Goal: Task Accomplishment & Management: Manage account settings

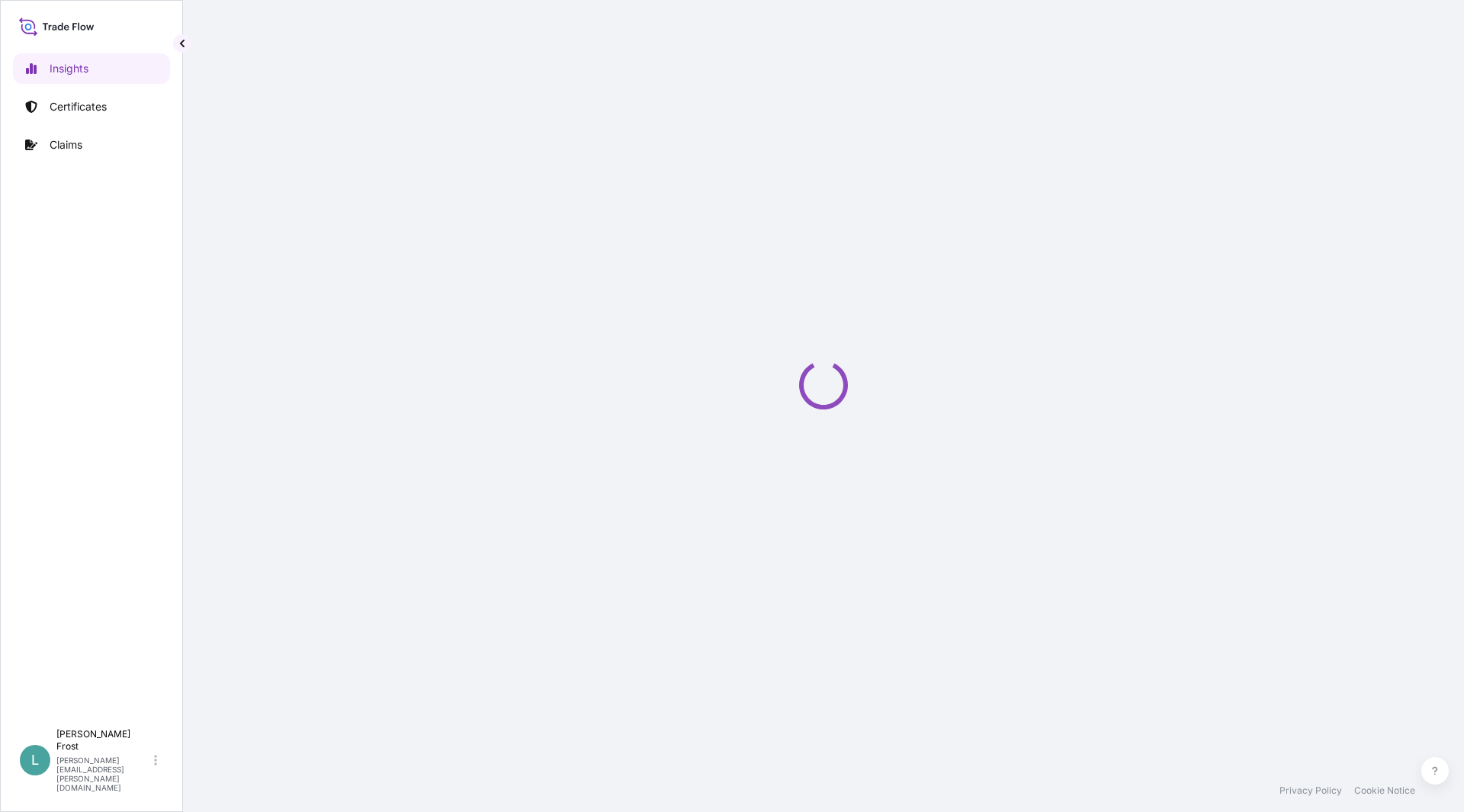
select select "2025"
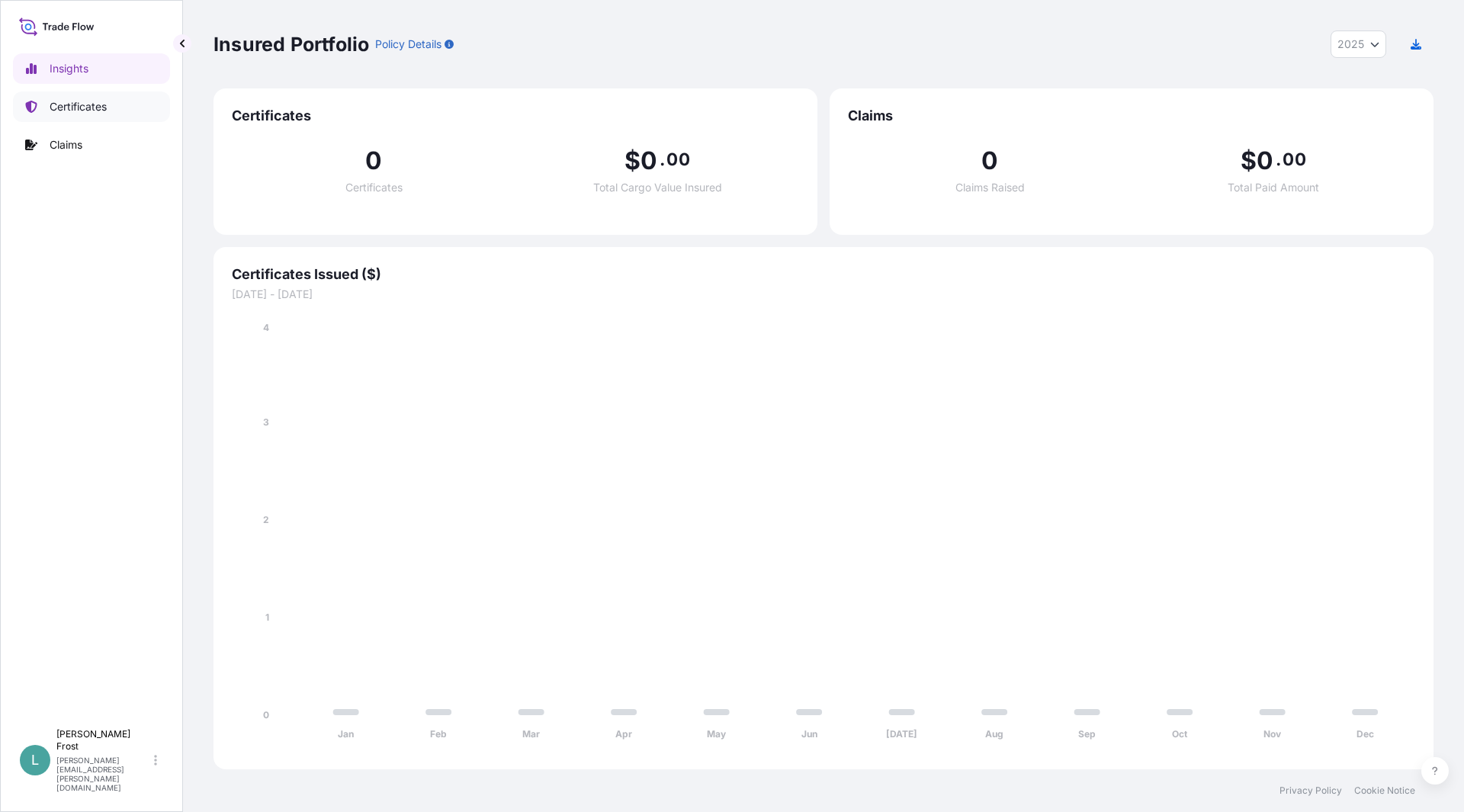
click at [94, 106] on p "Certificates" at bounding box center [78, 107] width 57 height 15
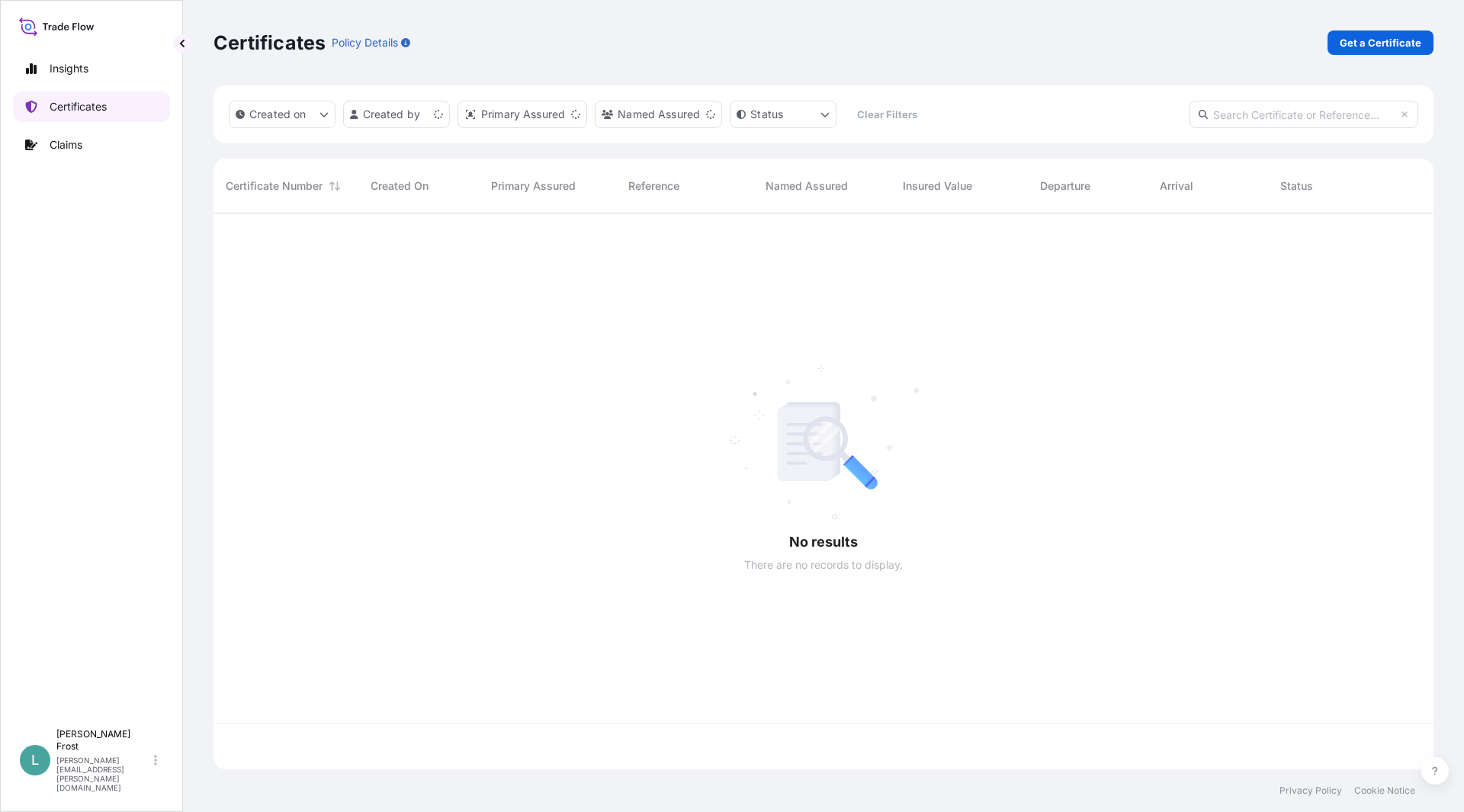
scroll to position [553, 1209]
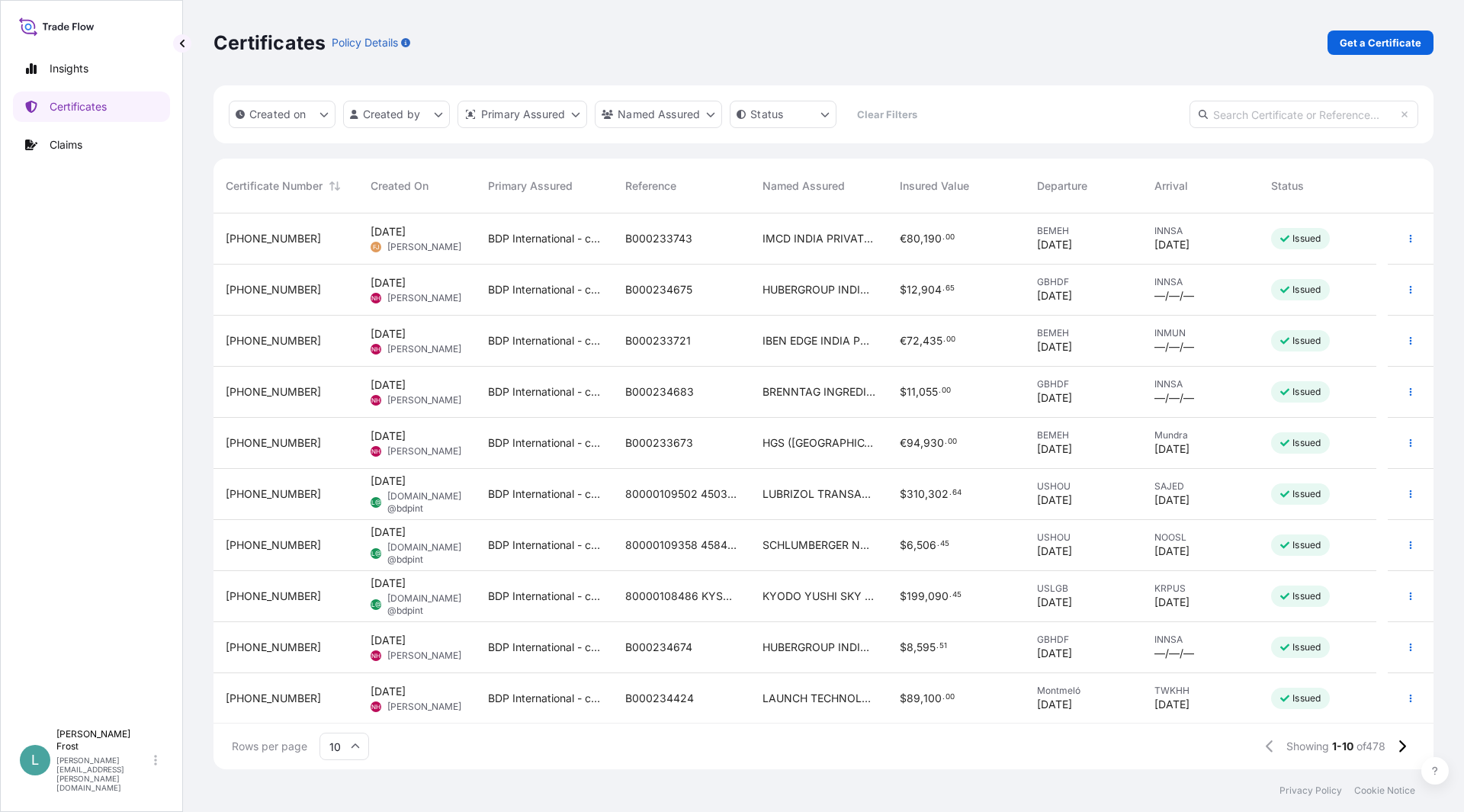
click at [1279, 112] on input "text" at bounding box center [1304, 114] width 229 height 27
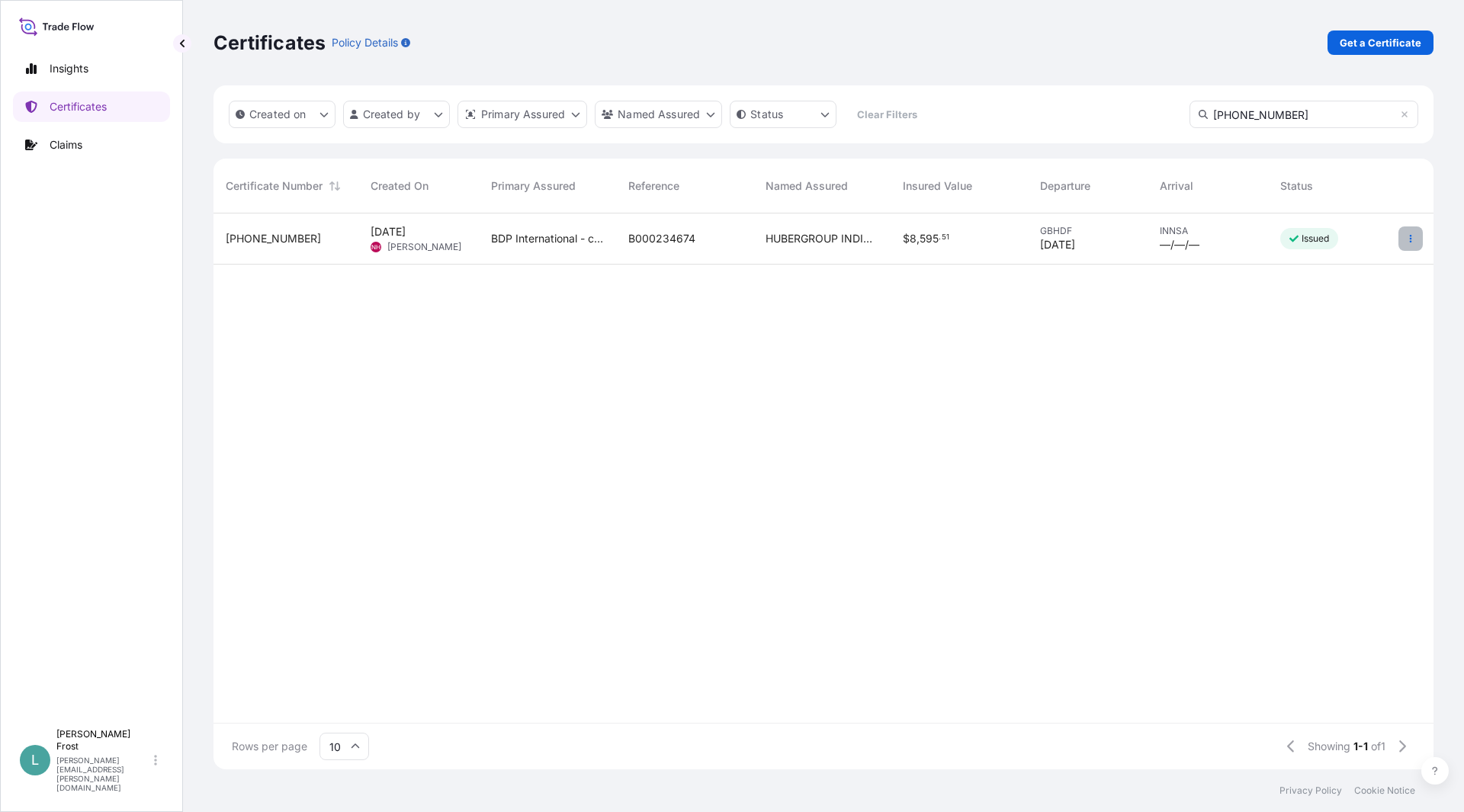
type input "[PHONE_NUMBER]"
click at [1415, 238] on icon "button" at bounding box center [1410, 239] width 9 height 9
click at [1345, 262] on link "Edit details" at bounding box center [1330, 268] width 143 height 24
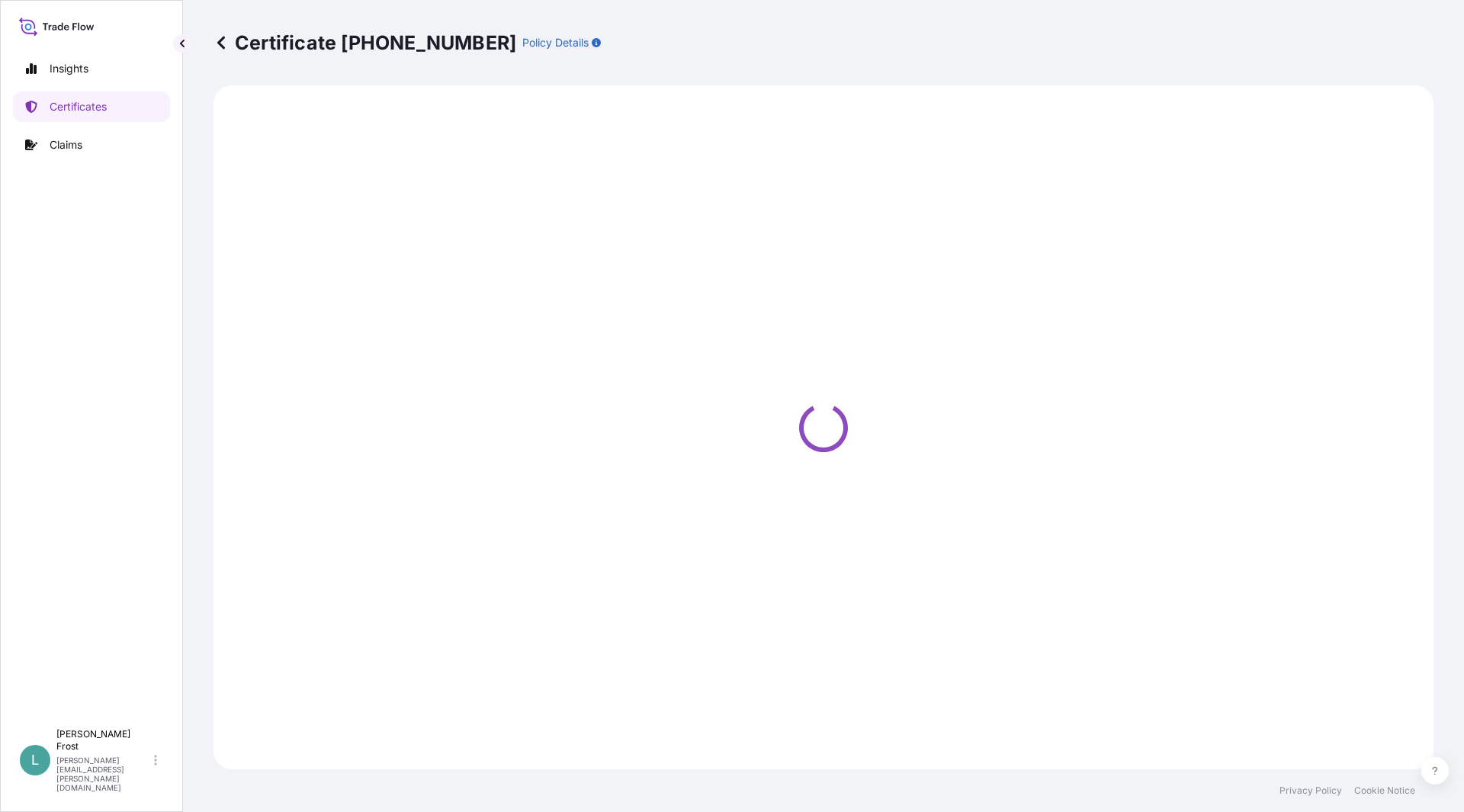
select select "Ocean Vessel"
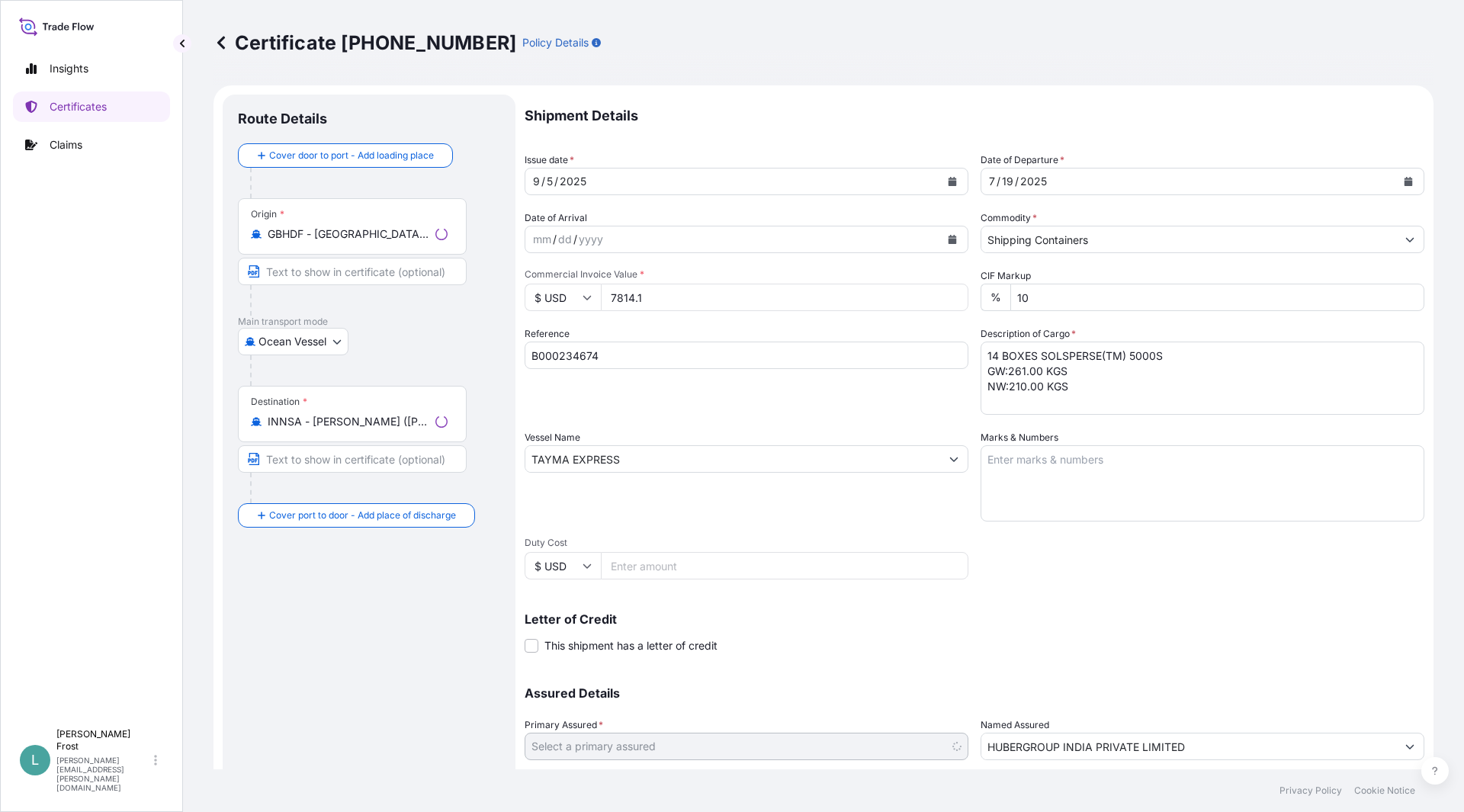
select select "31972"
click at [661, 365] on input "B000234674" at bounding box center [746, 355] width 444 height 27
type input "B"
type input "b"
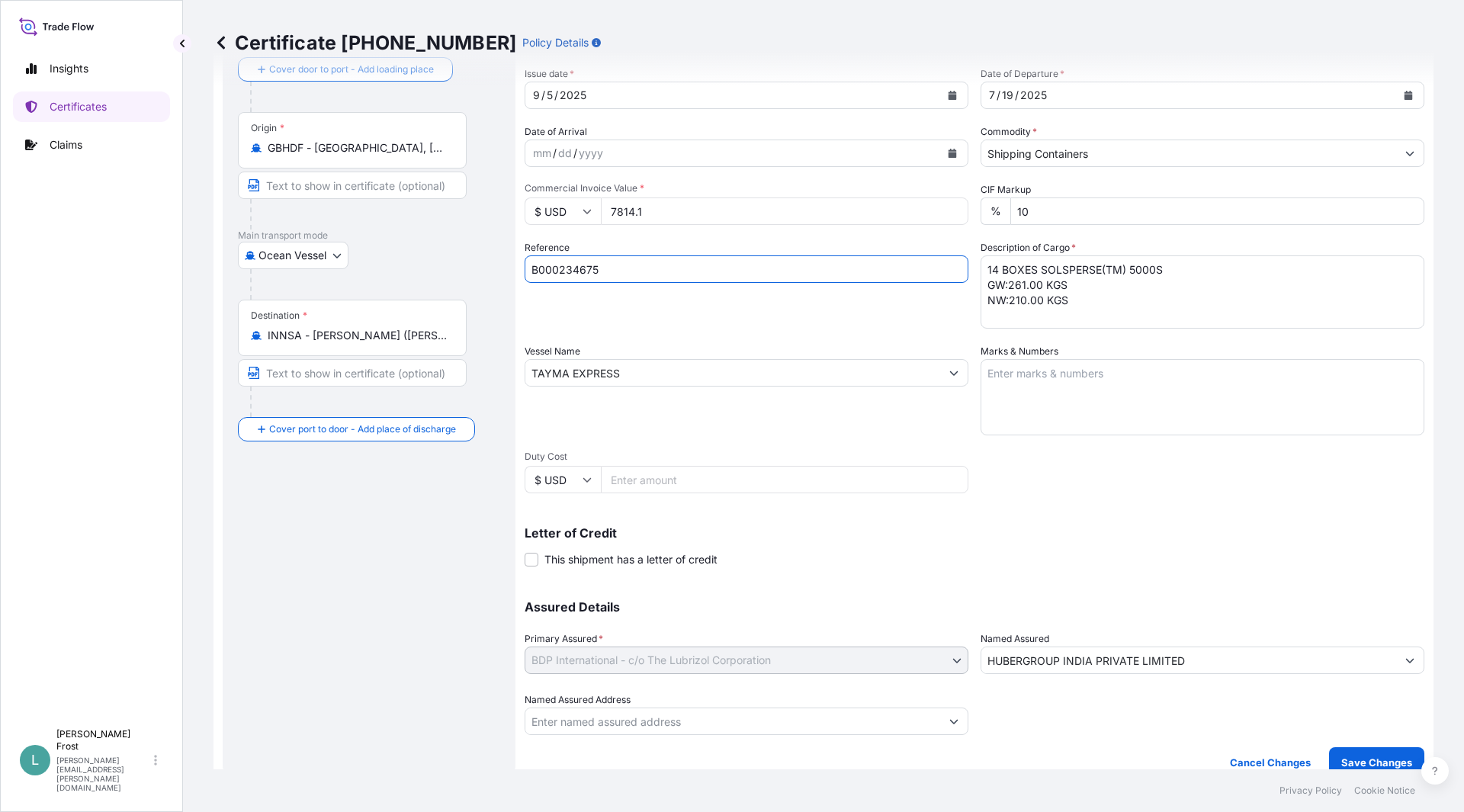
scroll to position [104, 0]
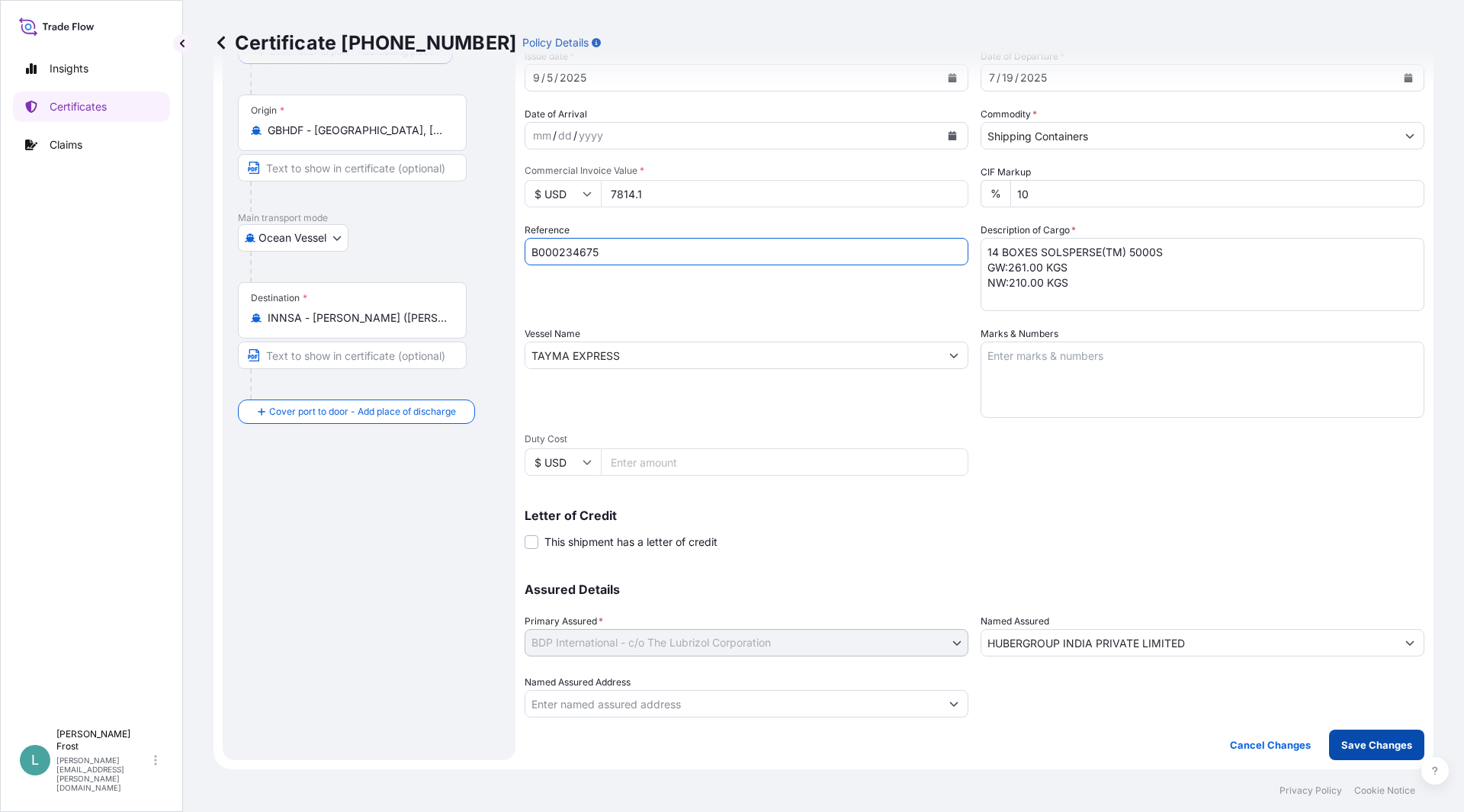
type input "B000234675"
click at [1348, 751] on p "Save Changes" at bounding box center [1377, 745] width 71 height 15
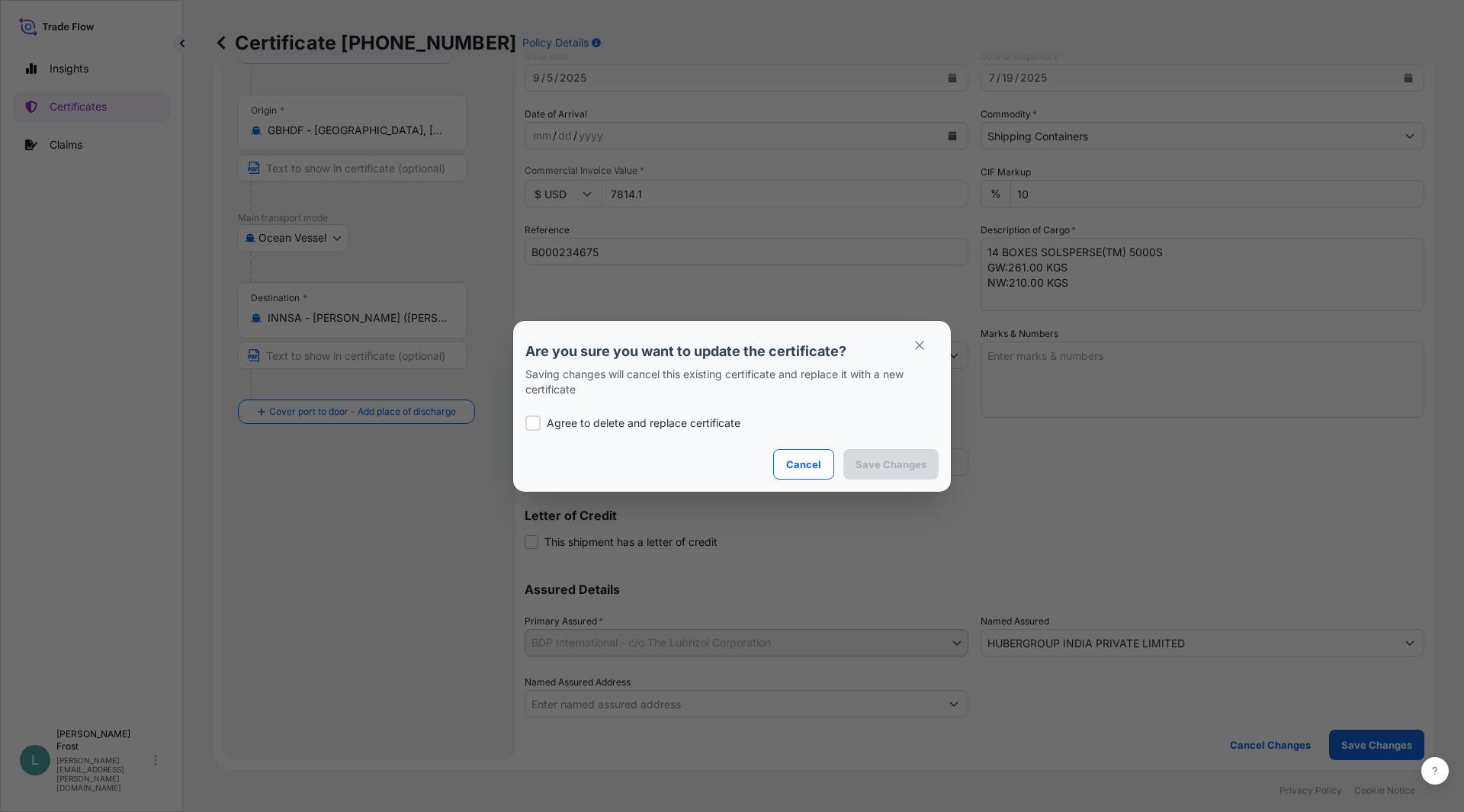
click at [537, 417] on div at bounding box center [533, 423] width 15 height 15
checkbox input "true"
click at [899, 470] on p "Save Changes" at bounding box center [891, 464] width 71 height 15
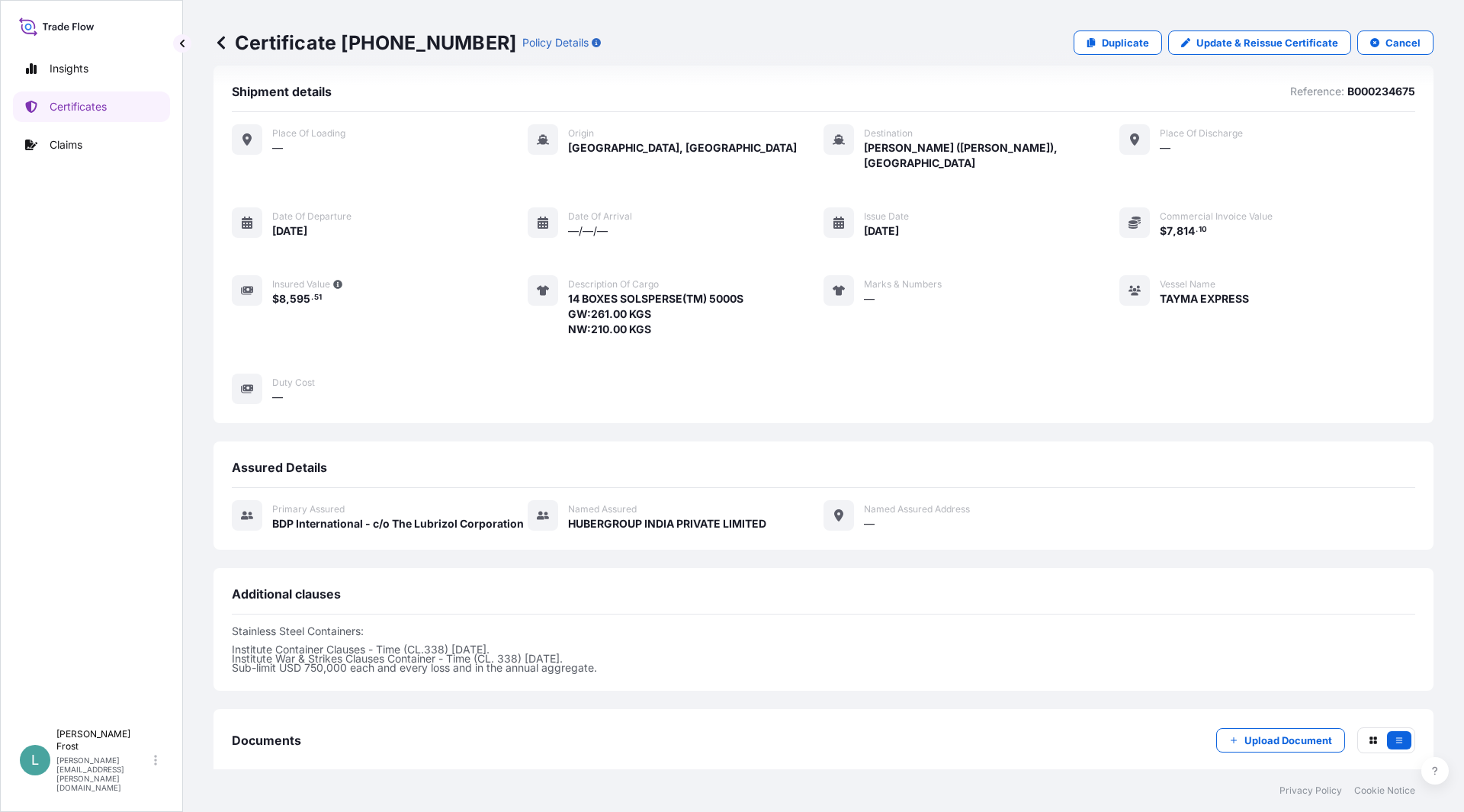
scroll to position [76, 0]
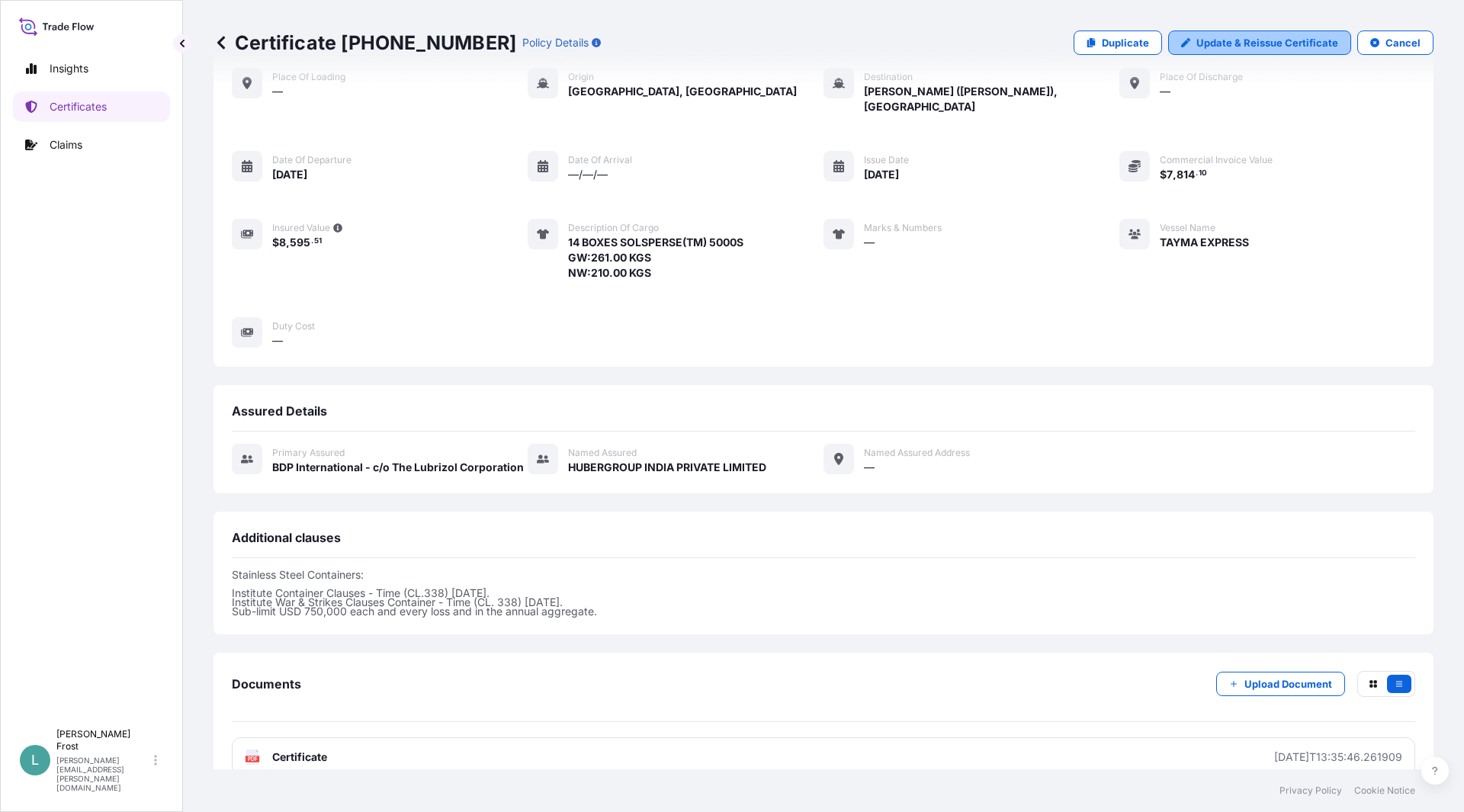
click at [1254, 41] on p "Update & Reissue Certificate" at bounding box center [1267, 42] width 142 height 15
select select "Ocean Vessel"
select select "31972"
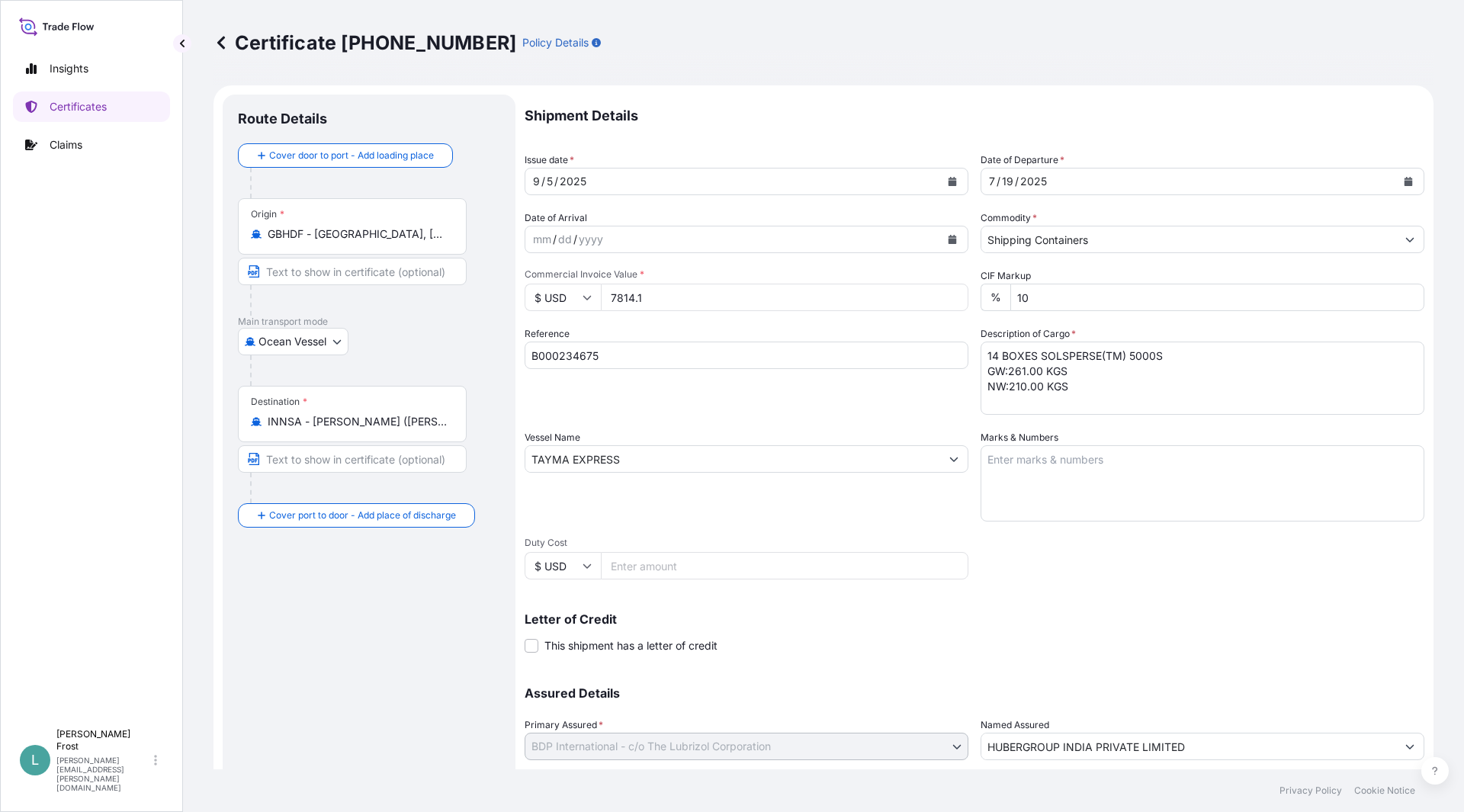
click at [228, 44] on icon at bounding box center [221, 42] width 15 height 15
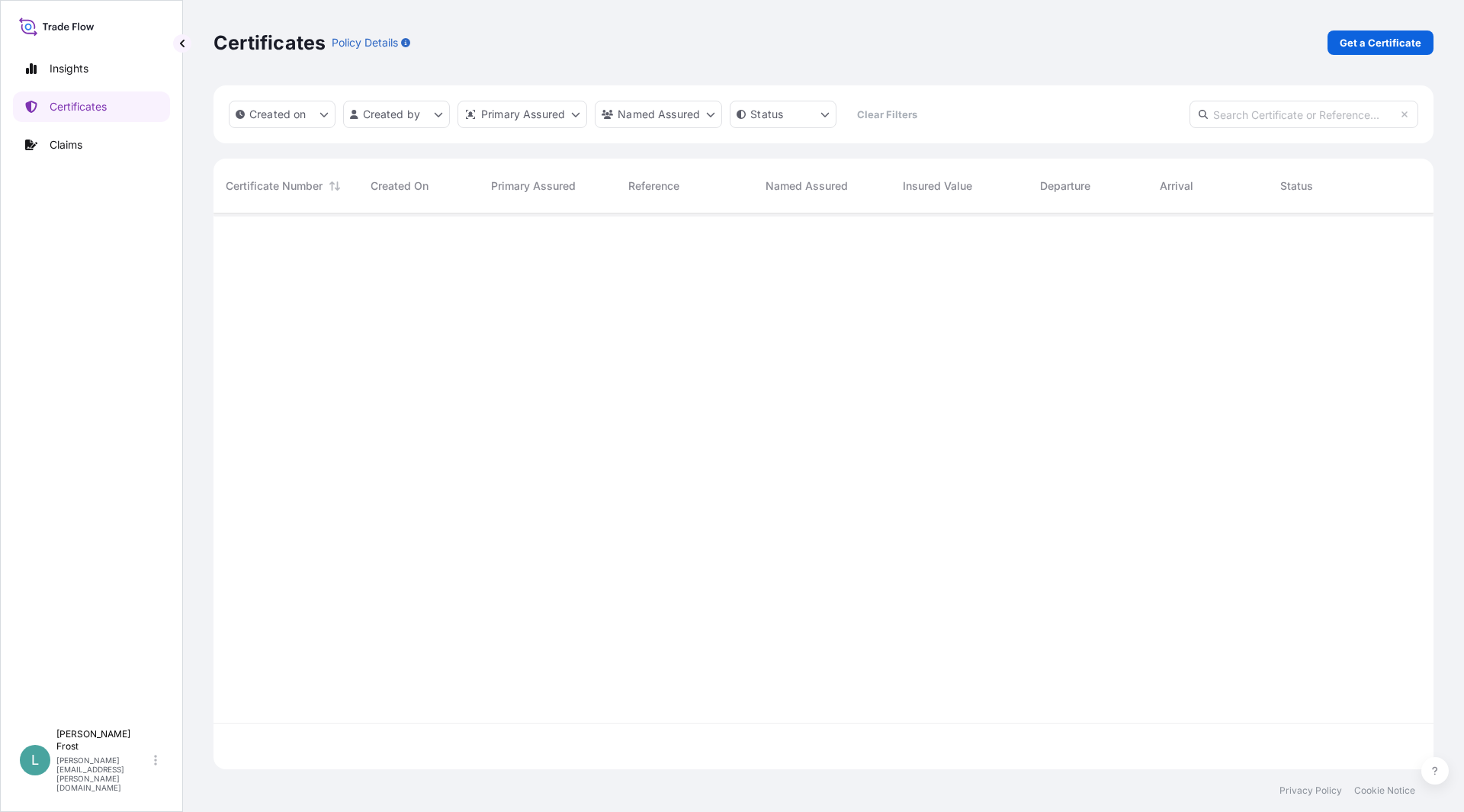
scroll to position [553, 1209]
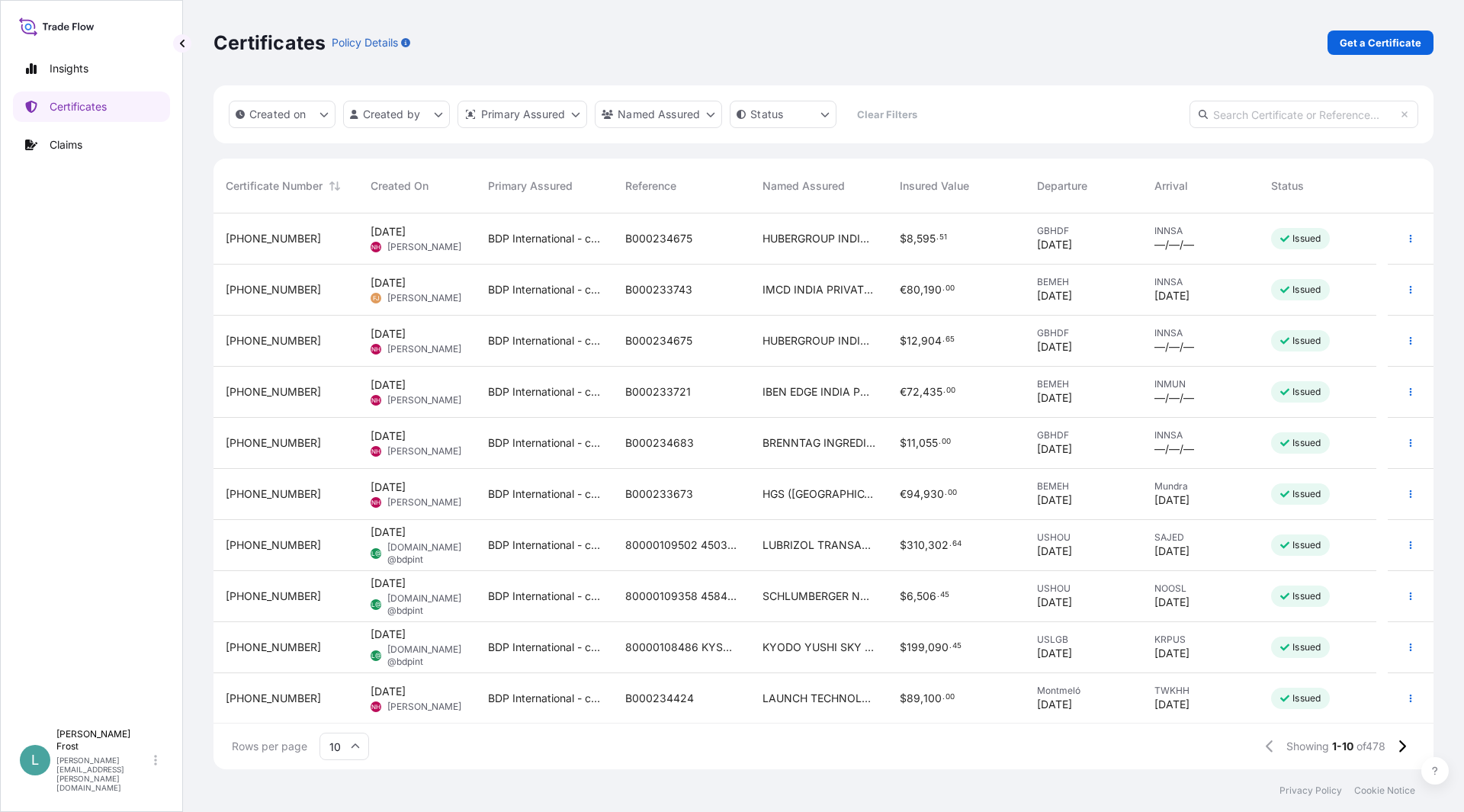
click at [384, 344] on div "NH [PERSON_NAME]" at bounding box center [416, 349] width 91 height 12
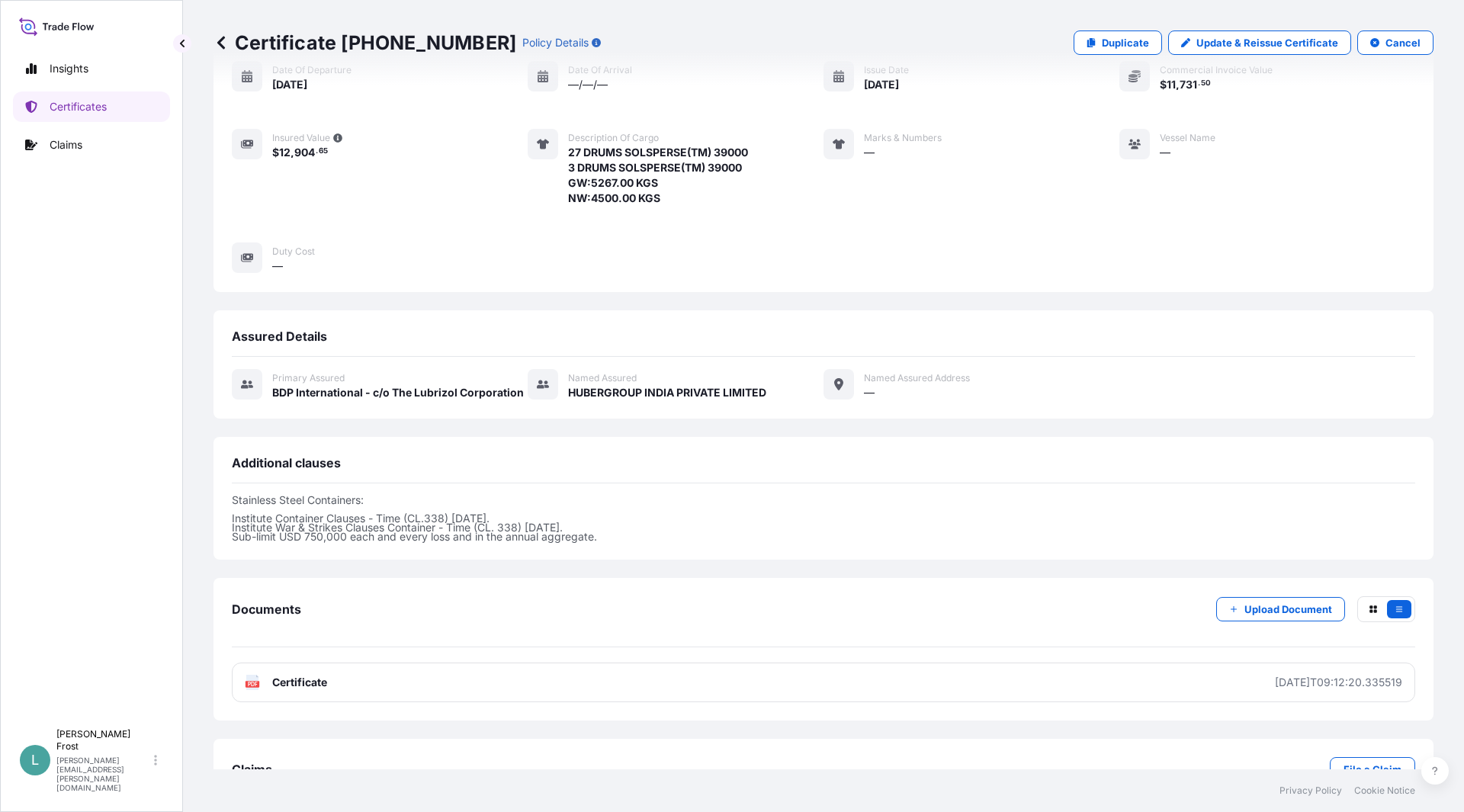
scroll to position [197, 0]
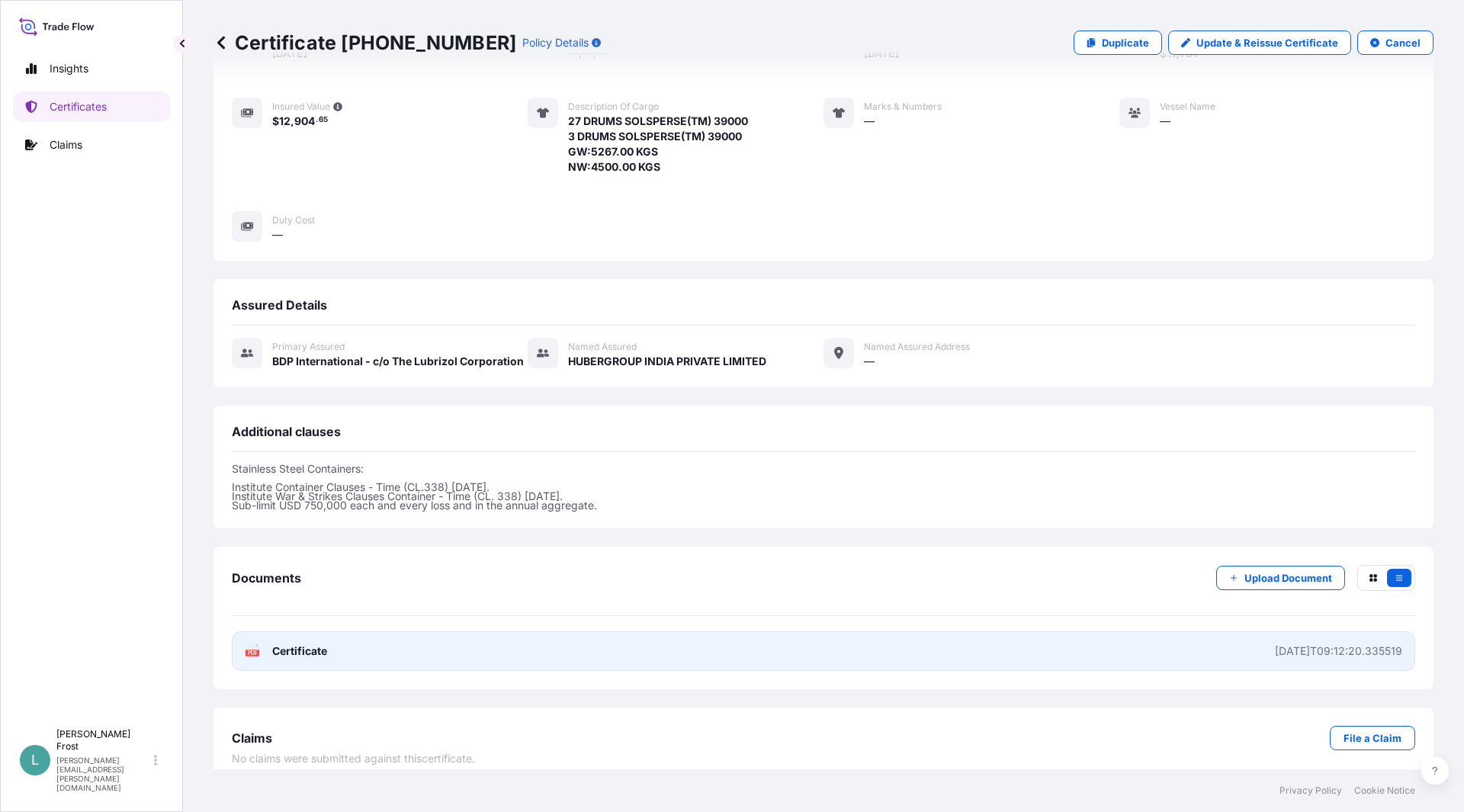
click at [1275, 644] on div "[DATE]T09:12:20.335519" at bounding box center [1339, 651] width 128 height 15
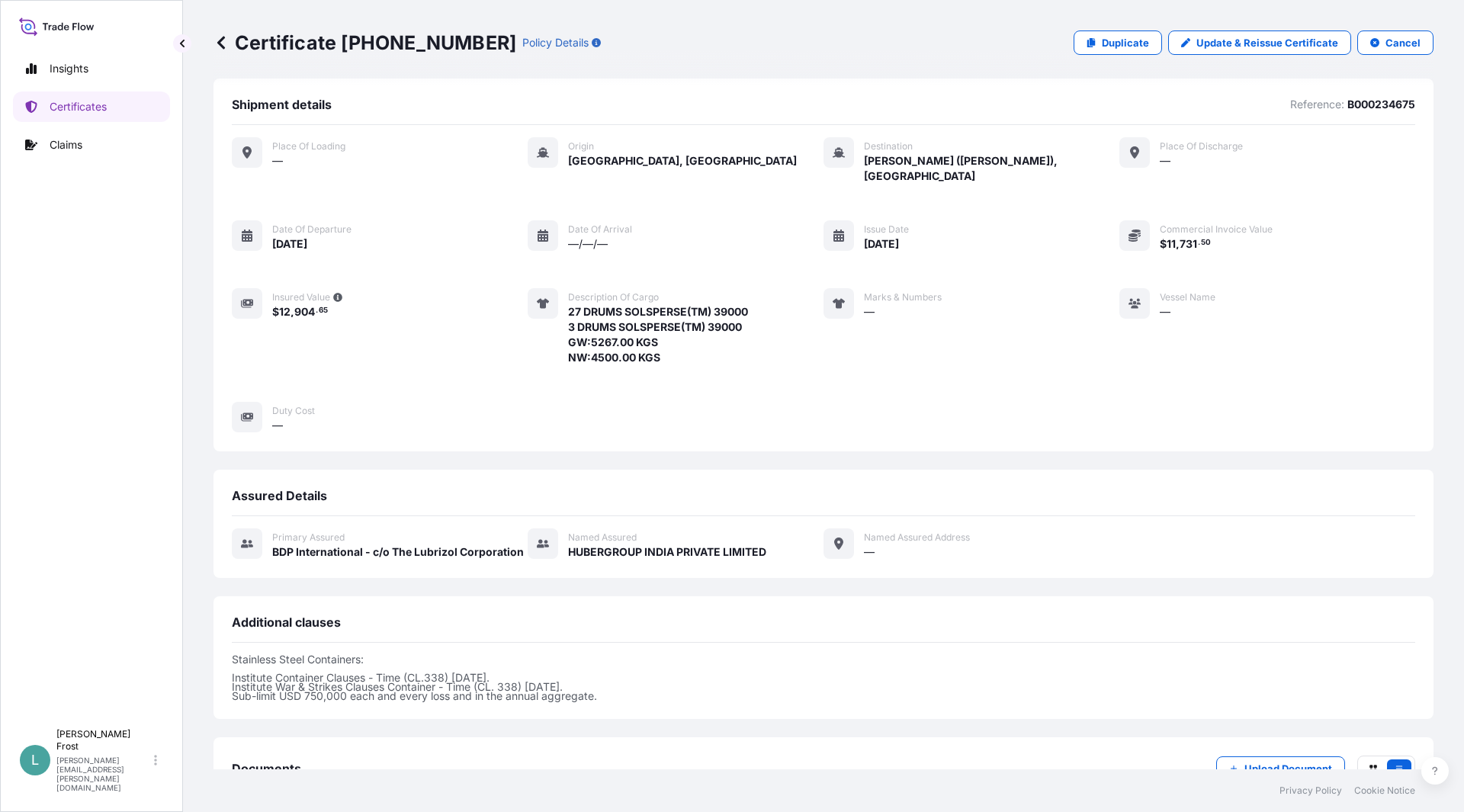
scroll to position [0, 0]
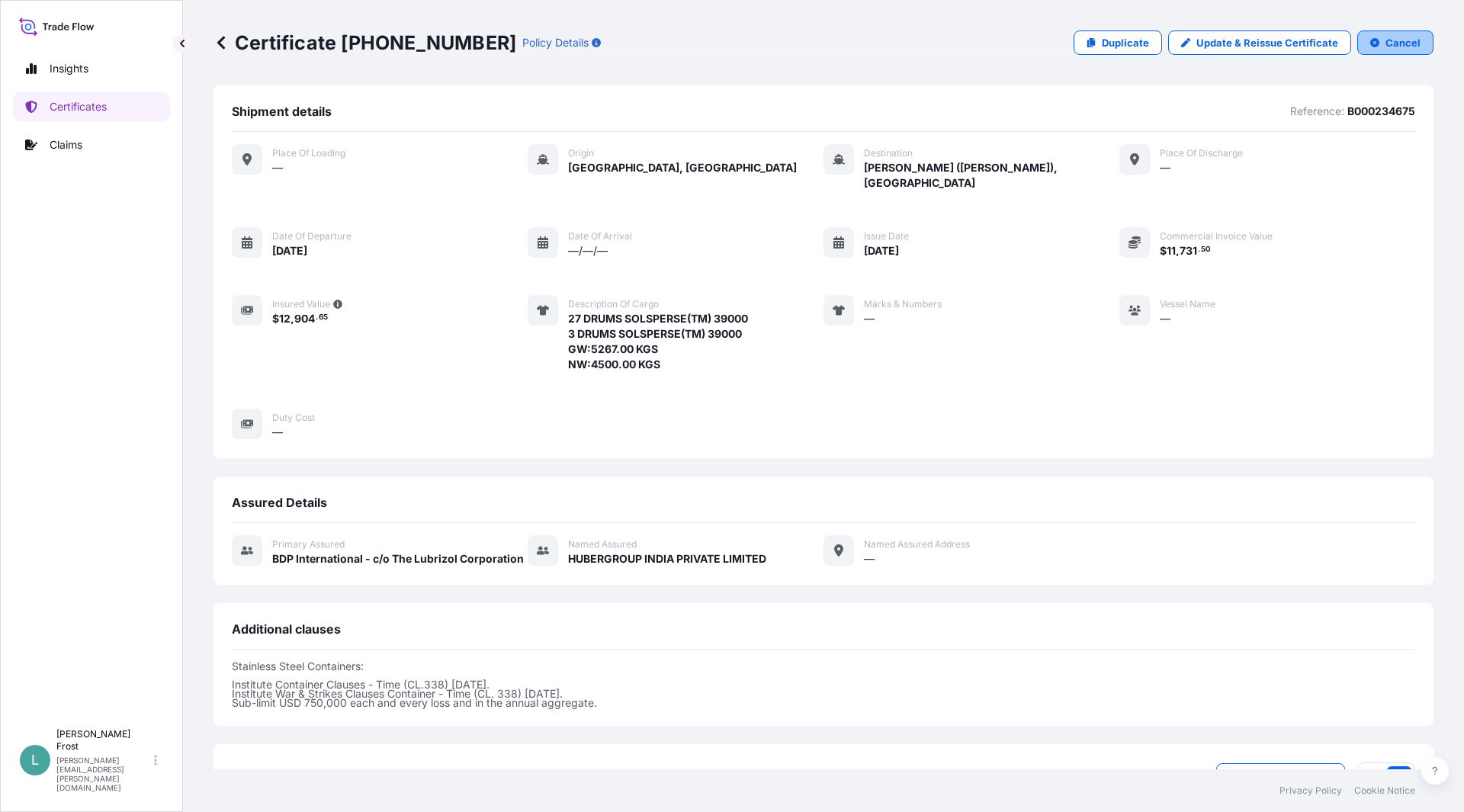
click at [1399, 39] on p "Cancel" at bounding box center [1404, 42] width 35 height 15
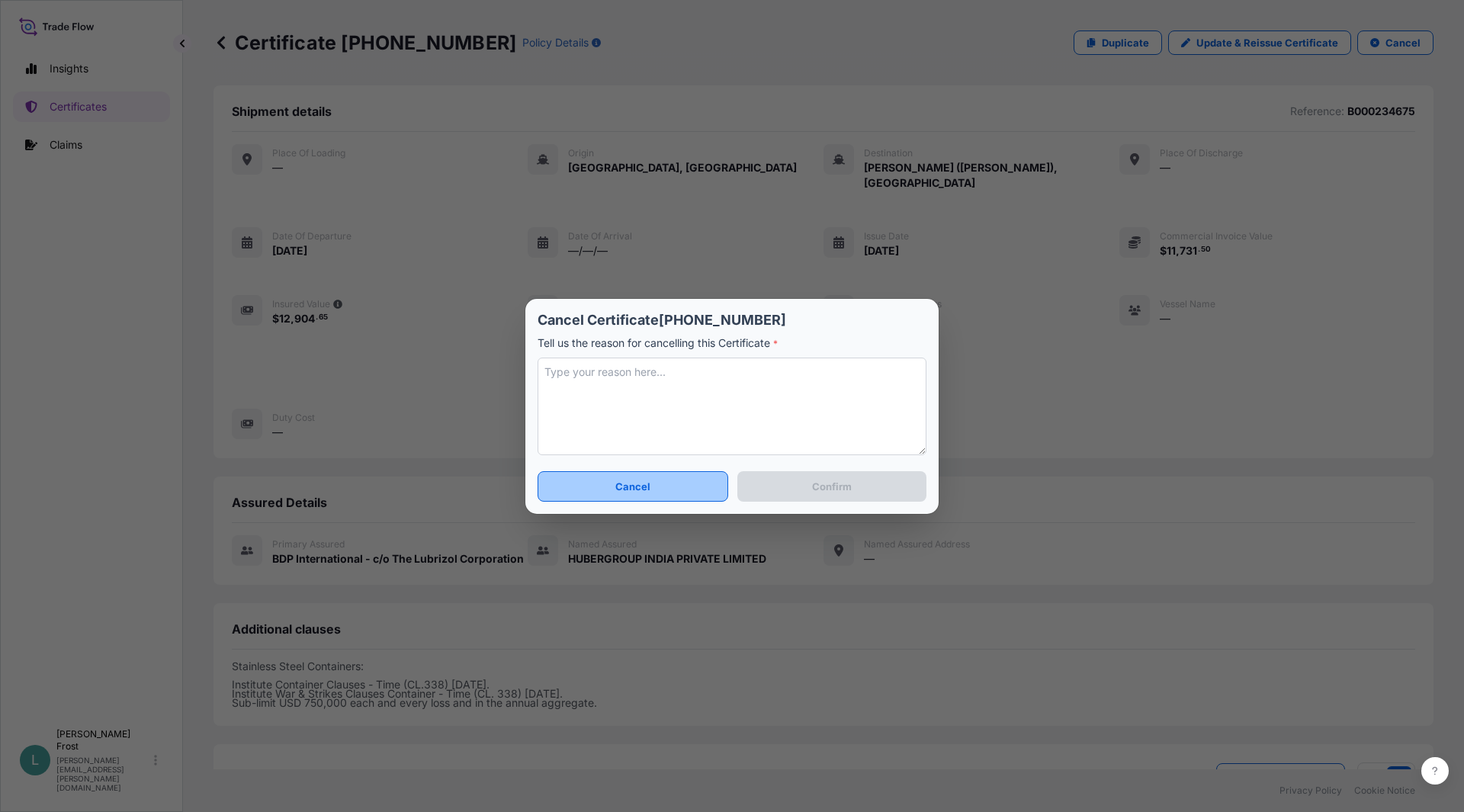
click at [647, 484] on p "Cancel" at bounding box center [633, 486] width 35 height 15
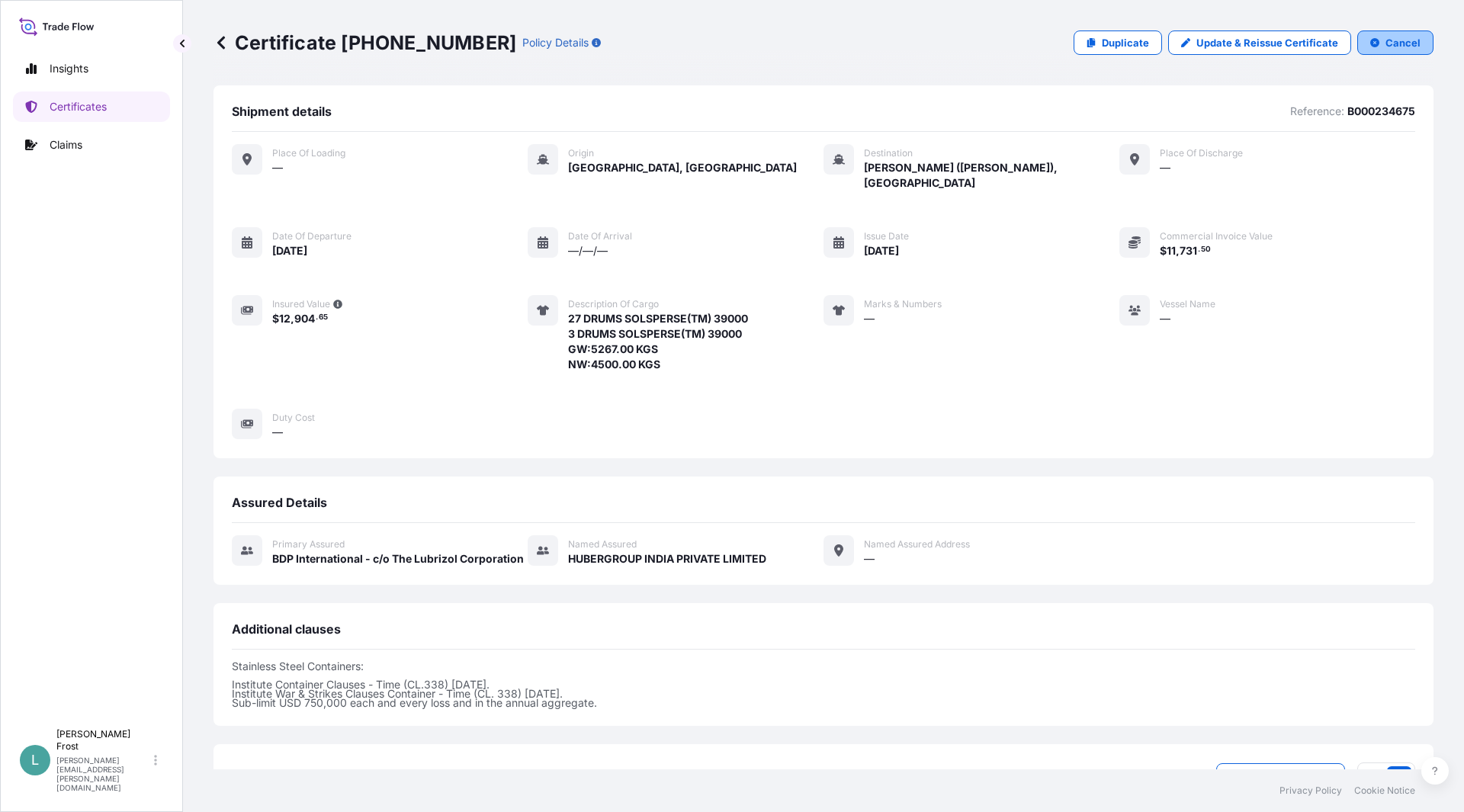
click at [1393, 42] on p "Cancel" at bounding box center [1404, 42] width 35 height 15
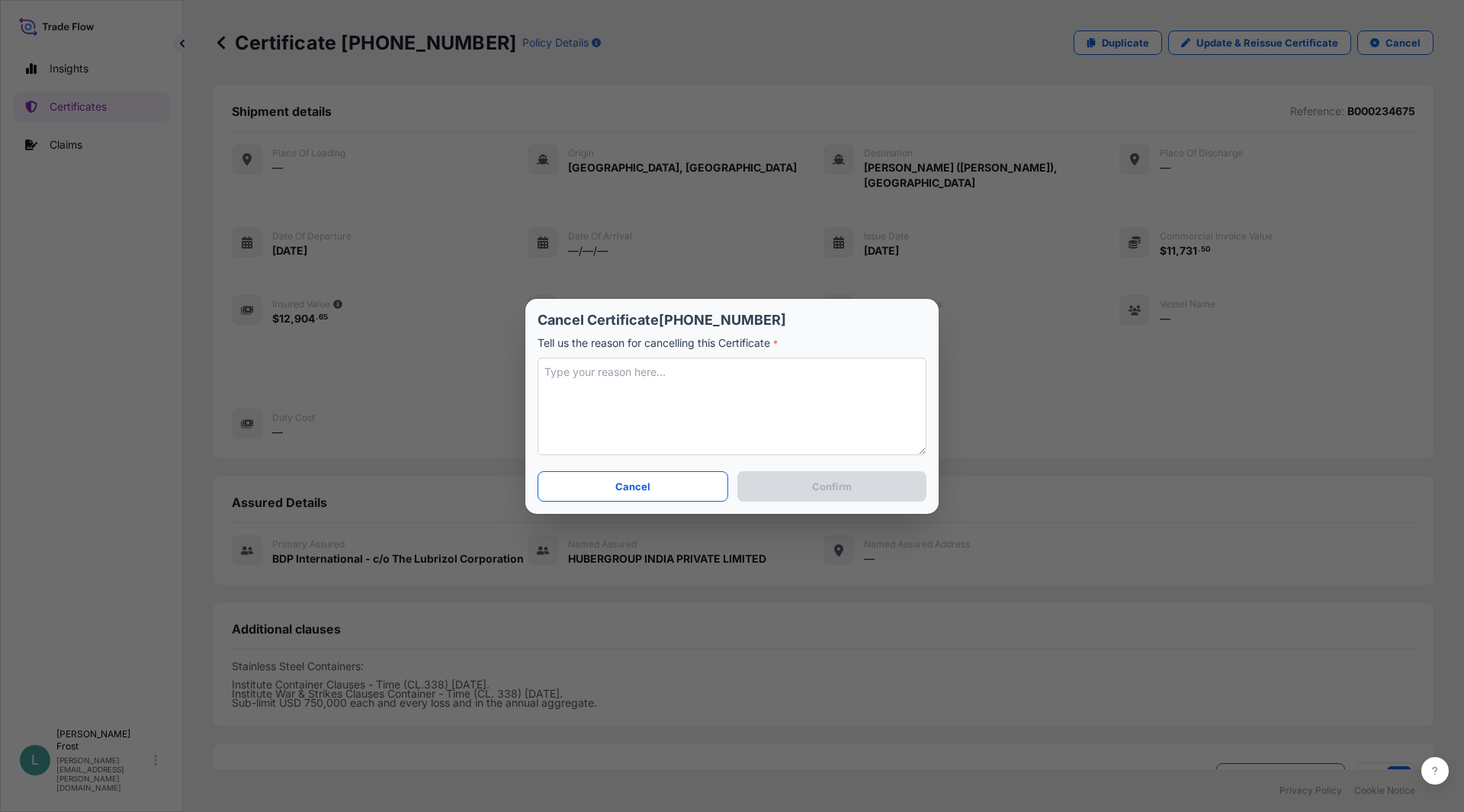
drag, startPoint x: 681, startPoint y: 389, endPoint x: 672, endPoint y: 389, distance: 9.0
click at [673, 389] on textarea at bounding box center [732, 407] width 389 height 98
type textarea "incorrect"
click at [871, 496] on button "Confirm" at bounding box center [832, 486] width 189 height 31
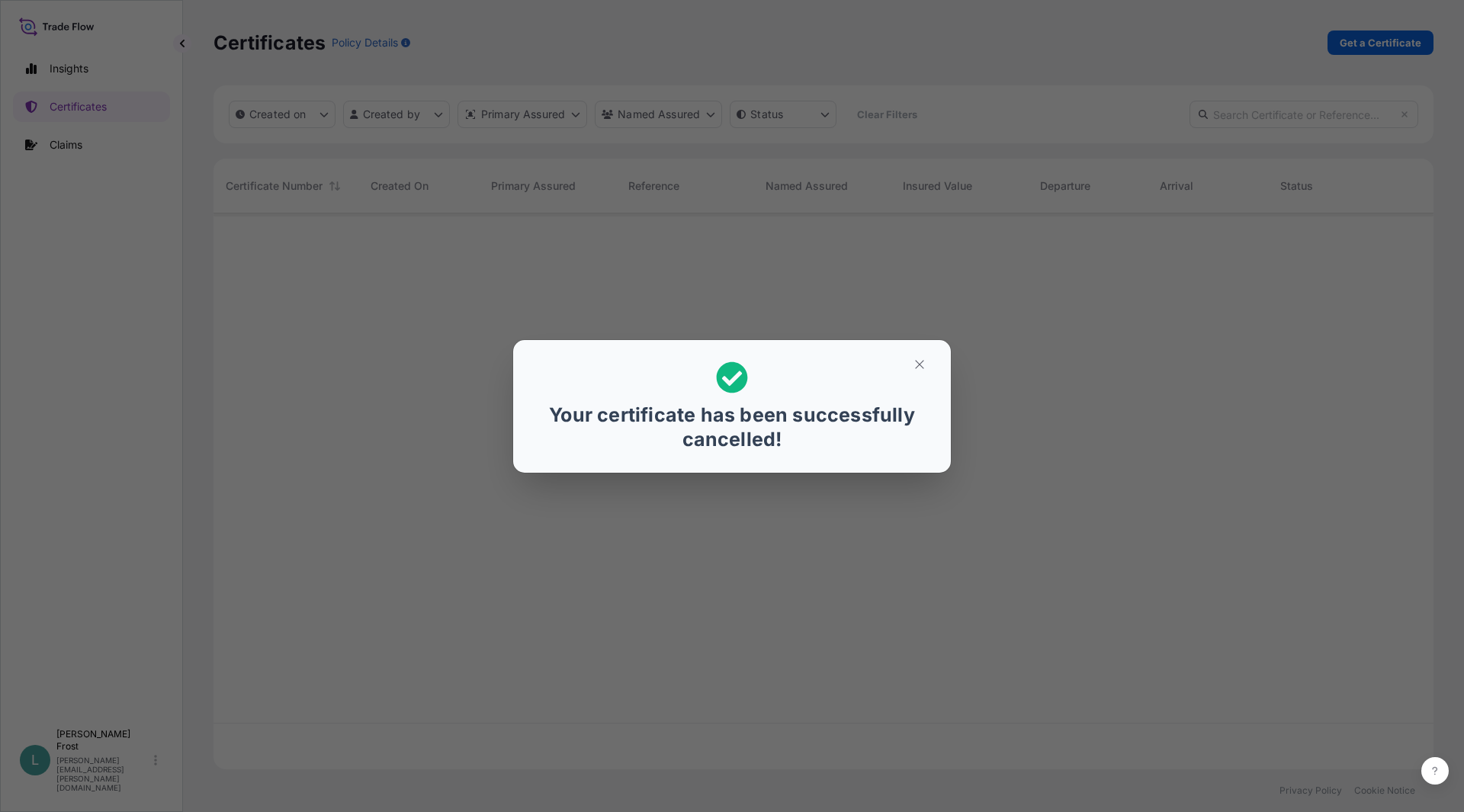
scroll to position [553, 1209]
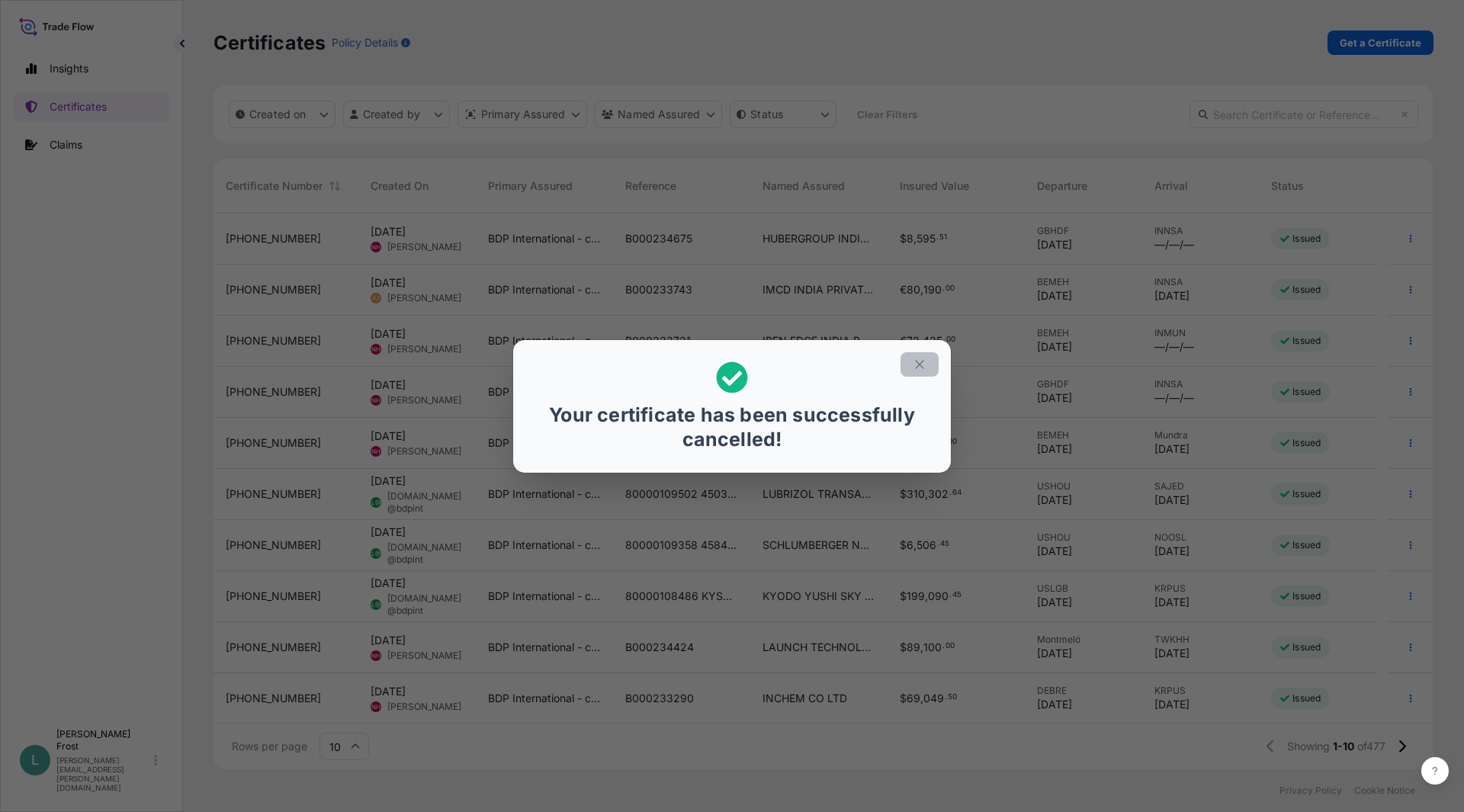
click at [916, 365] on icon "button" at bounding box center [920, 365] width 14 height 14
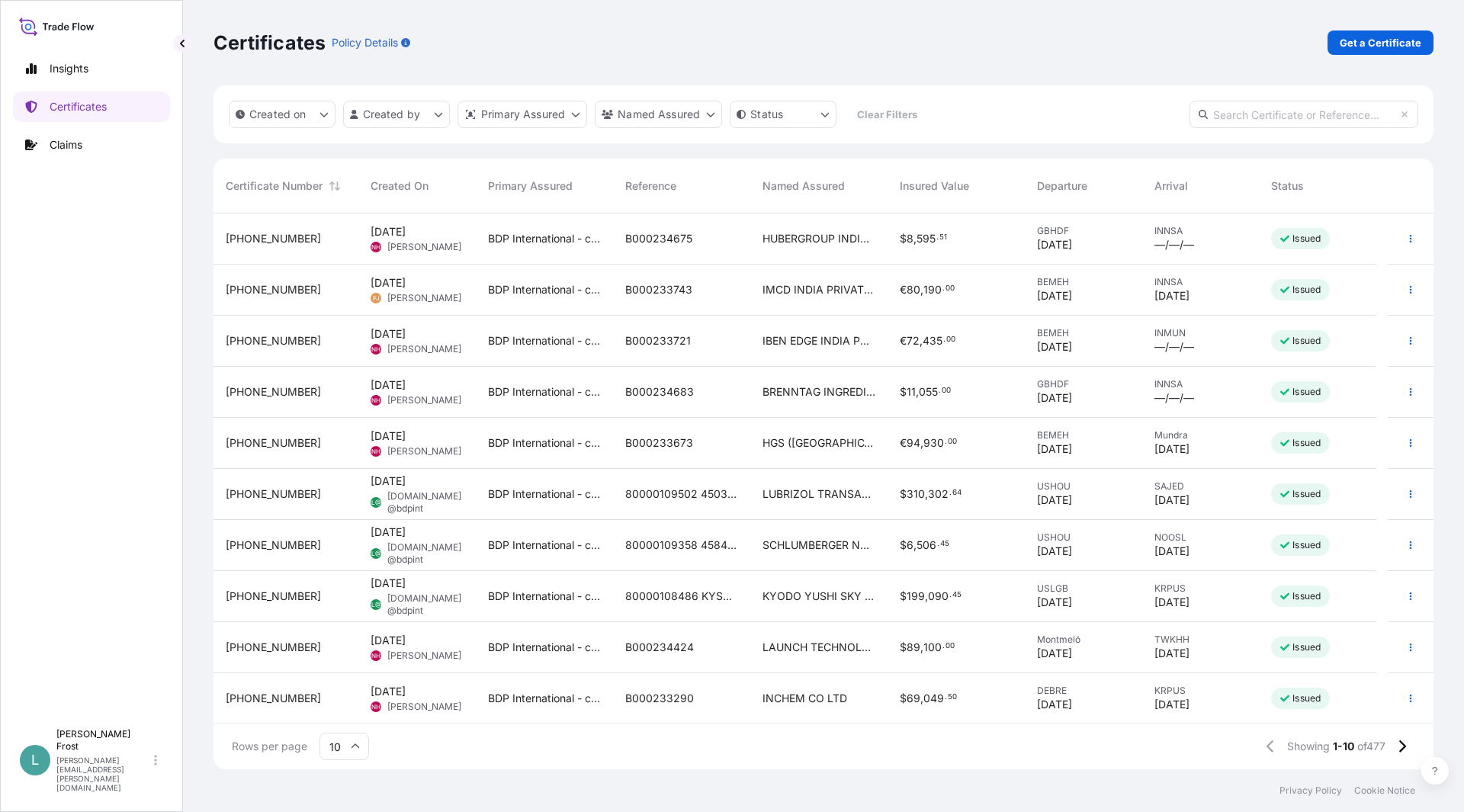
click at [1337, 119] on input "text" at bounding box center [1304, 114] width 229 height 27
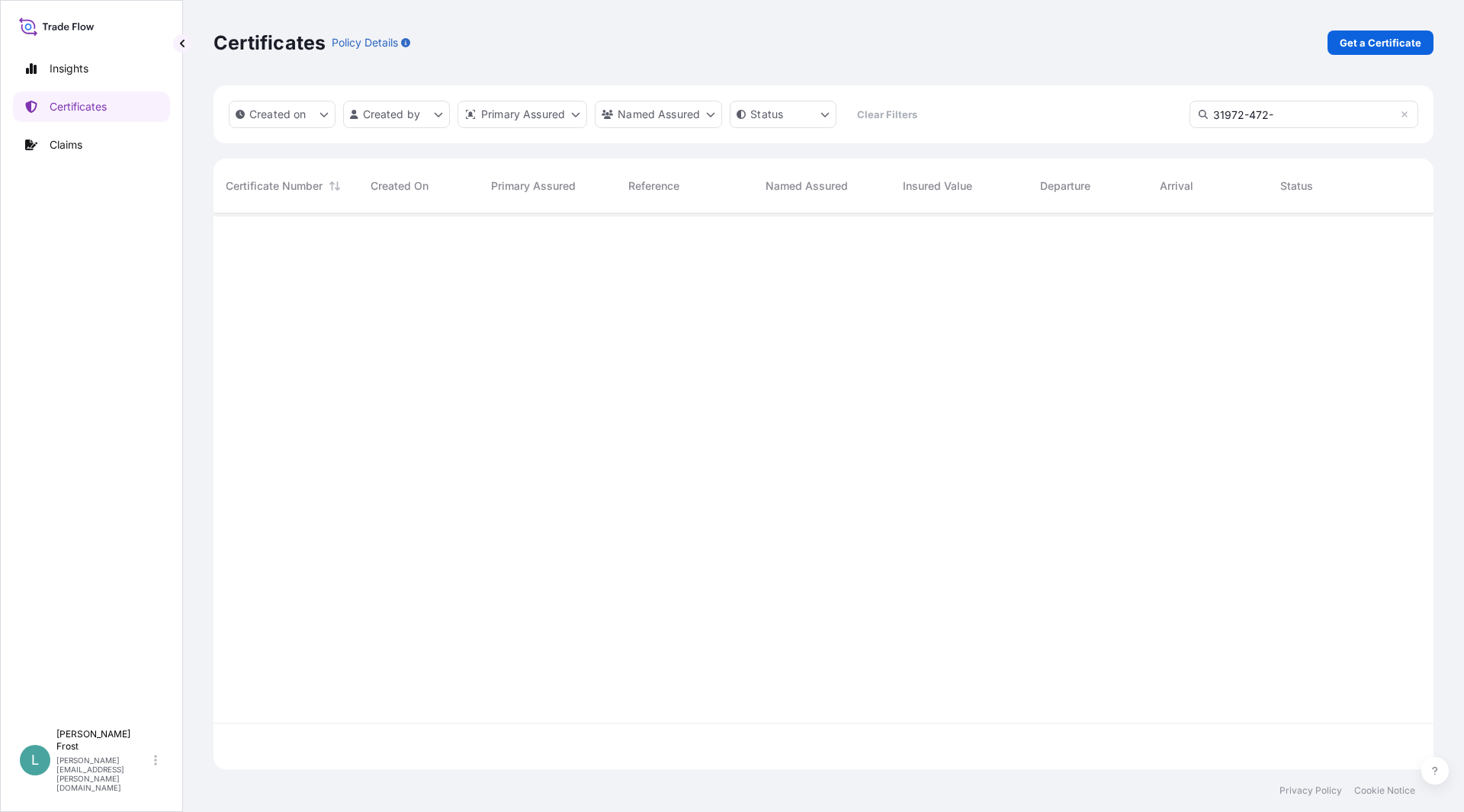
scroll to position [553, 1209]
type input "[PHONE_NUMBER]"
click at [940, 236] on span "." at bounding box center [940, 238] width 2 height 5
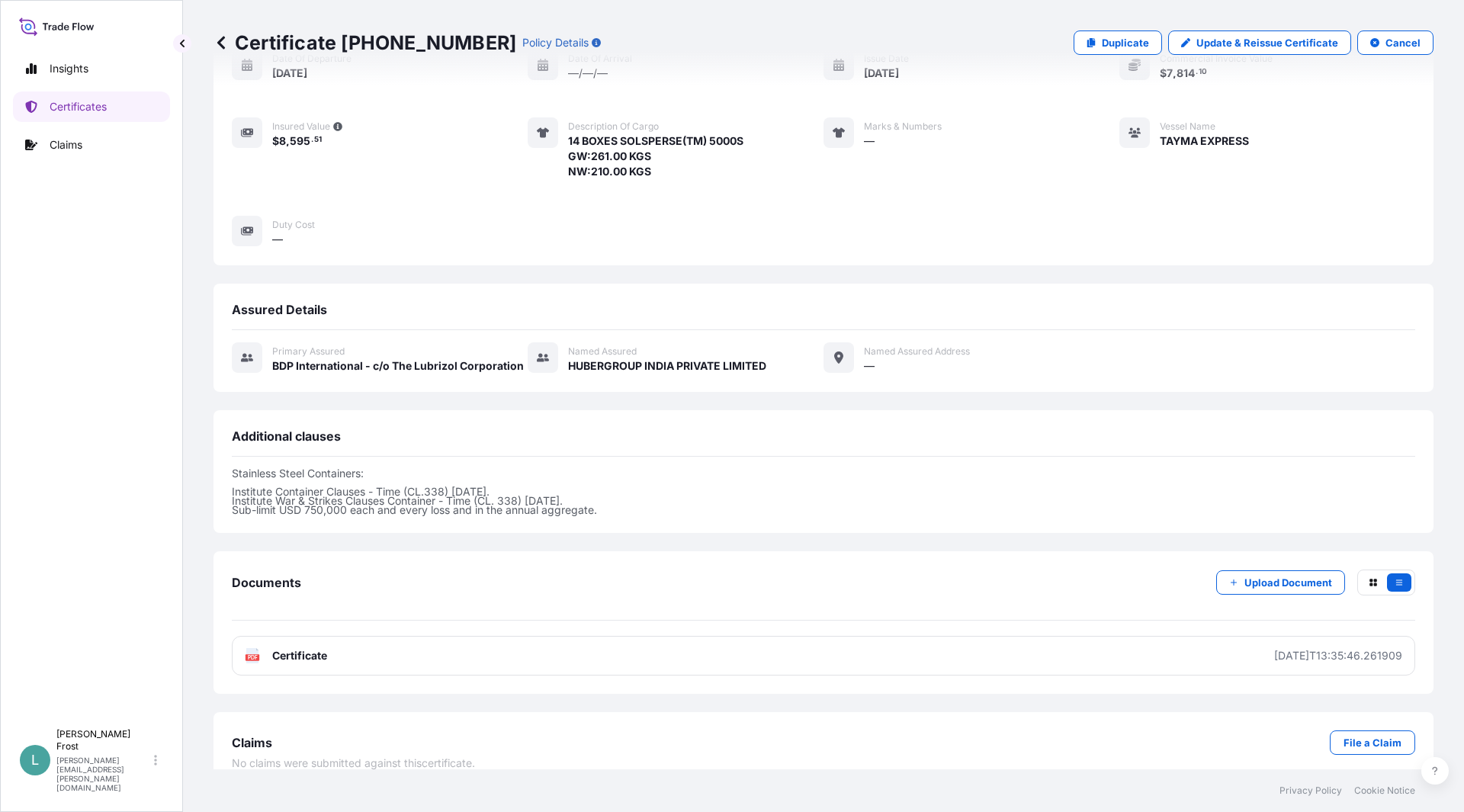
scroll to position [182, 0]
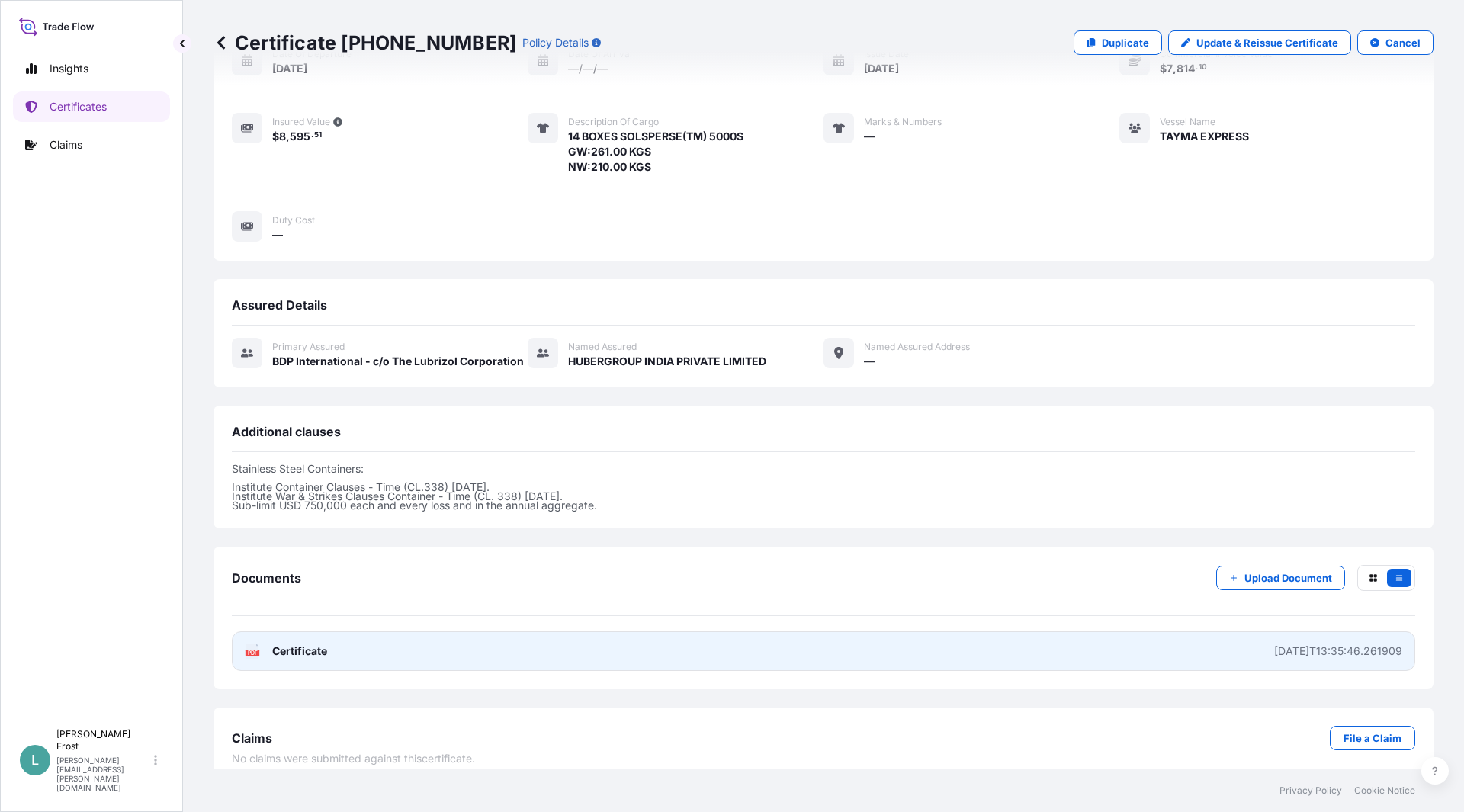
click at [980, 631] on link "PDF Certificate [DATE]T13:35:46.261909" at bounding box center [824, 651] width 1184 height 40
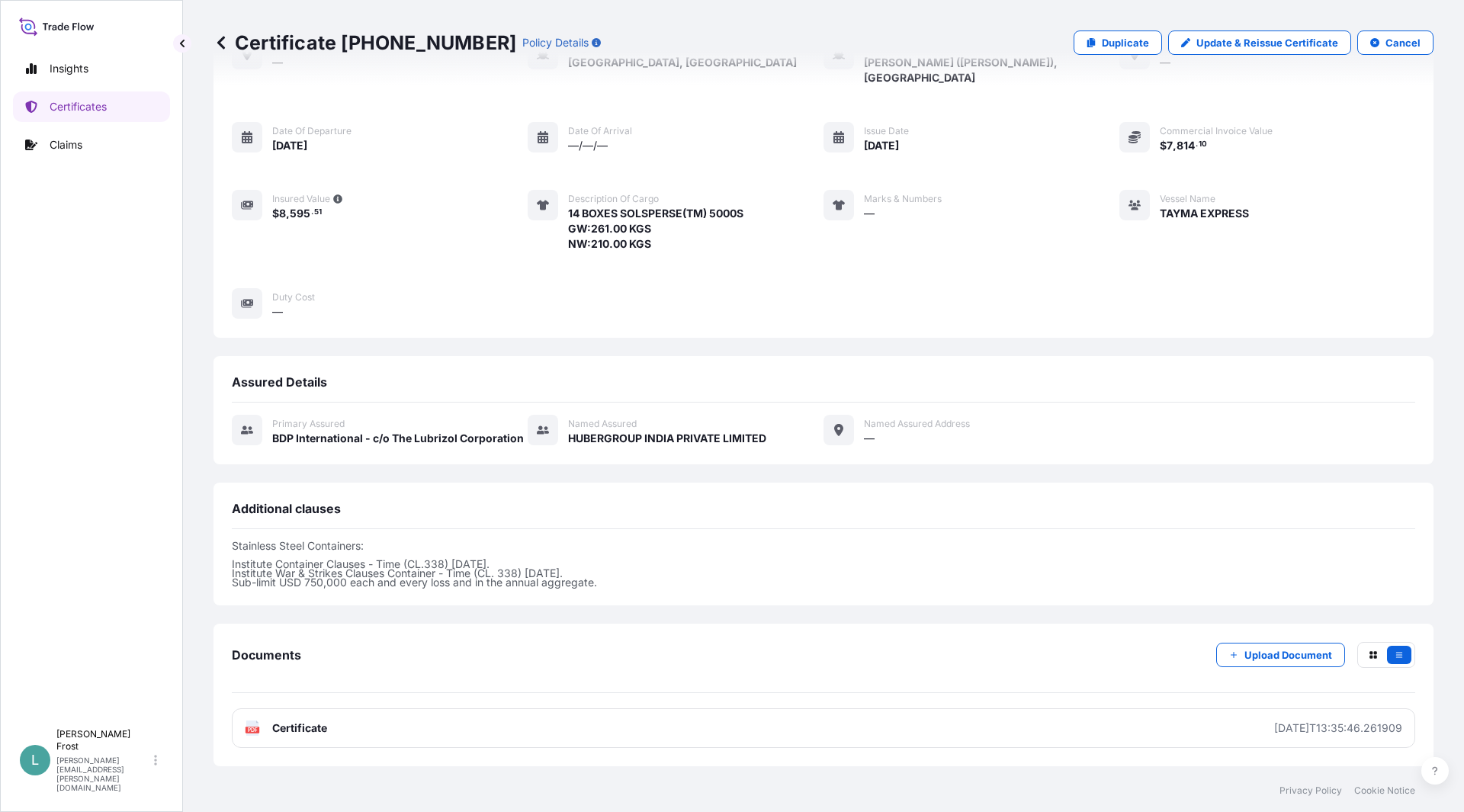
scroll to position [0, 0]
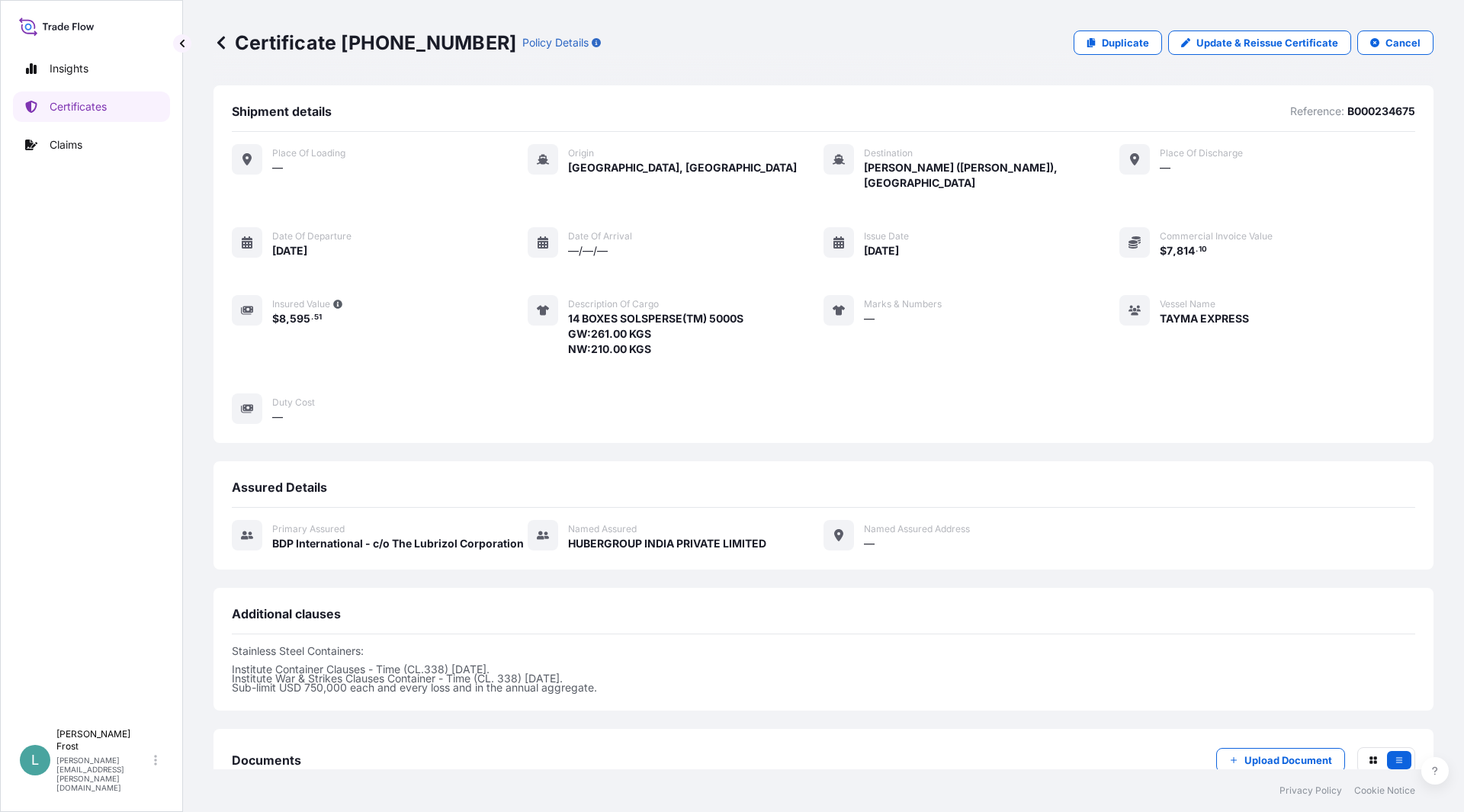
click at [222, 44] on icon at bounding box center [221, 42] width 15 height 15
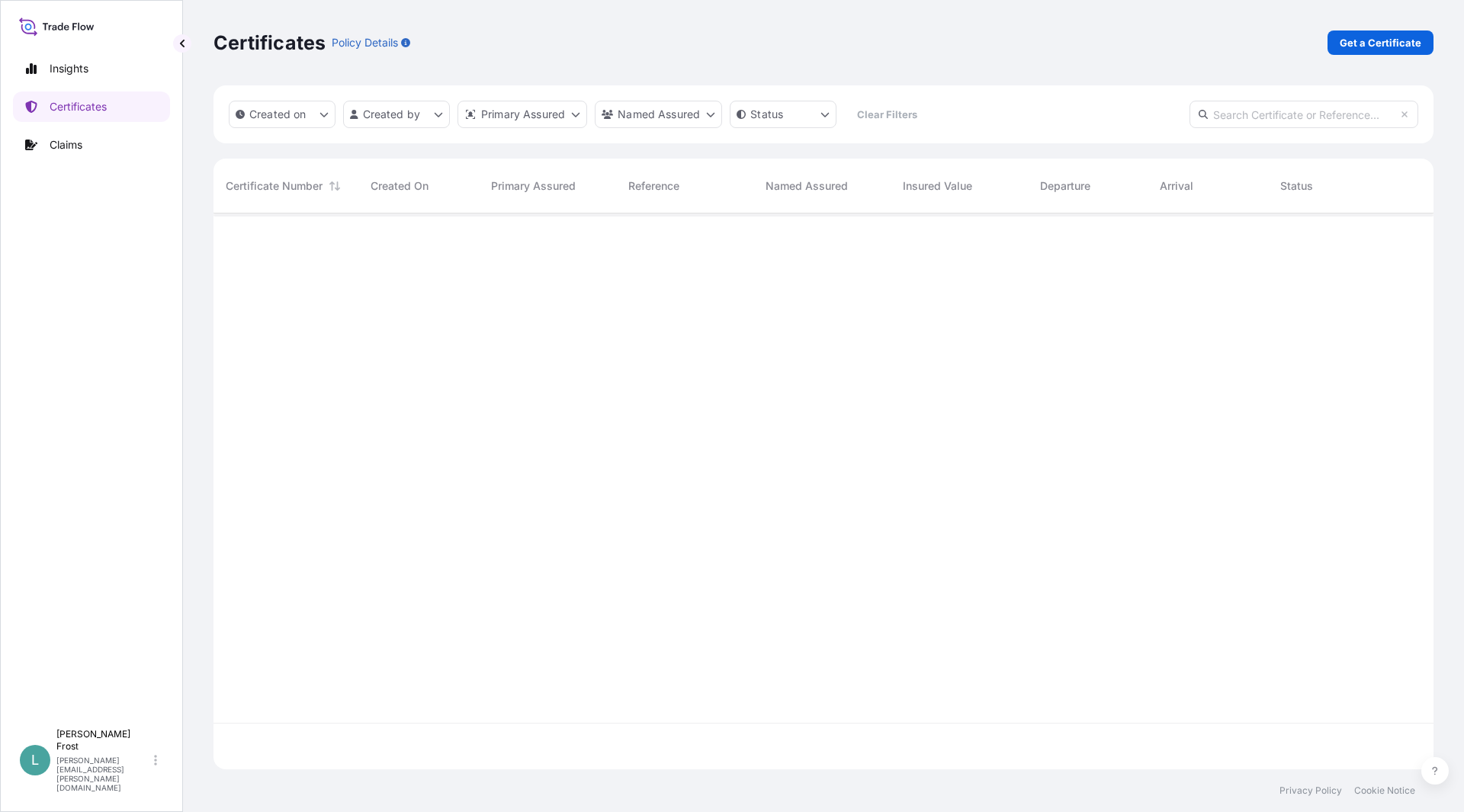
scroll to position [553, 1209]
click at [1259, 114] on input "text" at bounding box center [1304, 114] width 229 height 27
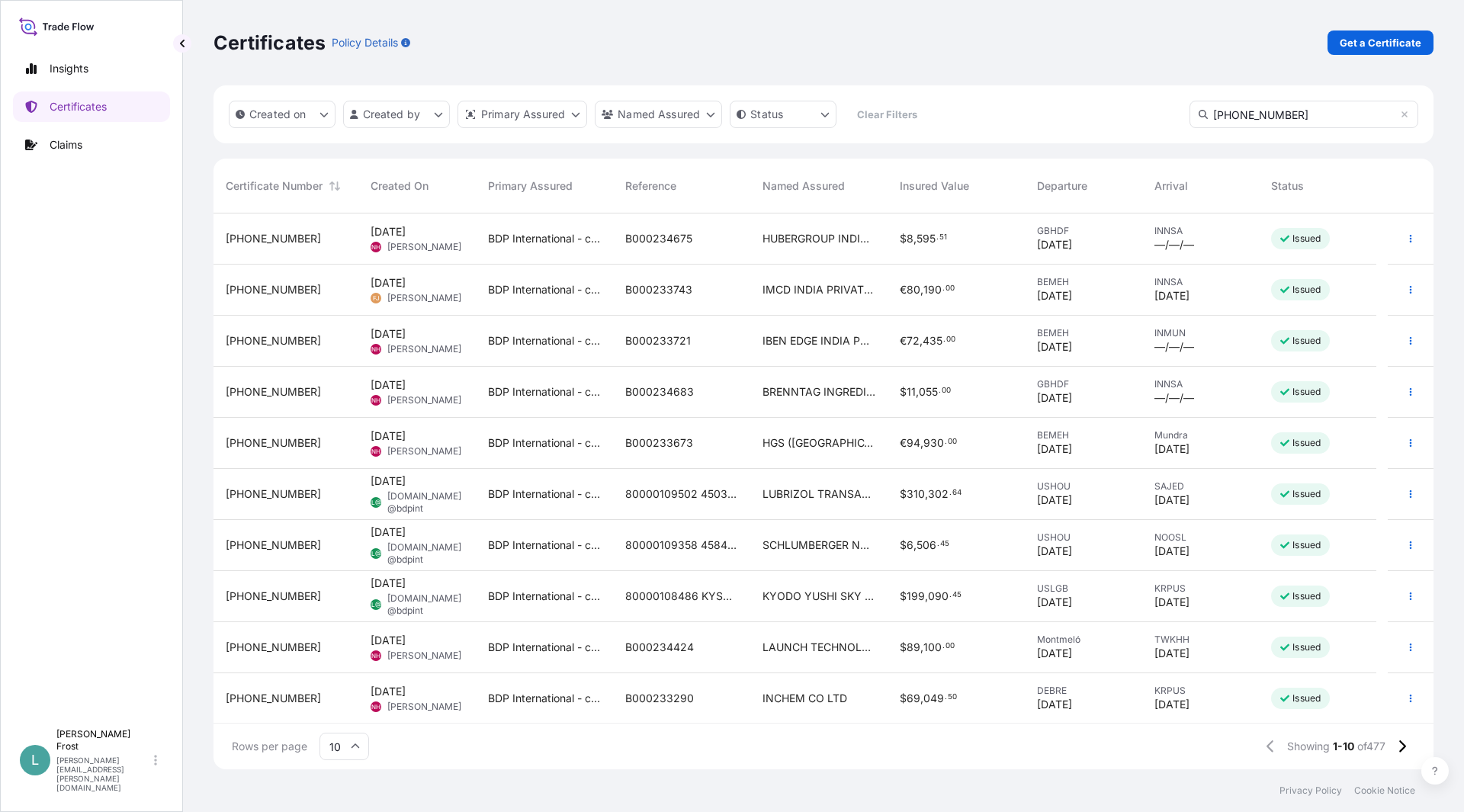
scroll to position [600, 1209]
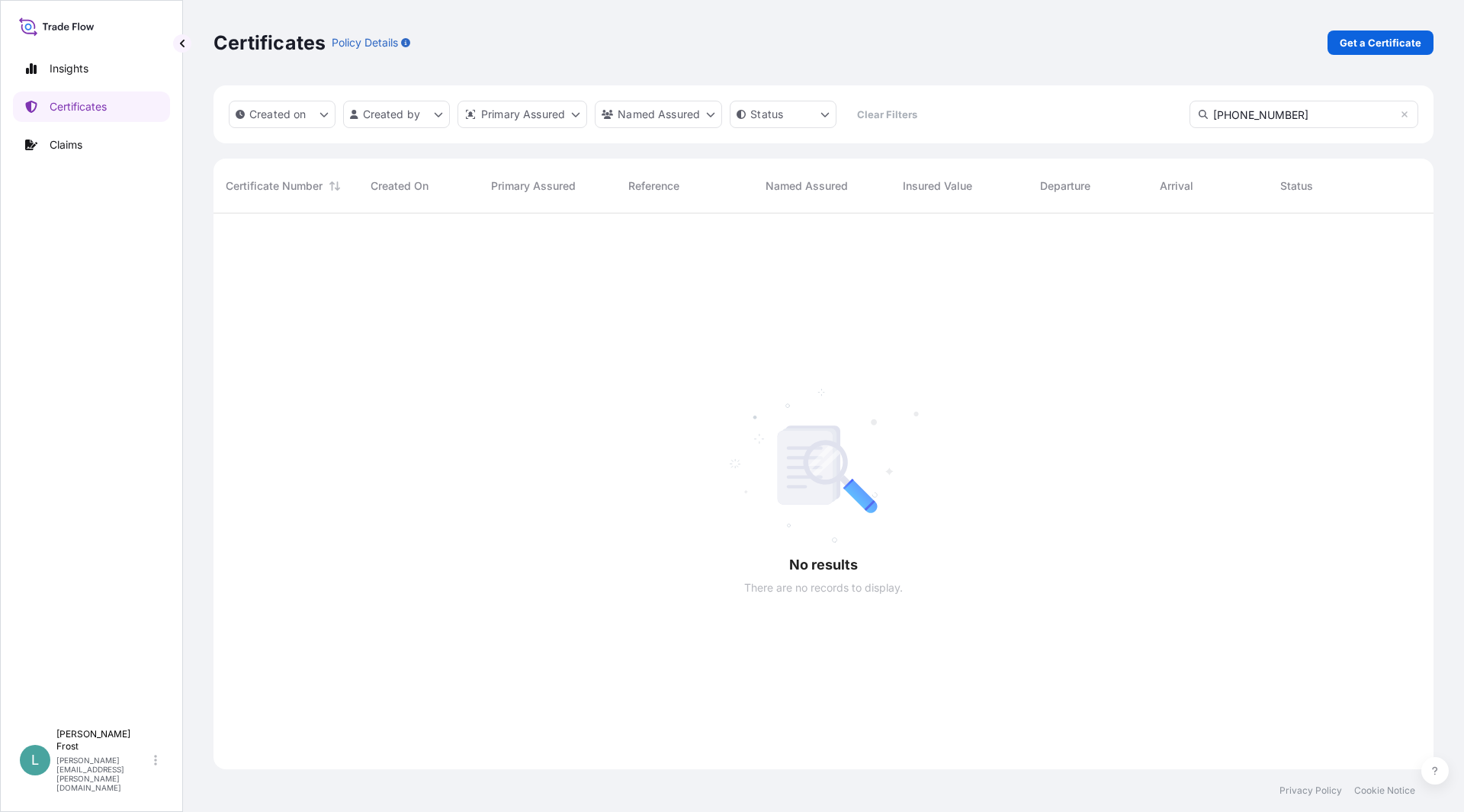
click at [1306, 118] on input "[PHONE_NUMBER]" at bounding box center [1304, 114] width 229 height 27
type input "3"
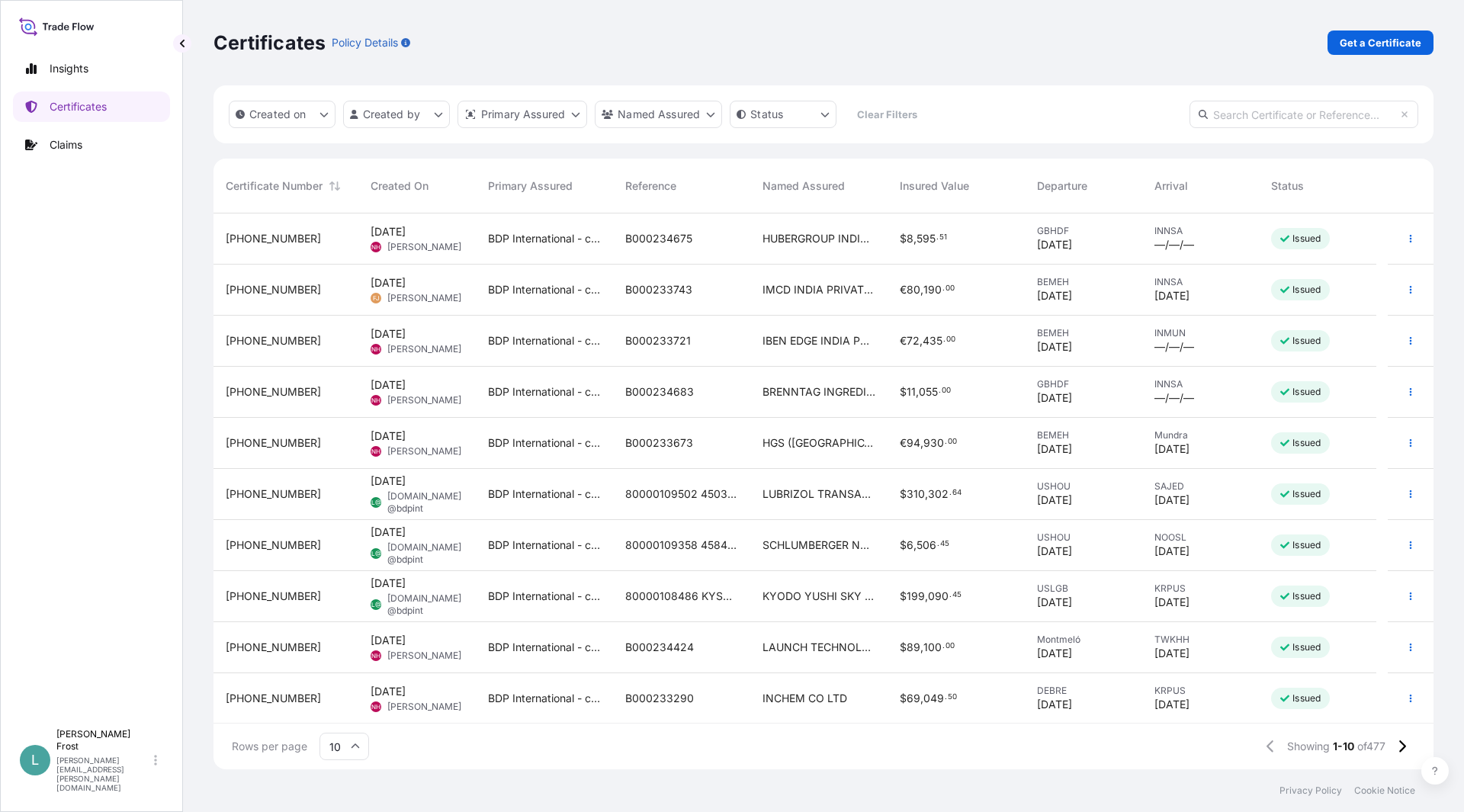
click at [1283, 120] on input "text" at bounding box center [1304, 114] width 229 height 27
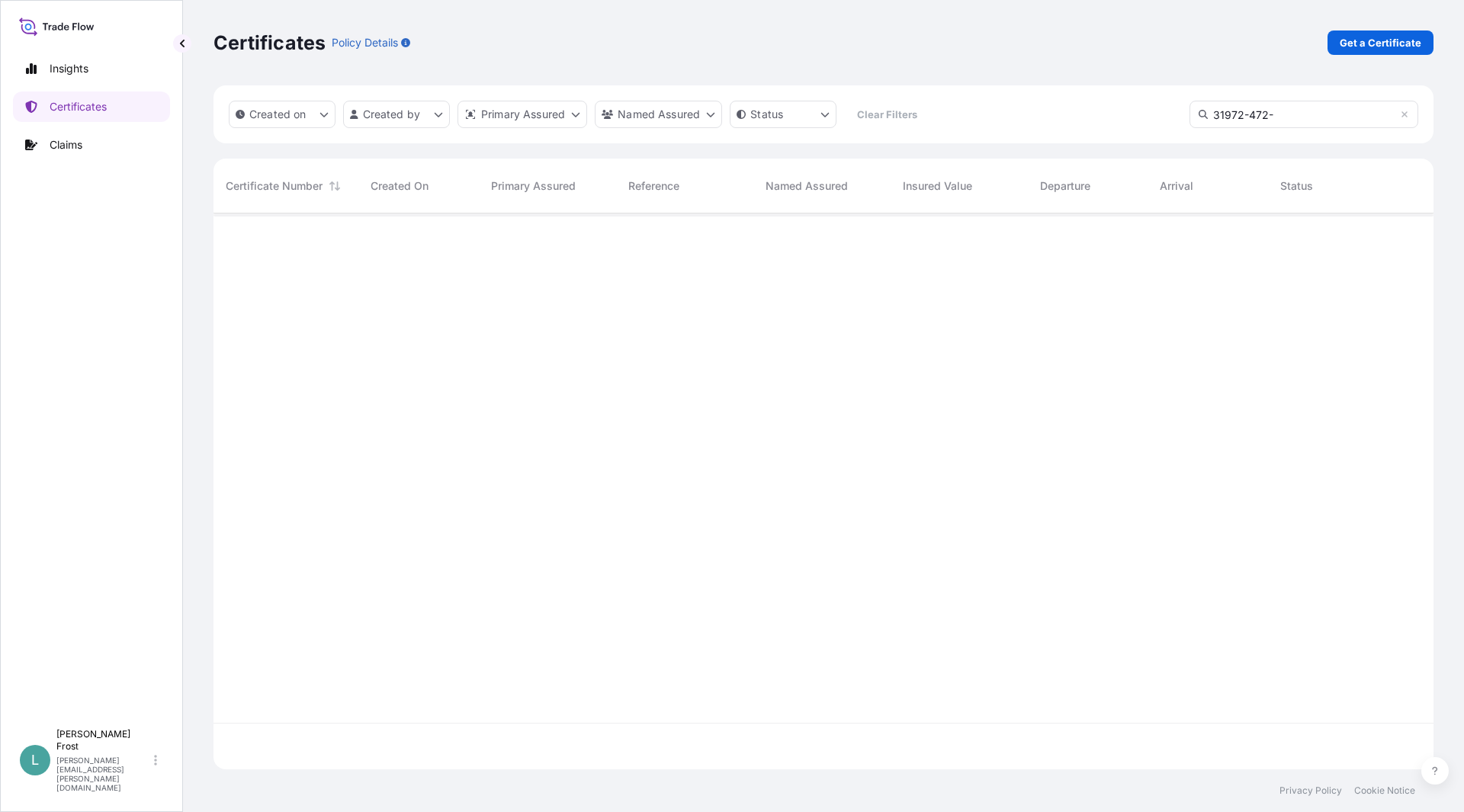
type input "[PHONE_NUMBER]"
click at [668, 251] on div "B000234675" at bounding box center [685, 239] width 138 height 51
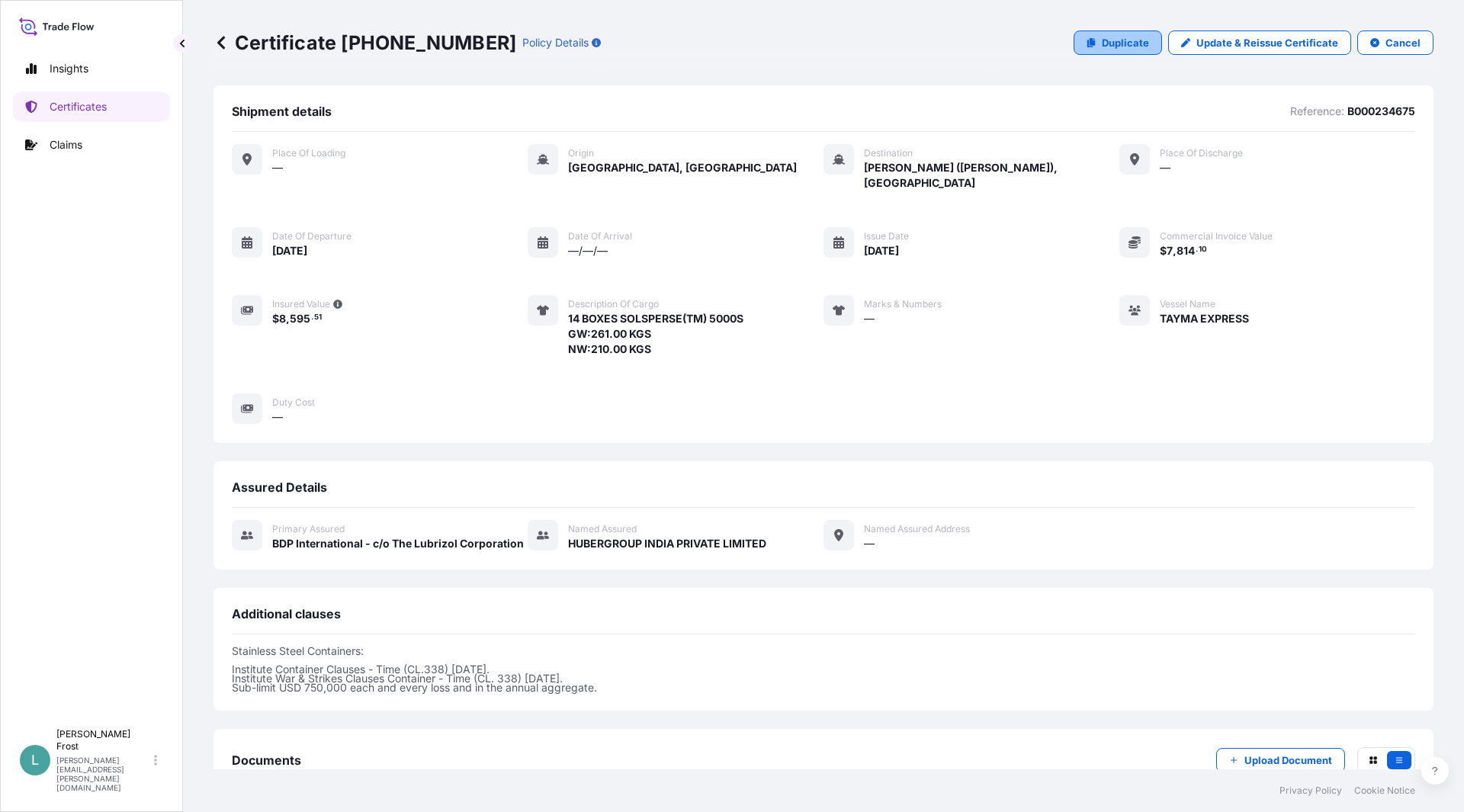
click at [1130, 39] on p "Duplicate" at bounding box center [1125, 42] width 47 height 15
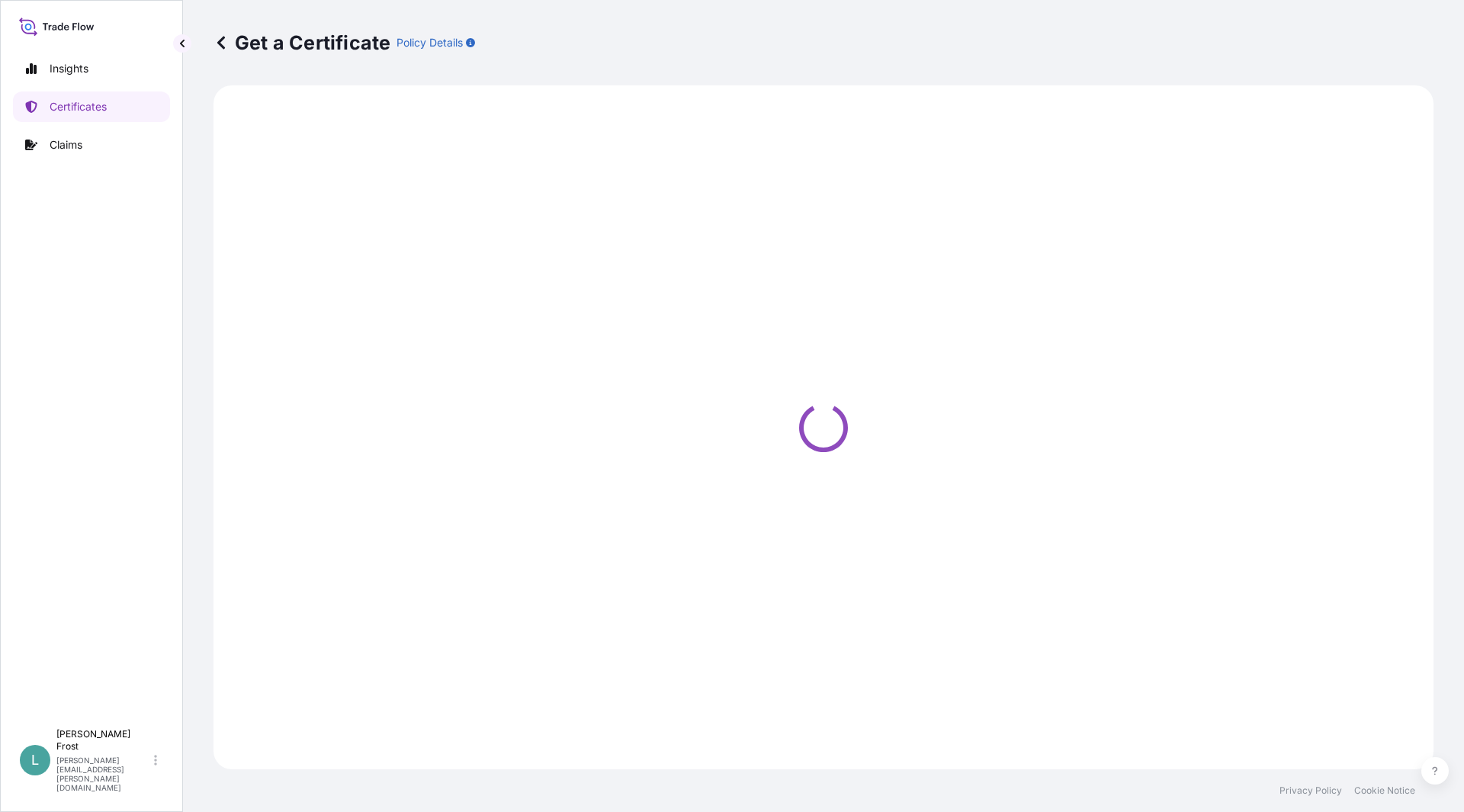
select select "Ocean Vessel"
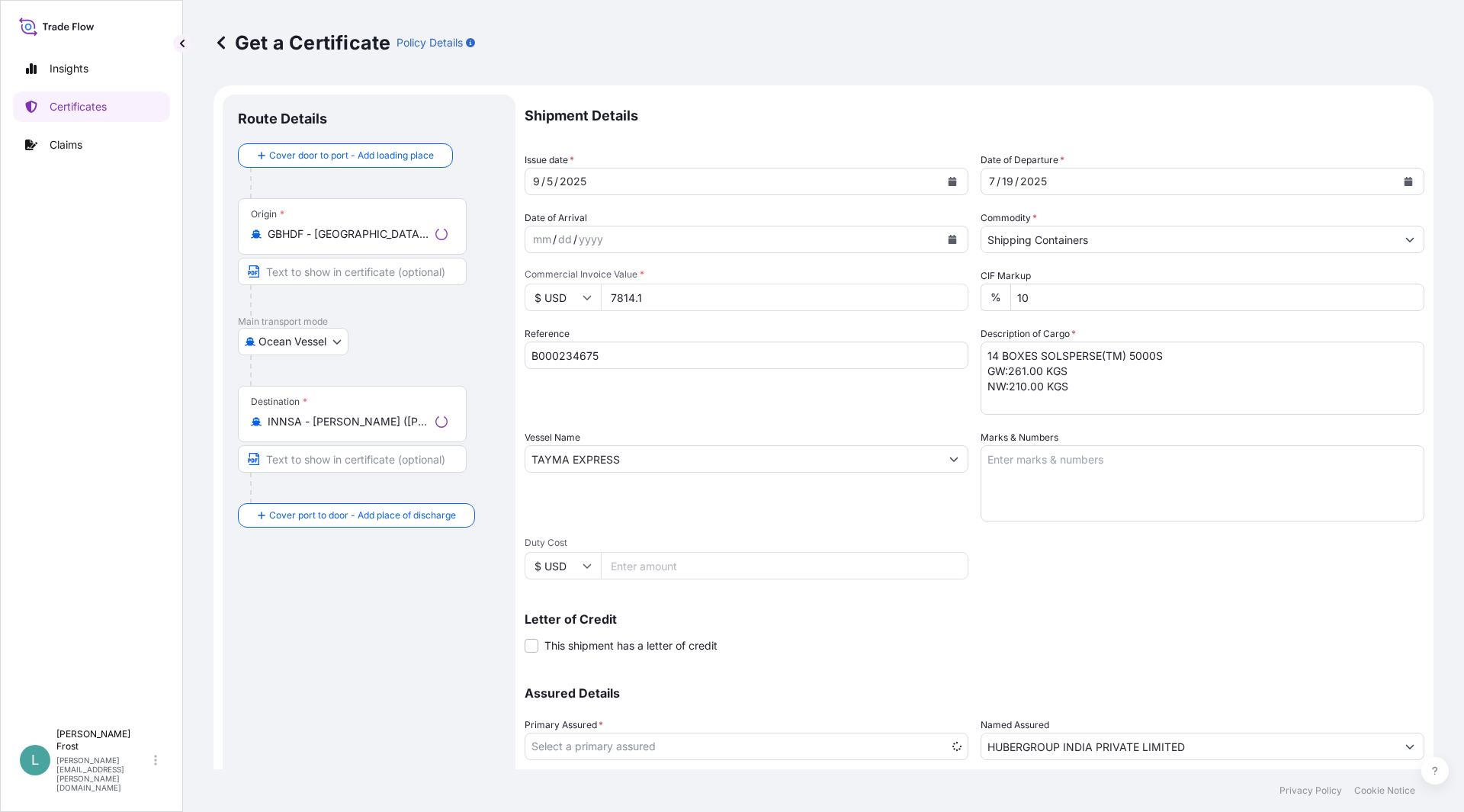
select select "31972"
click at [621, 355] on input "B000234675" at bounding box center [746, 355] width 444 height 27
type input "B000234674"
drag, startPoint x: 1172, startPoint y: 353, endPoint x: 829, endPoint y: 379, distance: 344.0
click at [829, 379] on div "Shipment Details Issue date * [DATE] Date of Departure * [DATE] Date of Arrival…" at bounding box center [974, 457] width 900 height 727
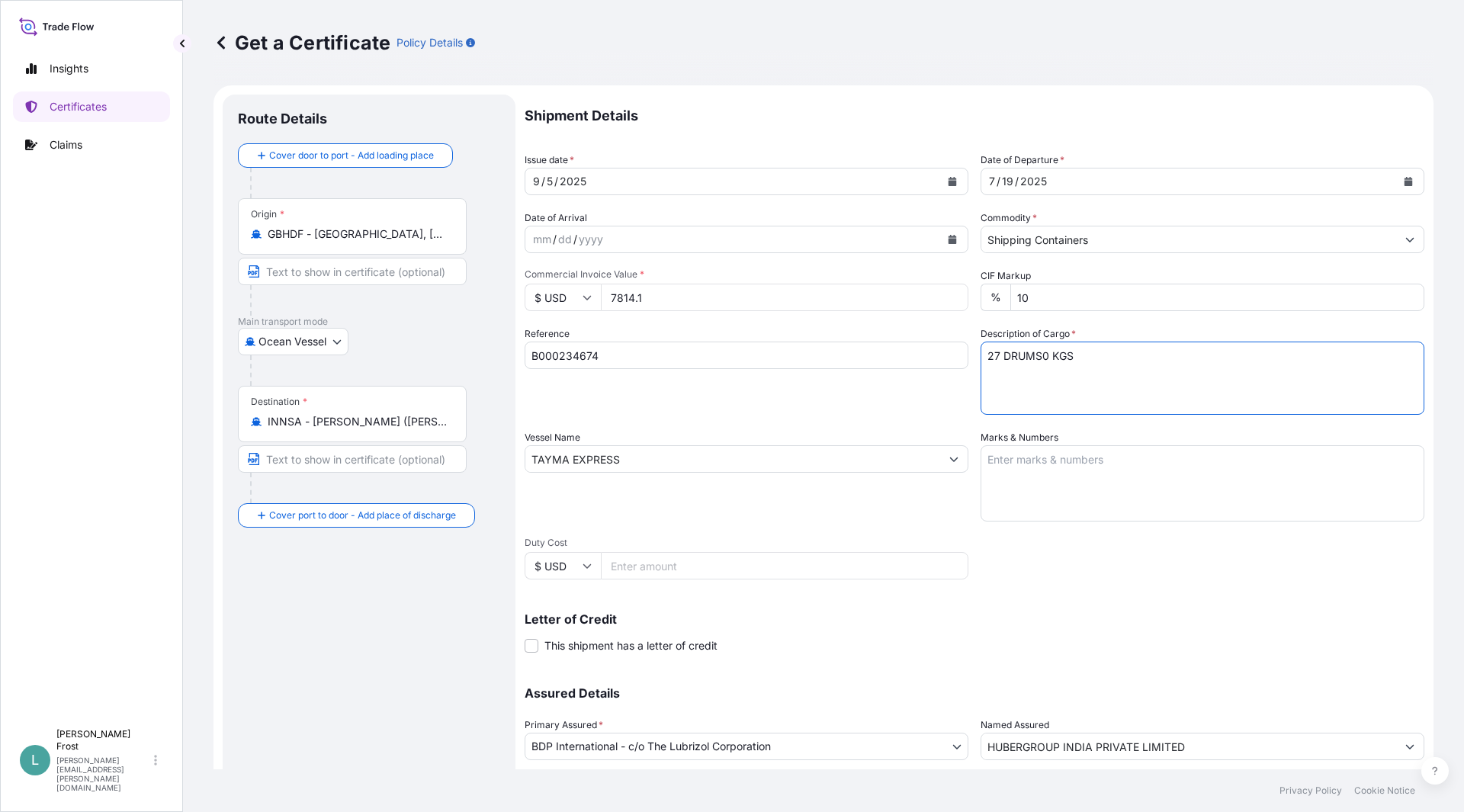
scroll to position [104, 0]
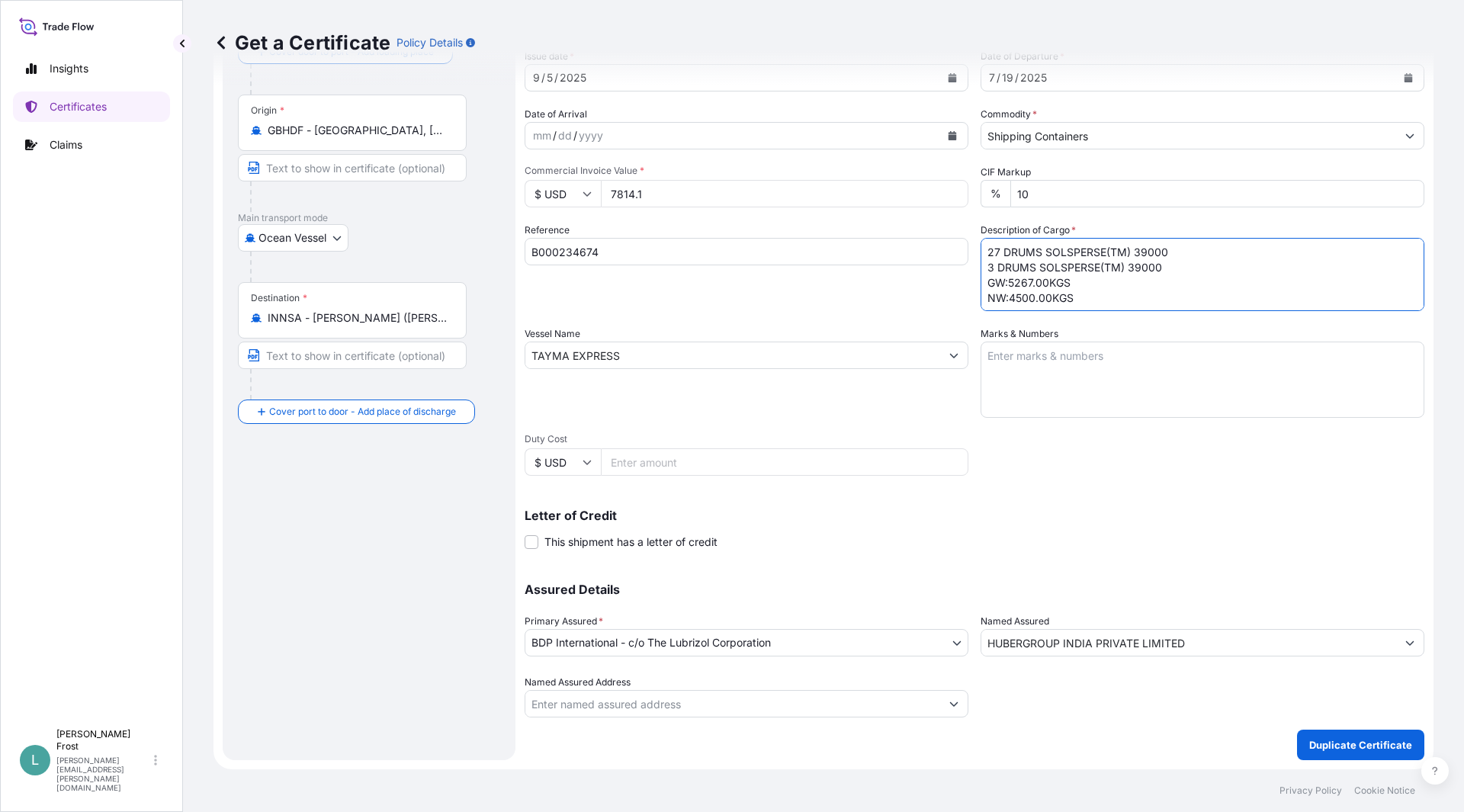
type textarea "27 DRUMS SOLSPERSE(TM) 39000 3 DRUMS SOLSPERSE(TM) 39000 GW:5267.00KGS NW:4500.…"
click at [825, 195] on input "7814.1" at bounding box center [785, 193] width 368 height 27
drag, startPoint x: 825, startPoint y: 195, endPoint x: 476, endPoint y: 203, distance: 349.1
click at [476, 203] on form "Route Details Cover door to port - Add loading place Place of loading Road / [G…" at bounding box center [824, 375] width 1220 height 788
click at [1031, 354] on textarea "Marks & Numbers" at bounding box center [1203, 379] width 444 height 76
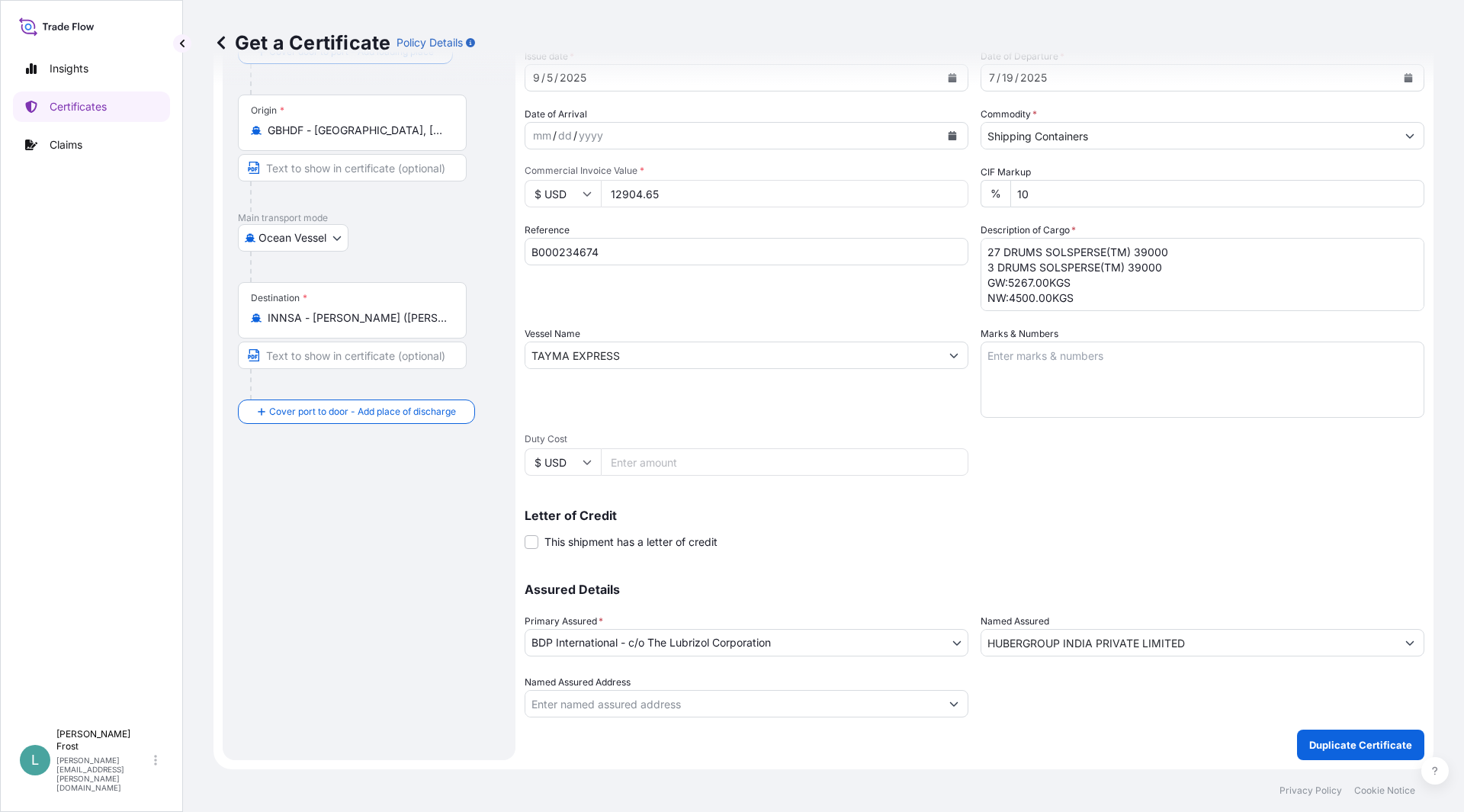
click at [646, 191] on input "12904.65" at bounding box center [785, 193] width 368 height 27
click at [677, 196] on input "1290465" at bounding box center [785, 193] width 368 height 27
type input "129046.50"
click at [1007, 466] on div "Shipment Details Issue date * [DATE] Date of Departure * [DATE] Date of Arrival…" at bounding box center [974, 354] width 900 height 727
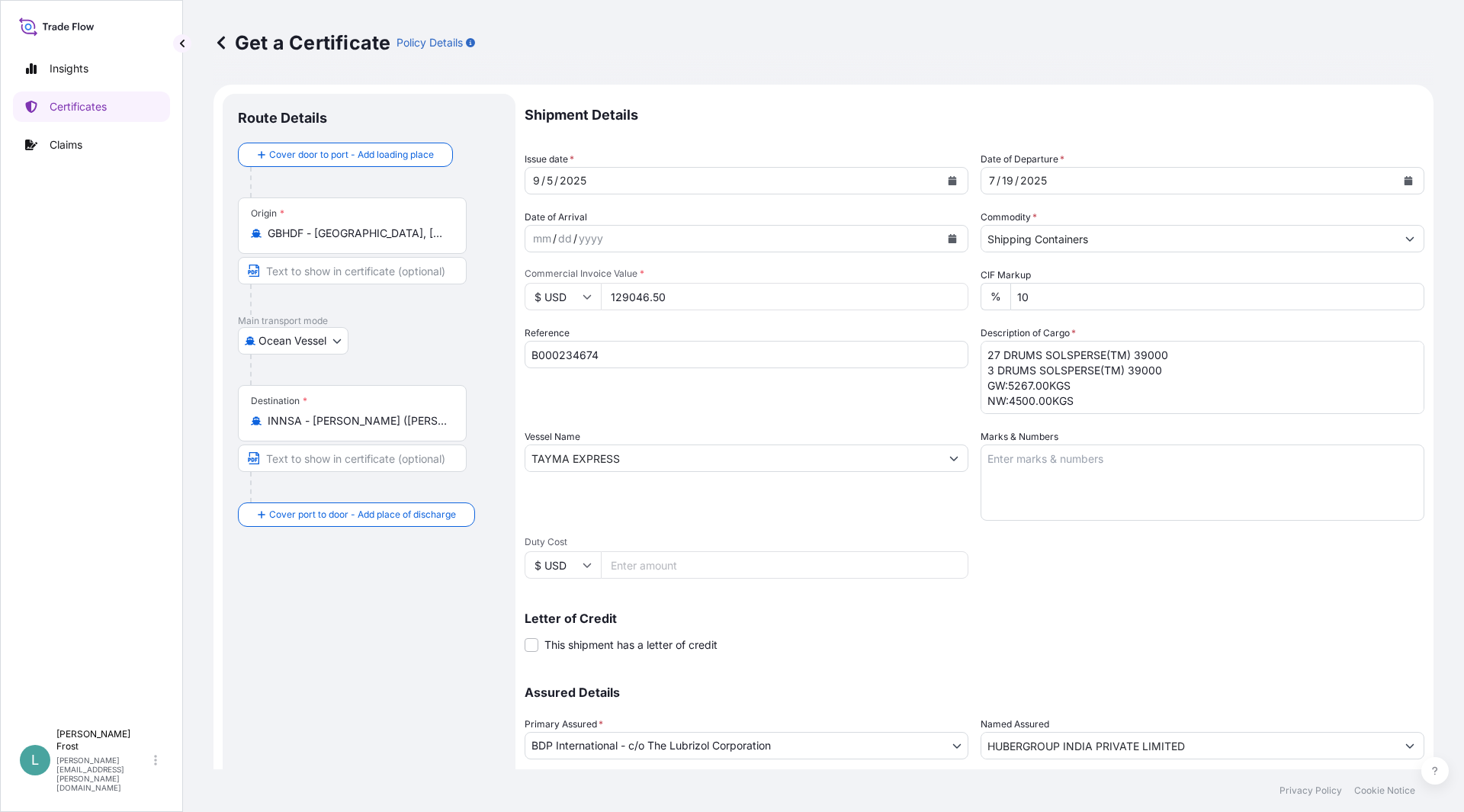
scroll to position [0, 0]
click at [949, 182] on icon "Calendar" at bounding box center [953, 181] width 8 height 9
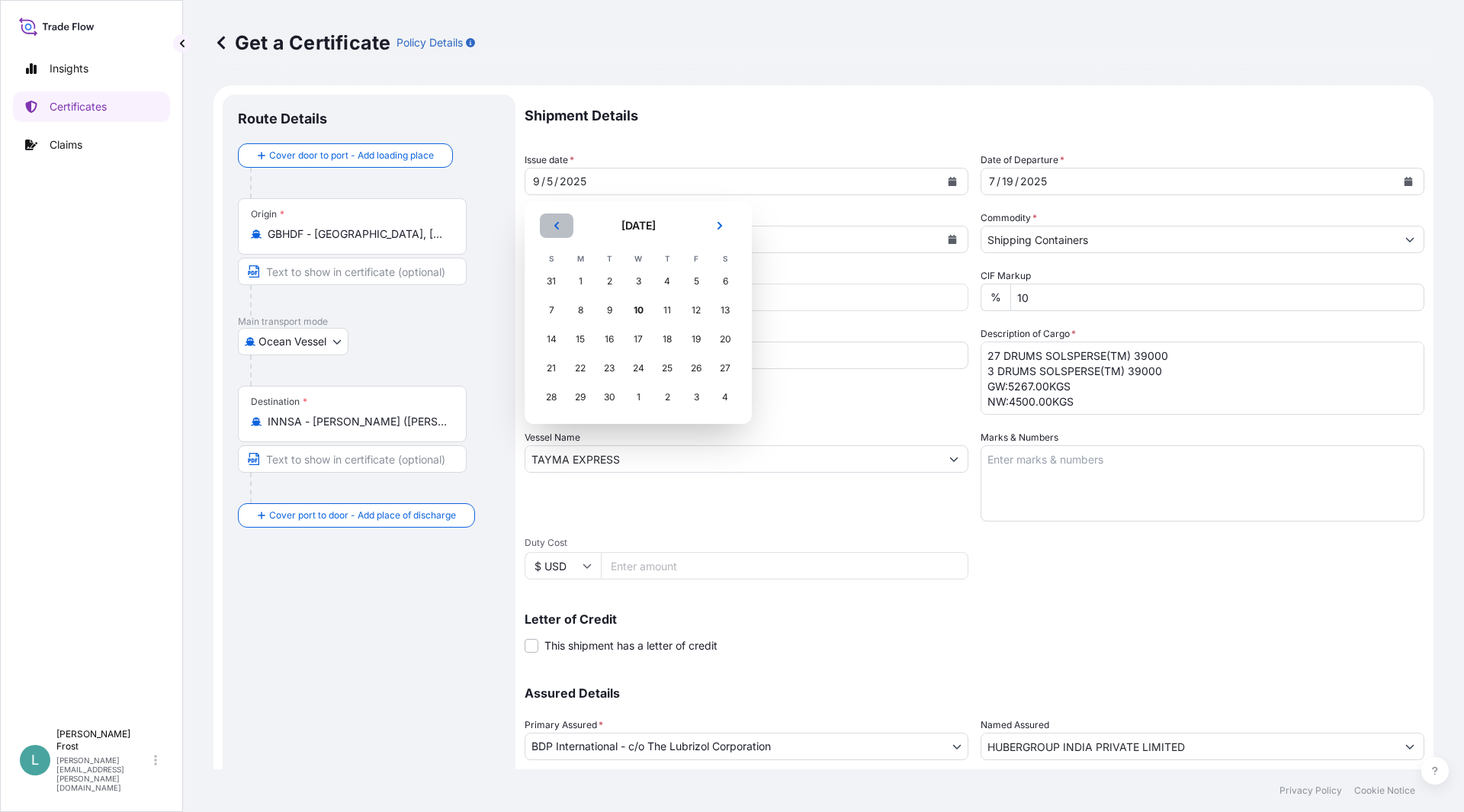
click at [570, 233] on button "Previous" at bounding box center [557, 225] width 34 height 24
click at [731, 339] on div "19" at bounding box center [725, 339] width 27 height 27
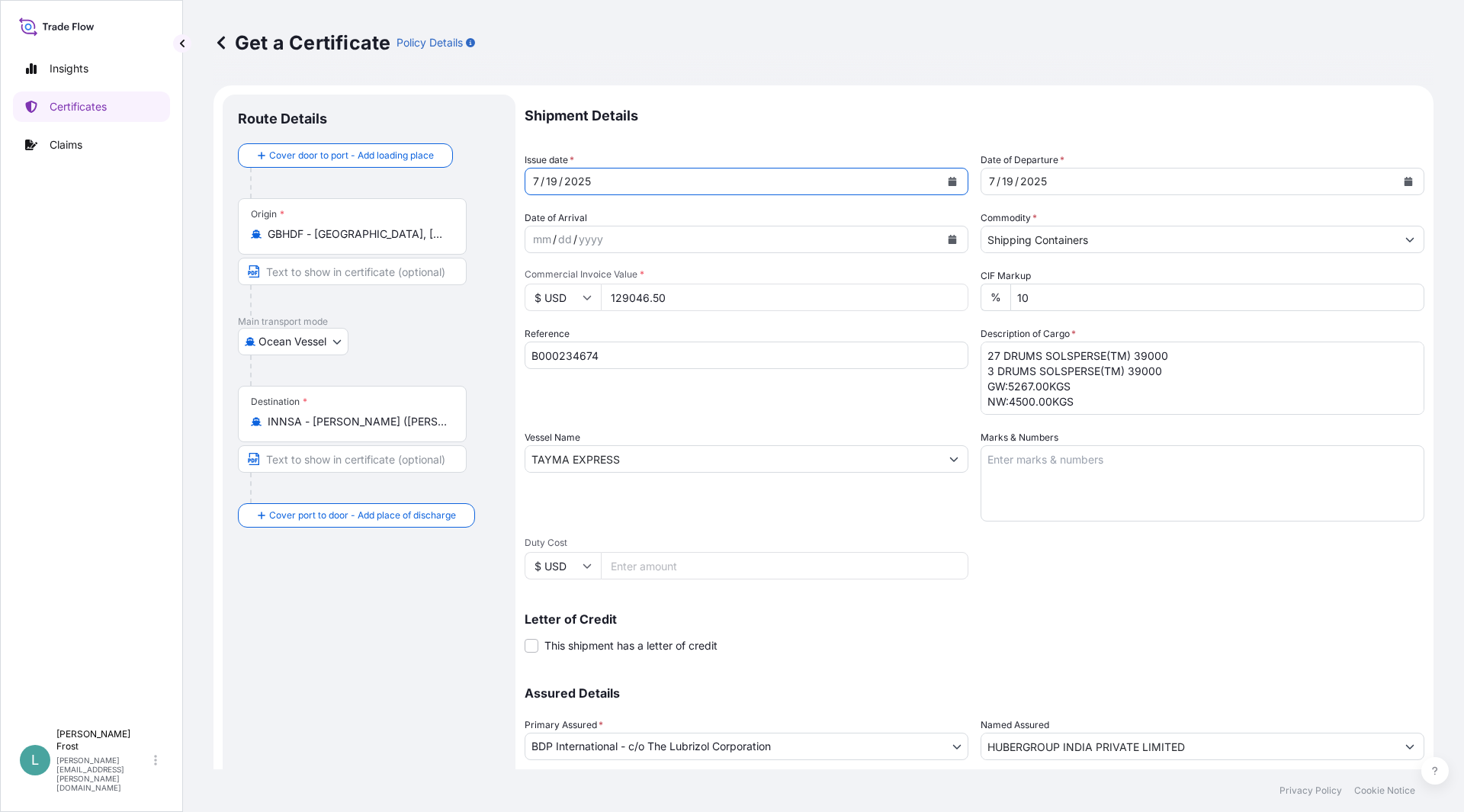
click at [1218, 547] on div "Shipment Details Issue date * [DATE] Date of Departure * [DATE] Date of Arrival…" at bounding box center [974, 457] width 900 height 727
click at [708, 461] on input "TAYMA EXPRESS" at bounding box center [732, 459] width 415 height 27
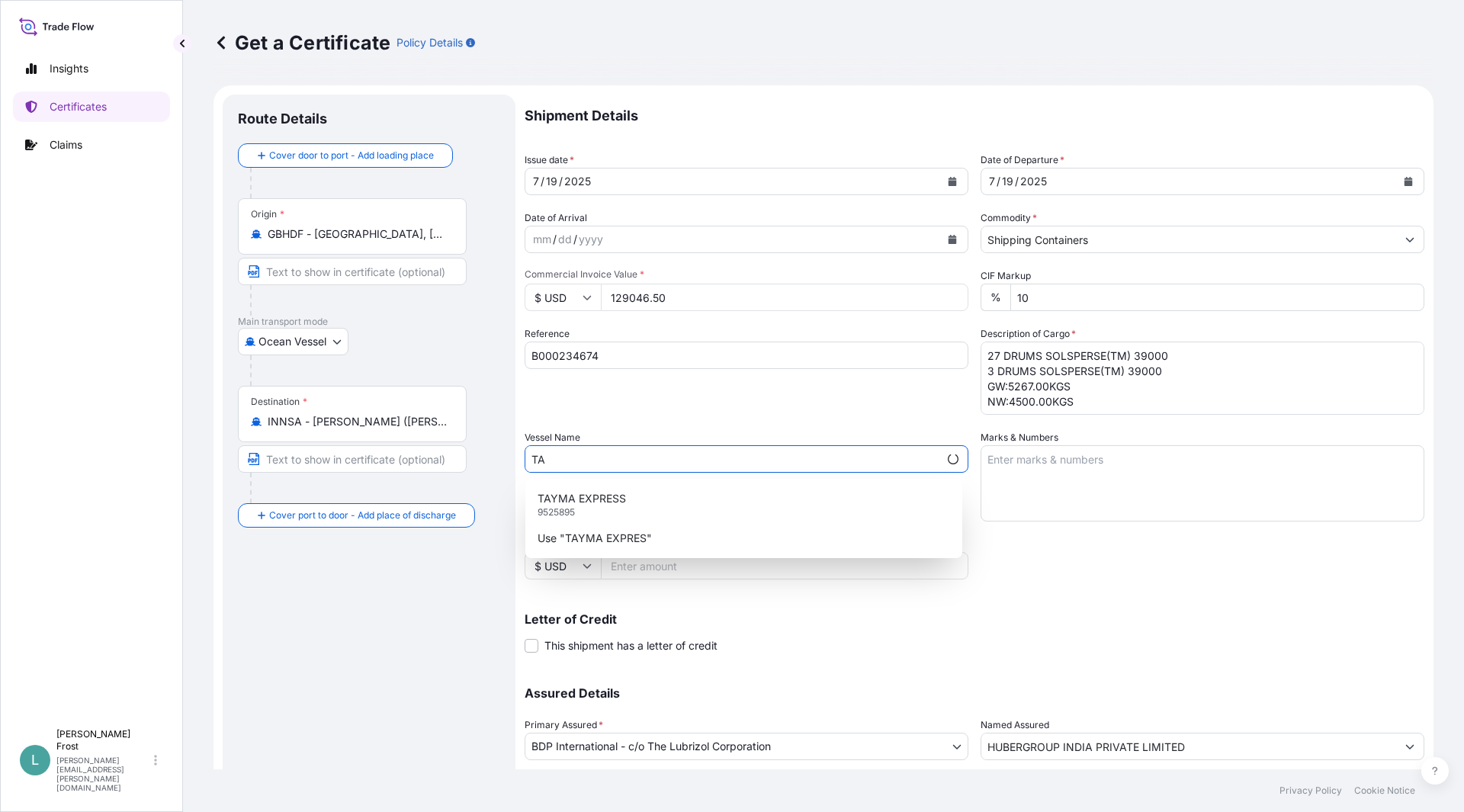
type input "T"
click at [708, 511] on div "ATLANTA EXPRESS 9667162" at bounding box center [744, 505] width 425 height 40
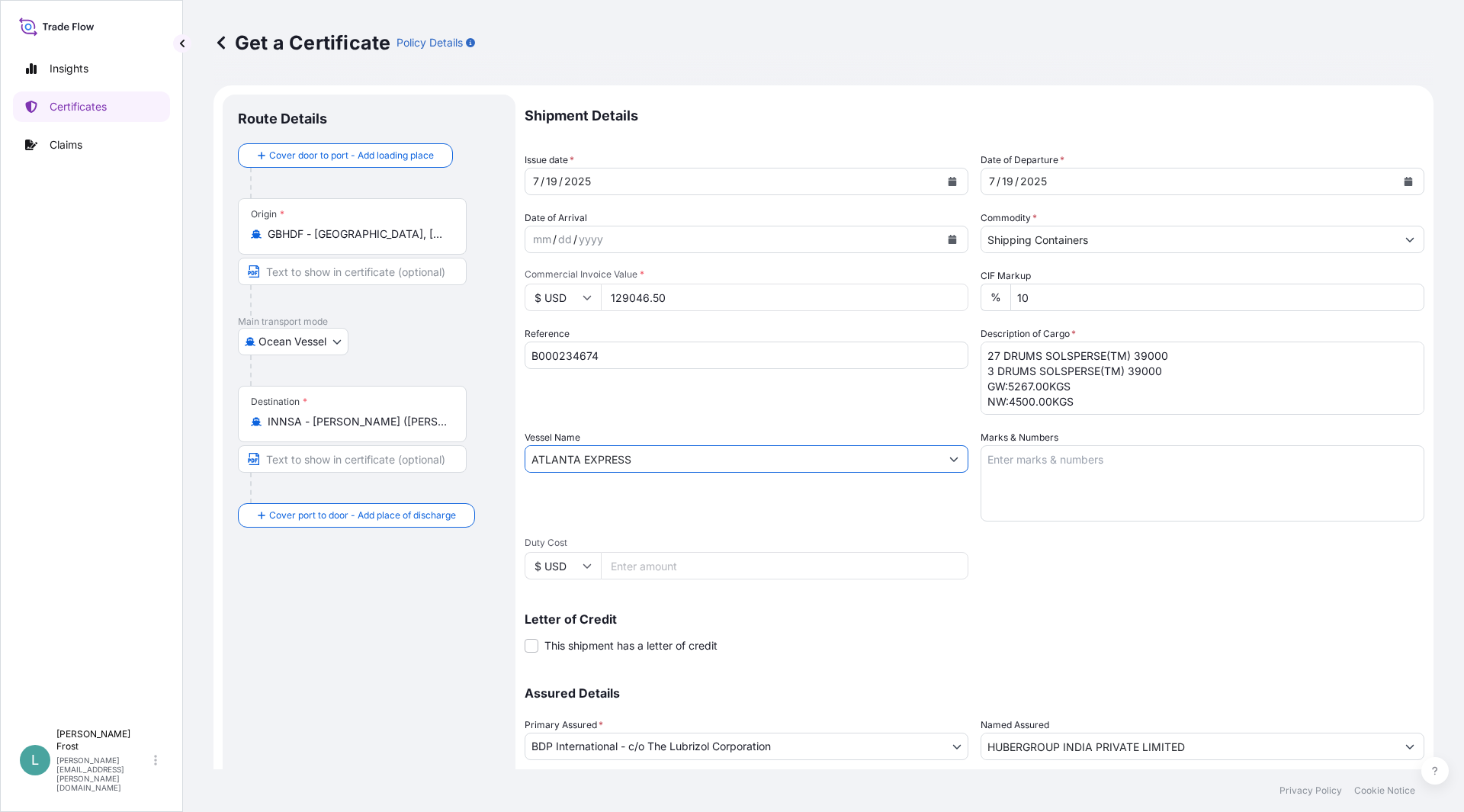
type input "ATLANTA EXPRESS"
click at [1249, 573] on div "Shipment Details Issue date * [DATE] Date of Departure * [DATE] Date of Arrival…" at bounding box center [974, 457] width 900 height 727
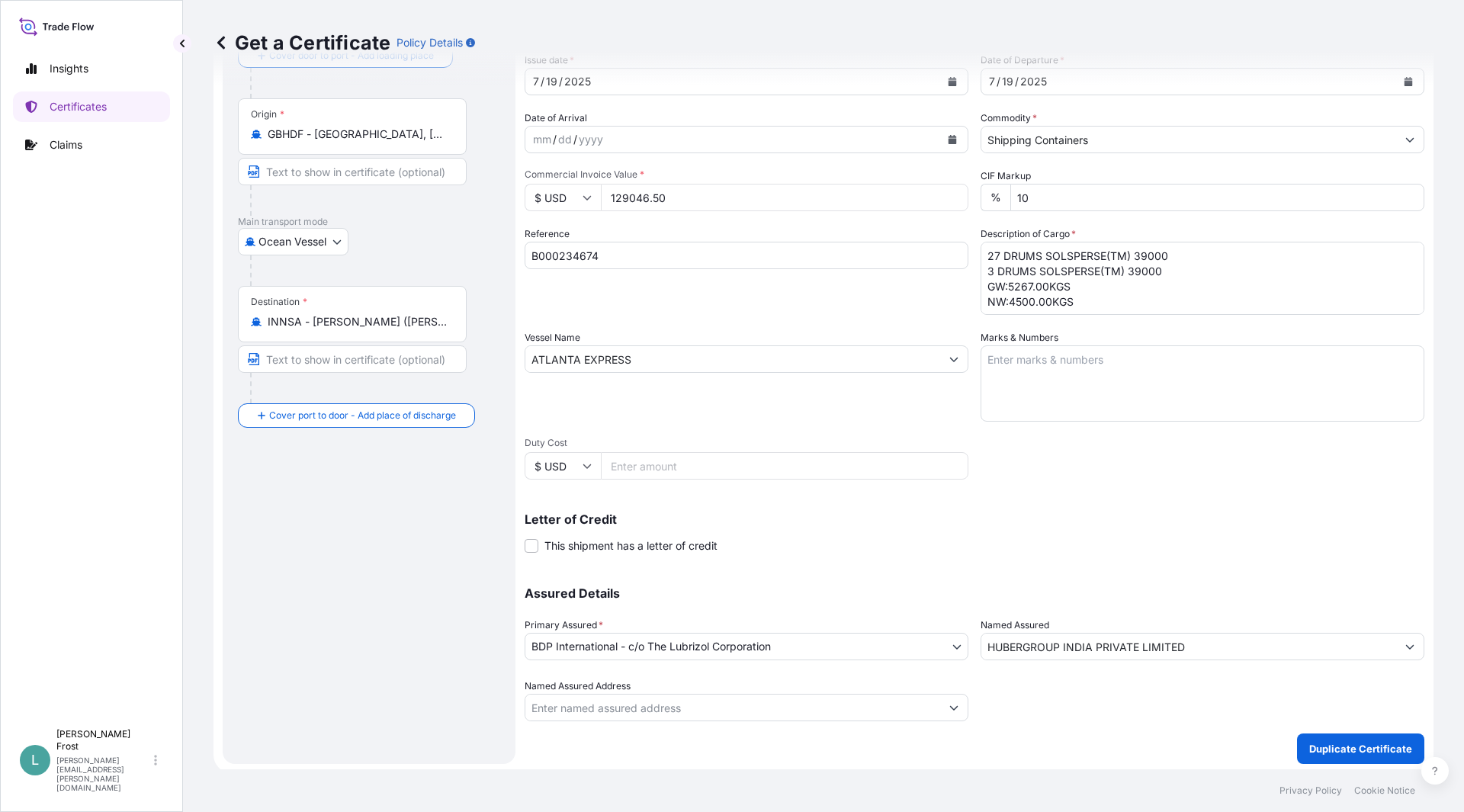
scroll to position [104, 0]
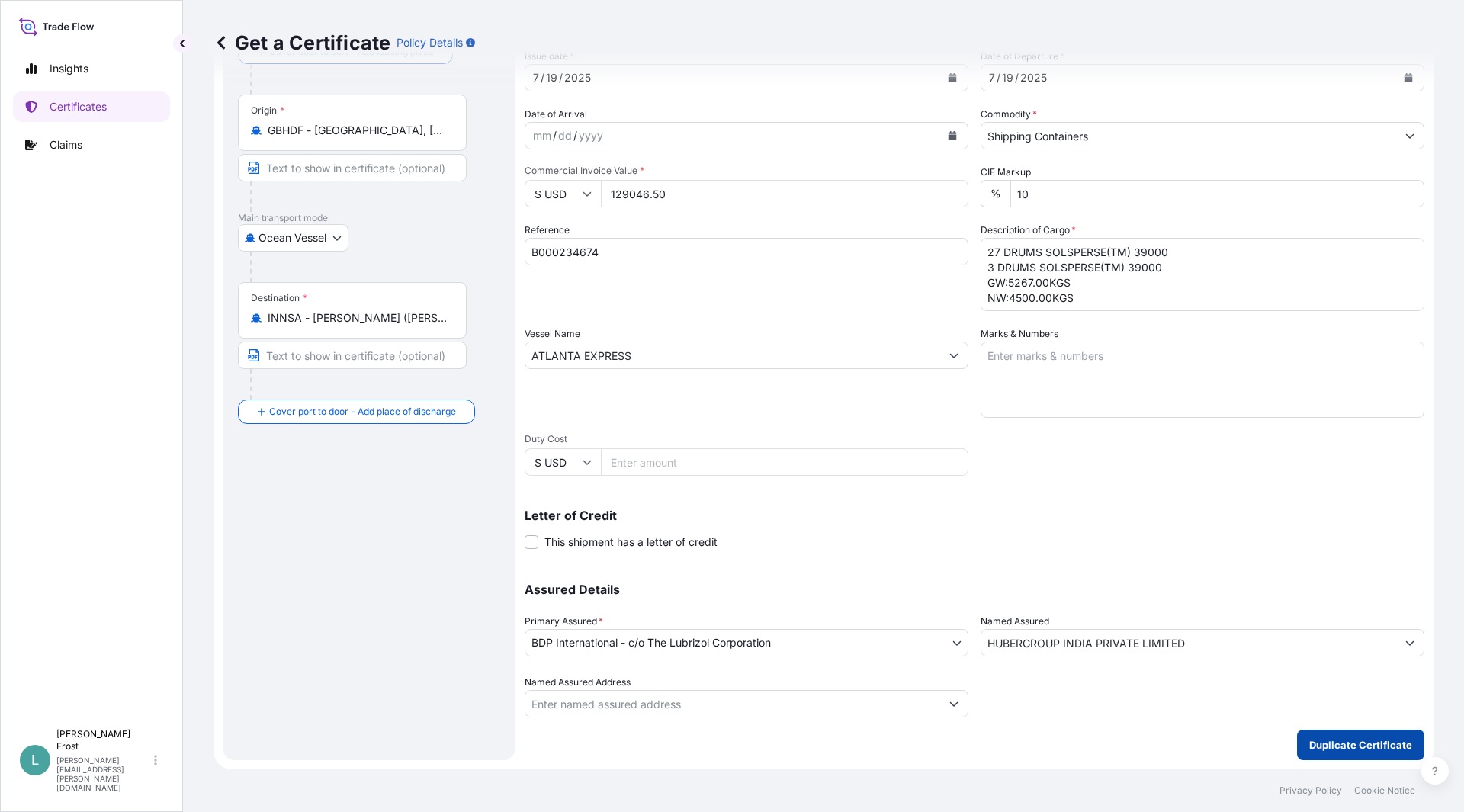
click at [1323, 745] on p "Duplicate Certificate" at bounding box center [1361, 745] width 103 height 15
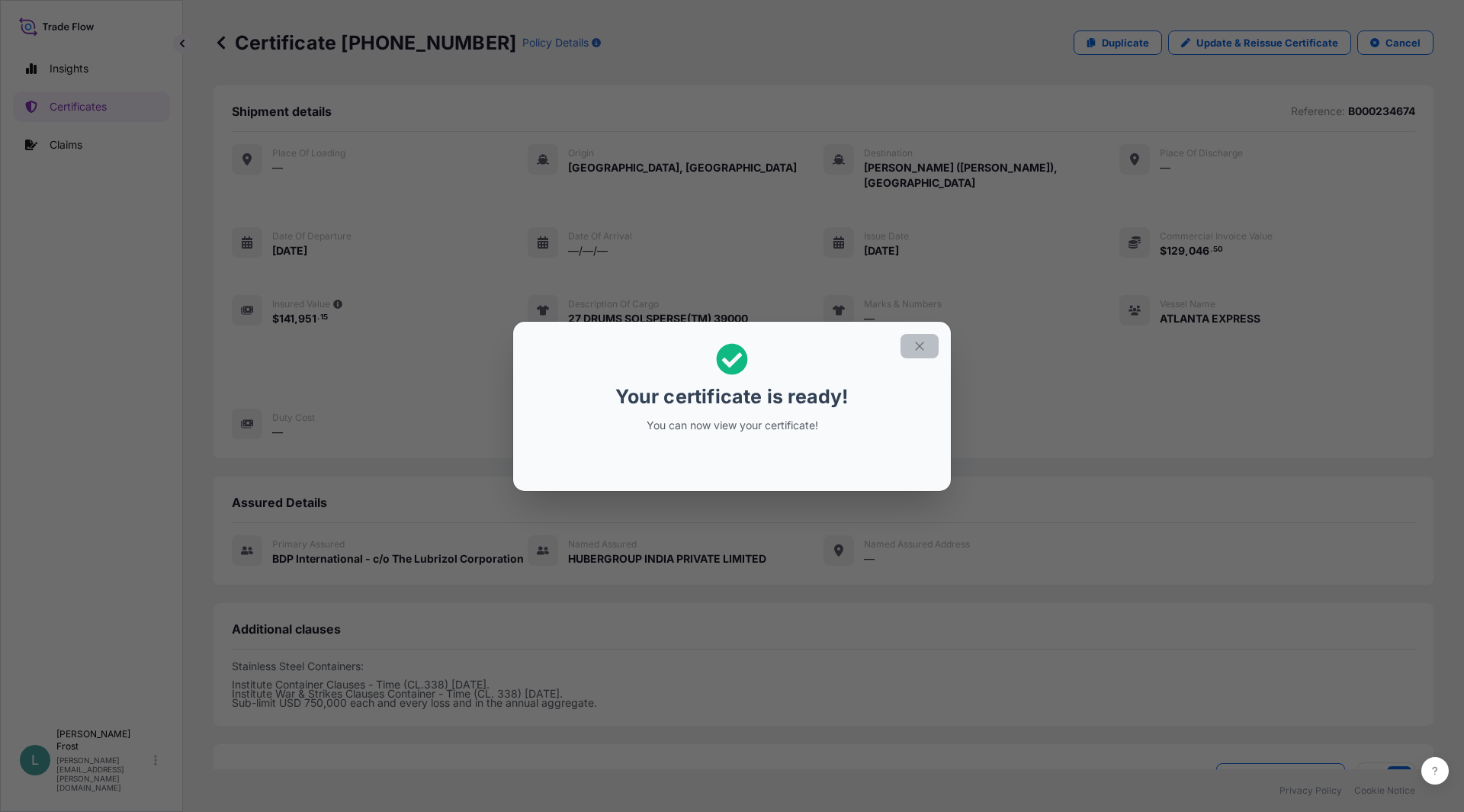
click at [918, 345] on icon "button" at bounding box center [920, 346] width 8 height 8
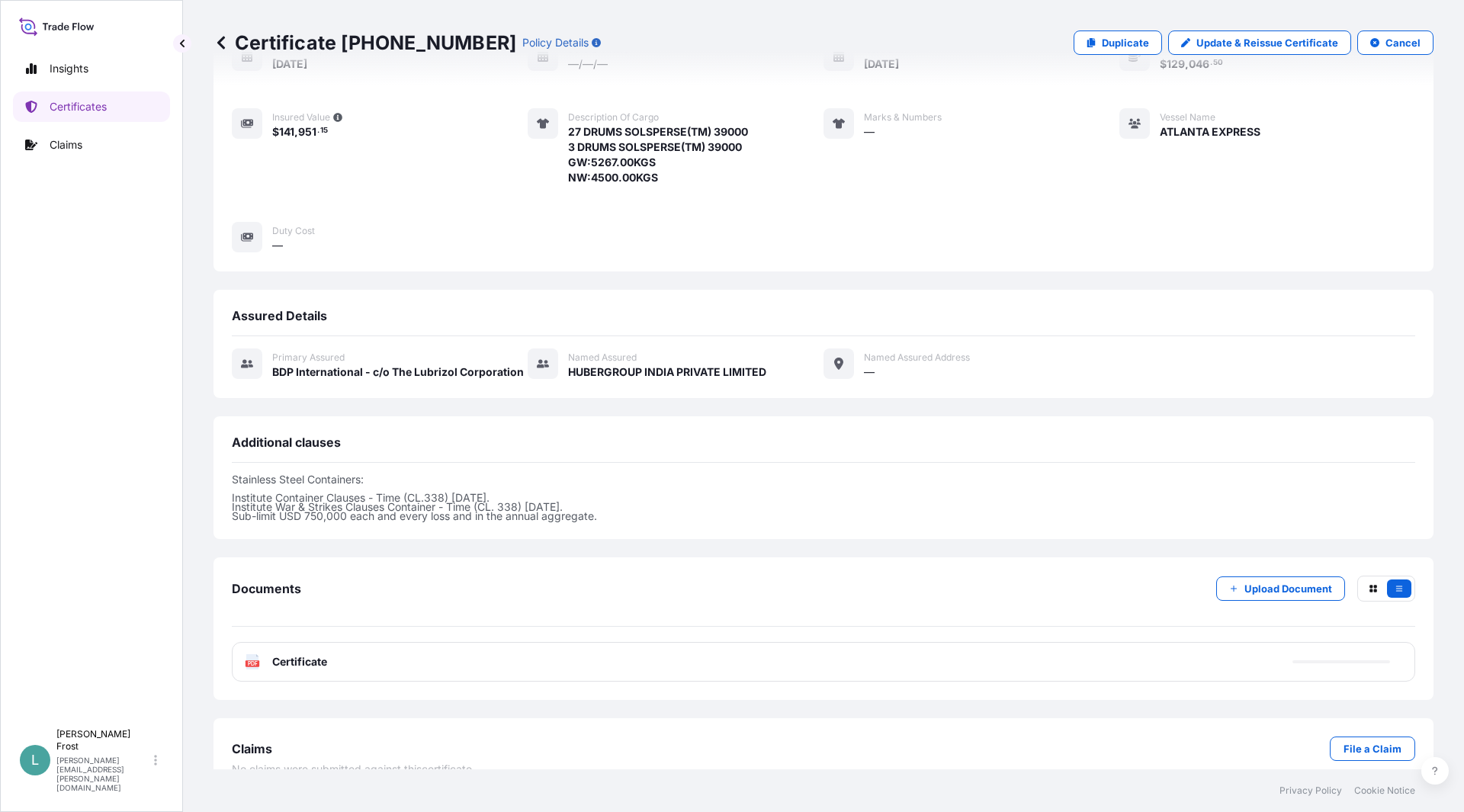
scroll to position [197, 0]
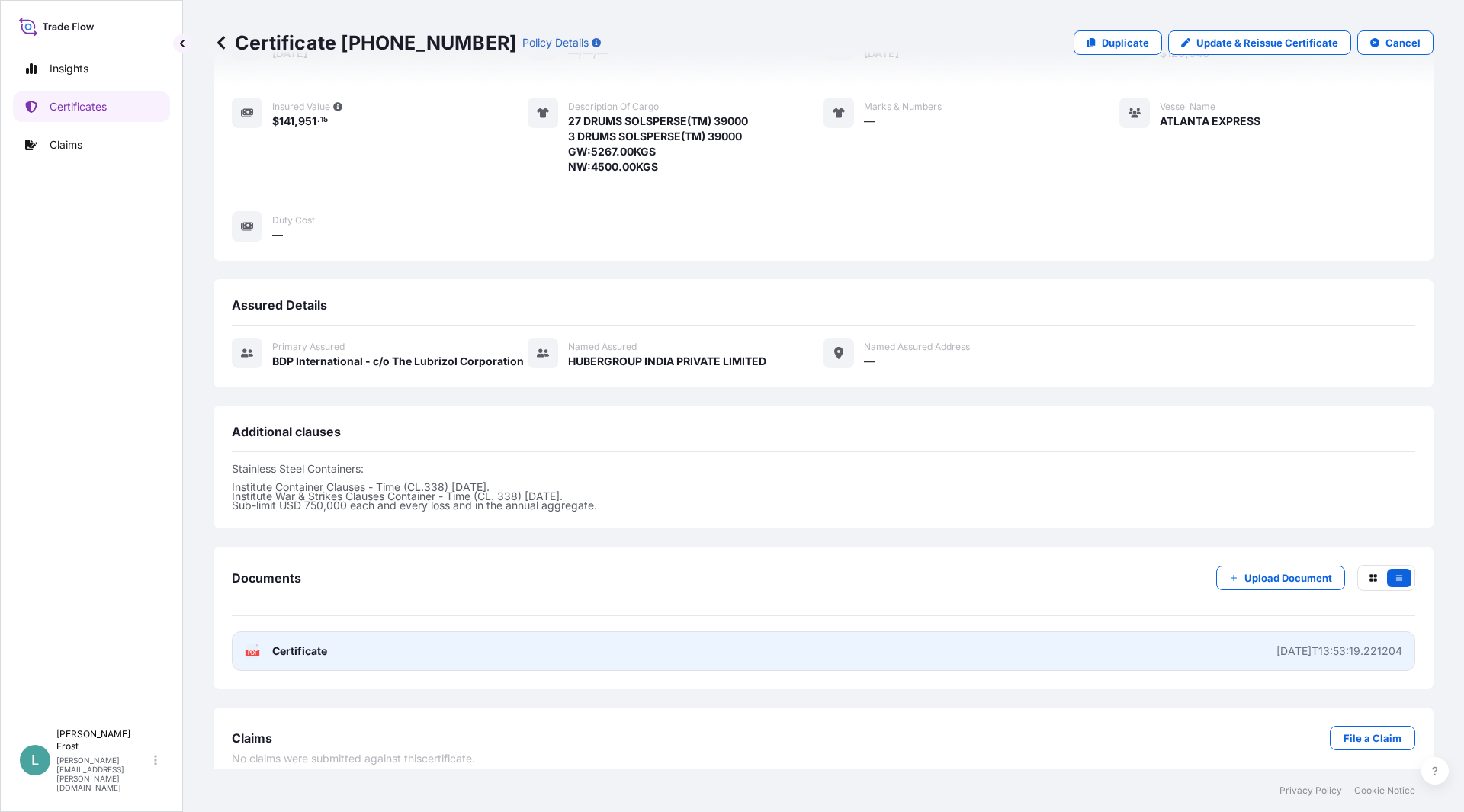
click at [879, 631] on link "PDF Certificate [DATE]T13:53:19.221204" at bounding box center [824, 651] width 1184 height 40
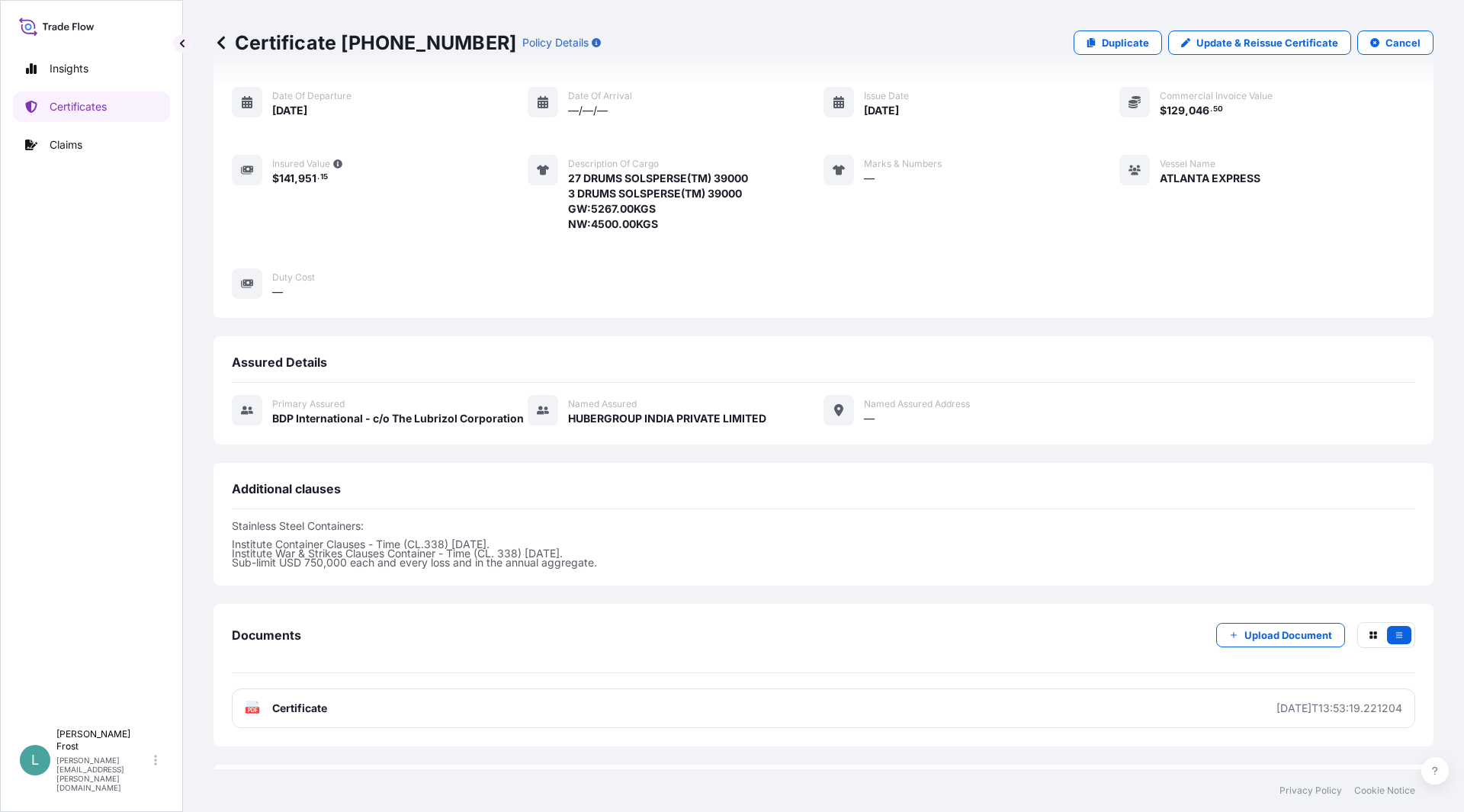
scroll to position [0, 0]
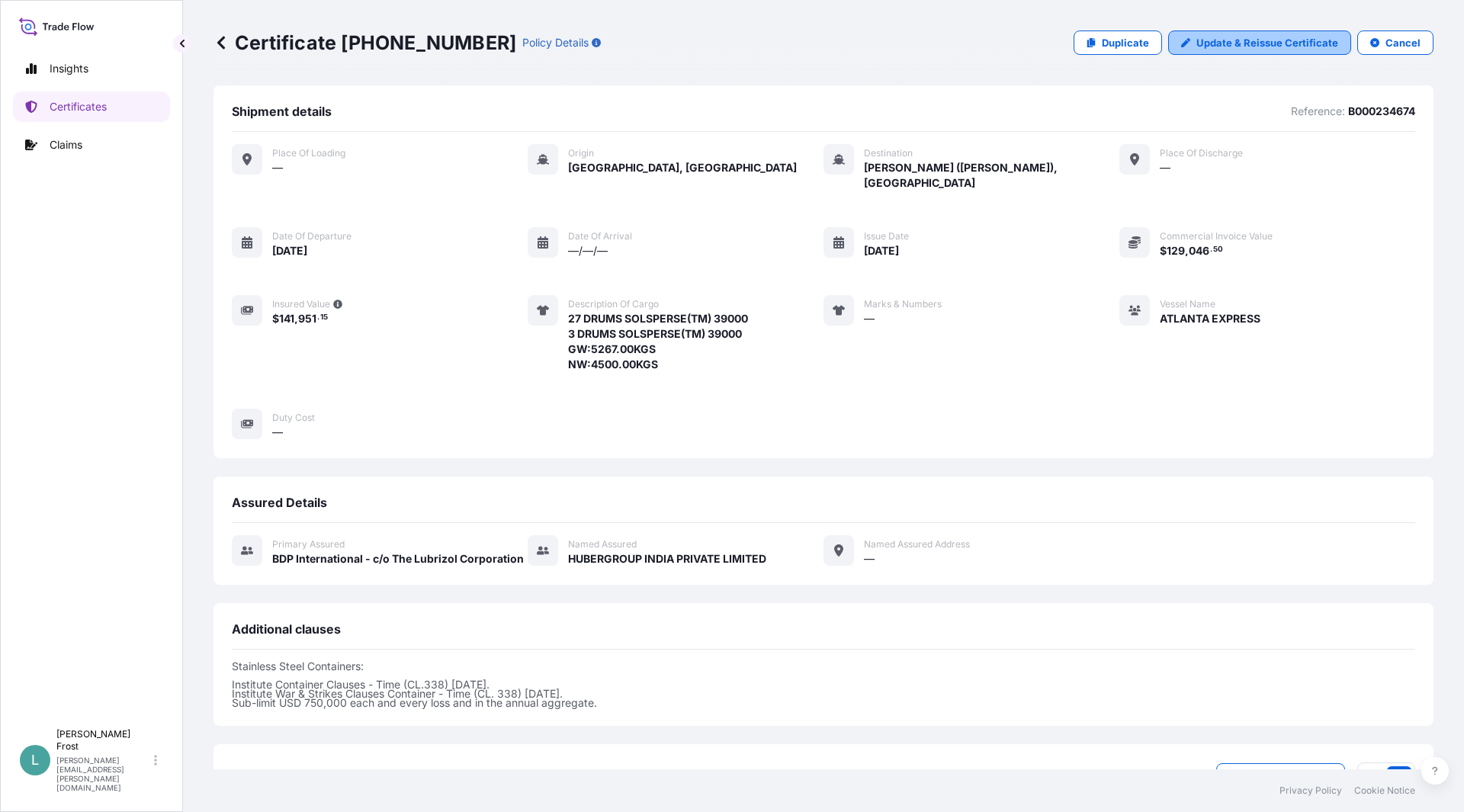
click at [1211, 49] on p "Update & Reissue Certificate" at bounding box center [1267, 42] width 142 height 15
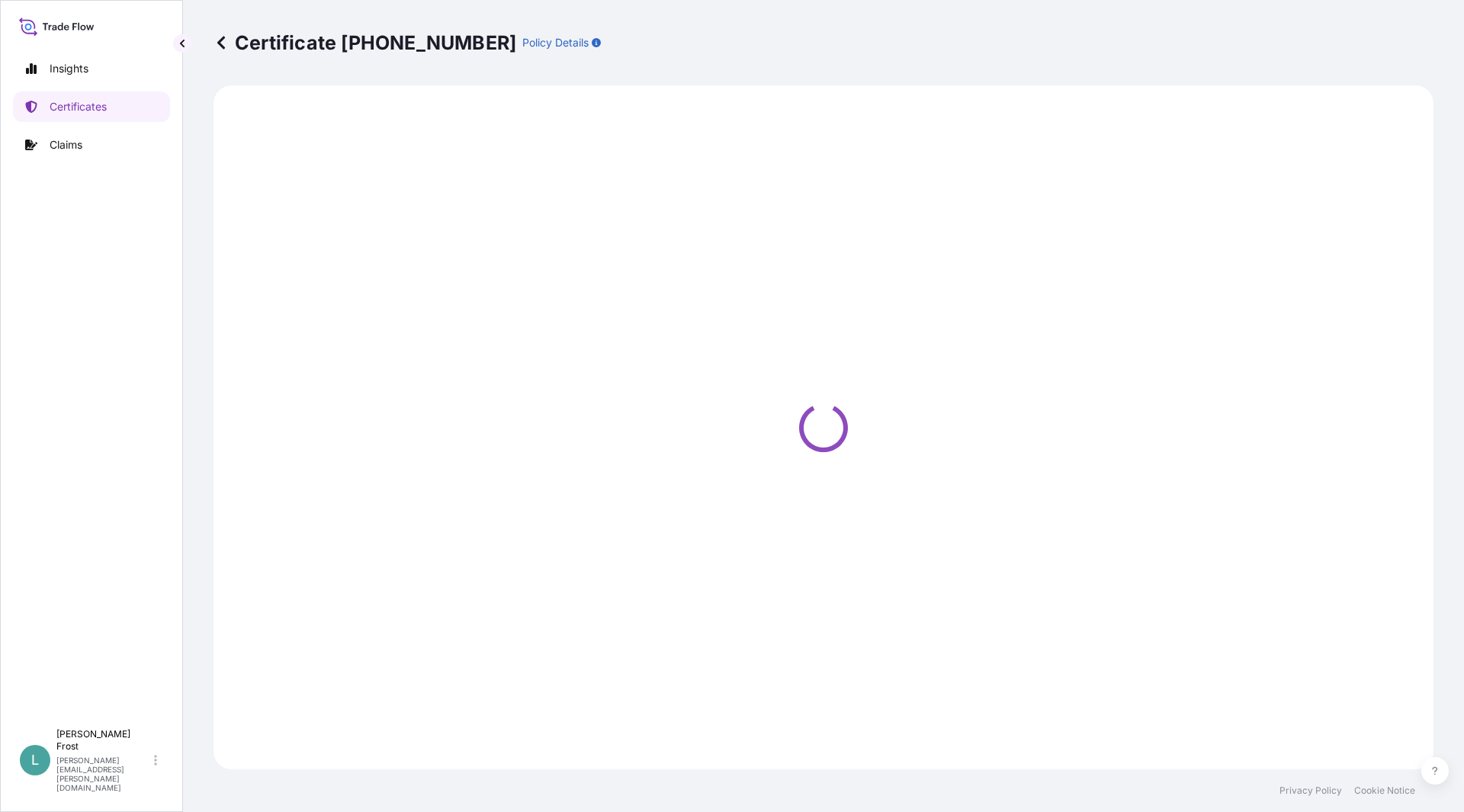
select select "Ocean Vessel"
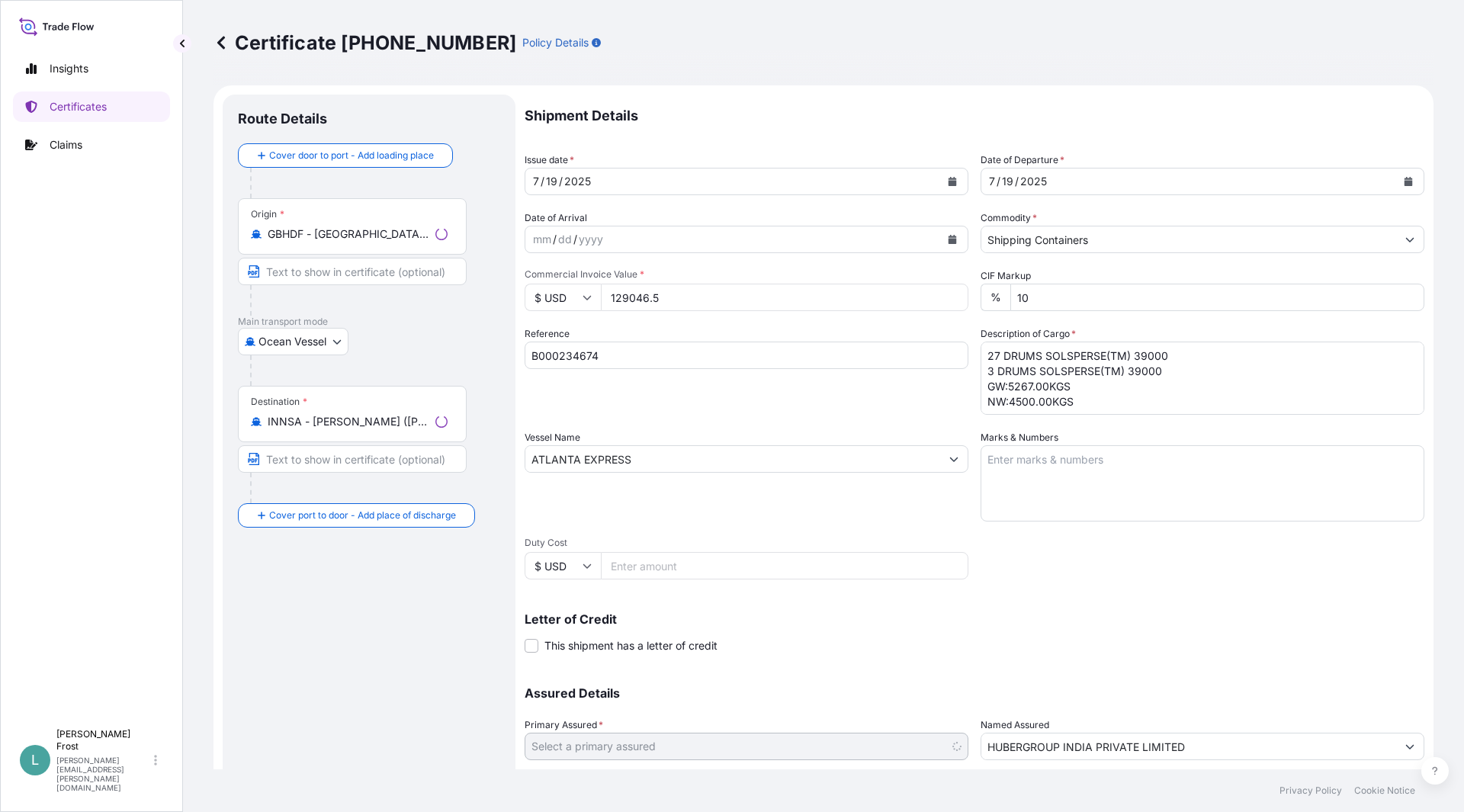
select select "31972"
drag, startPoint x: 679, startPoint y: 293, endPoint x: 604, endPoint y: 297, distance: 75.1
click at [604, 297] on input "129046.5" at bounding box center [785, 297] width 368 height 27
type input "117315.00"
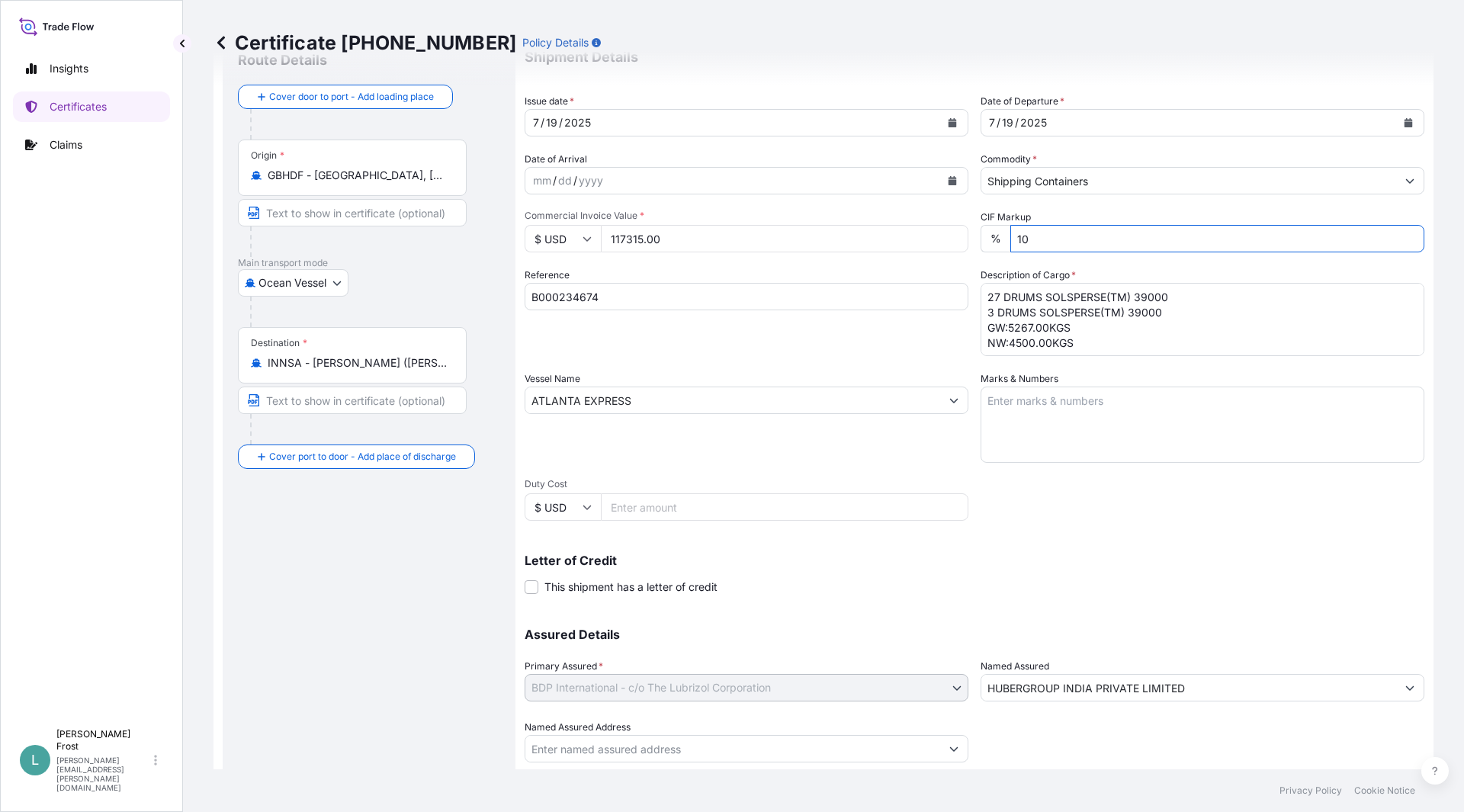
scroll to position [104, 0]
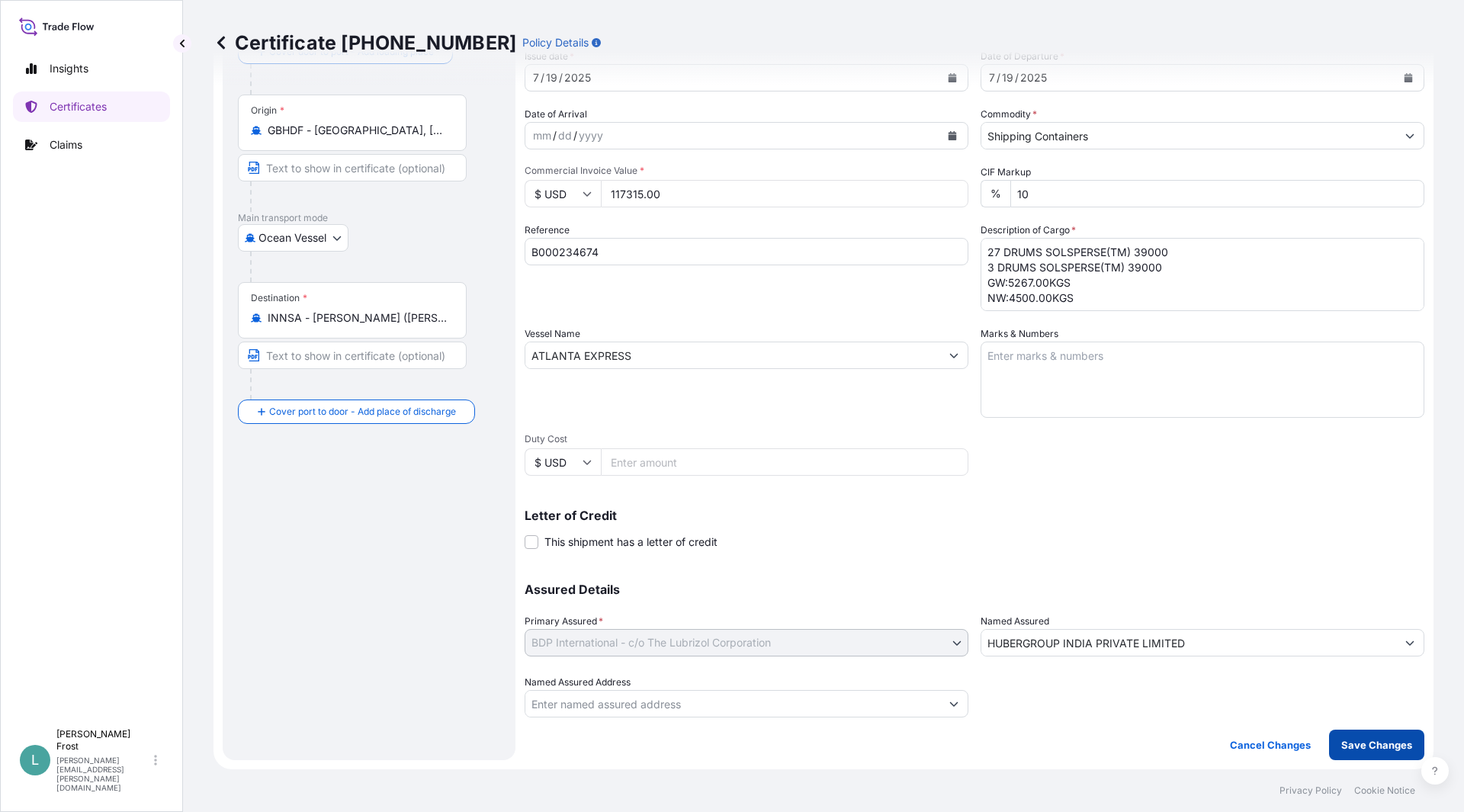
click at [1375, 737] on button "Save Changes" at bounding box center [1377, 745] width 95 height 31
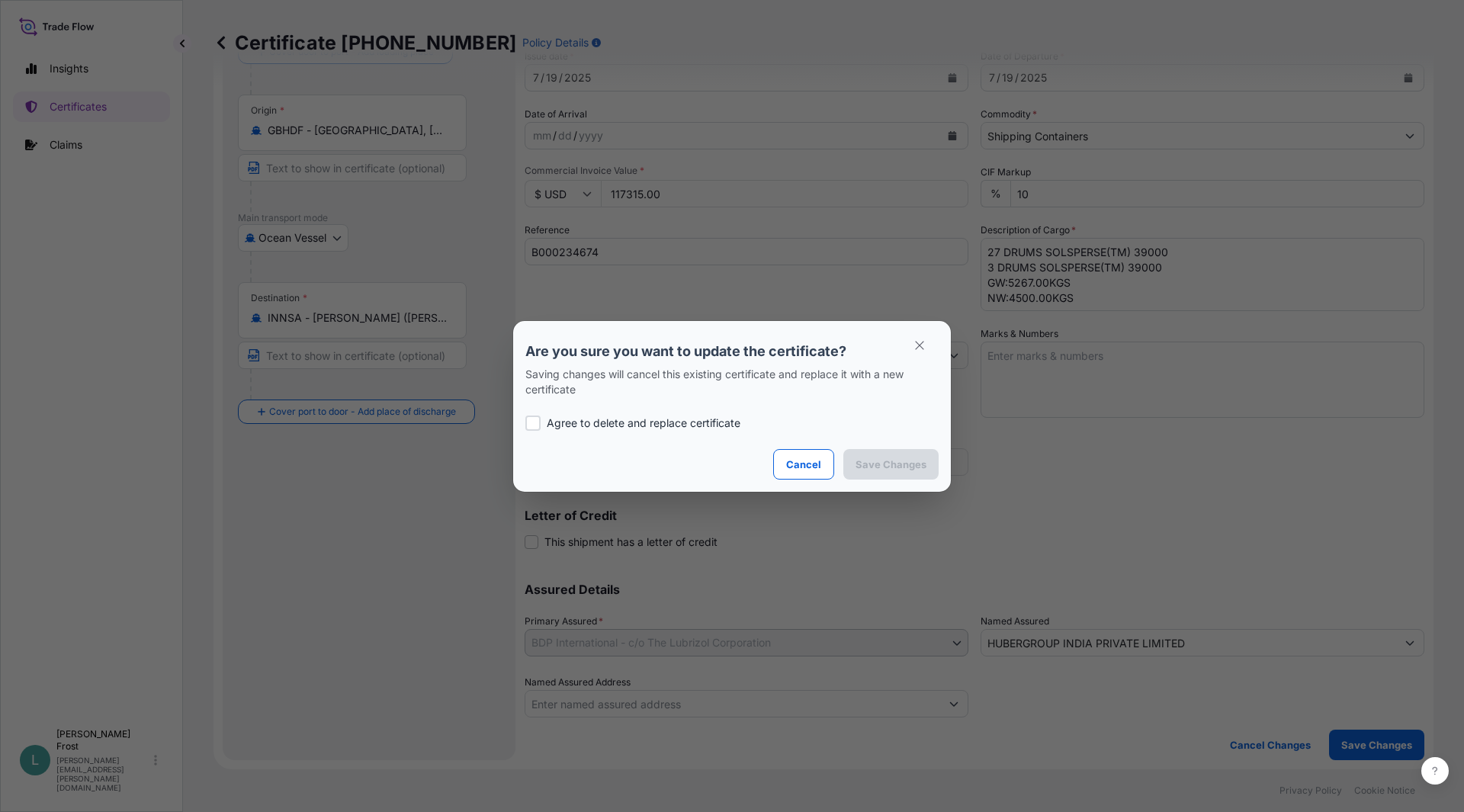
click at [639, 423] on p "Agree to delete and replace certificate" at bounding box center [644, 423] width 194 height 15
checkbox input "true"
click at [888, 466] on p "Save Changes" at bounding box center [891, 464] width 71 height 15
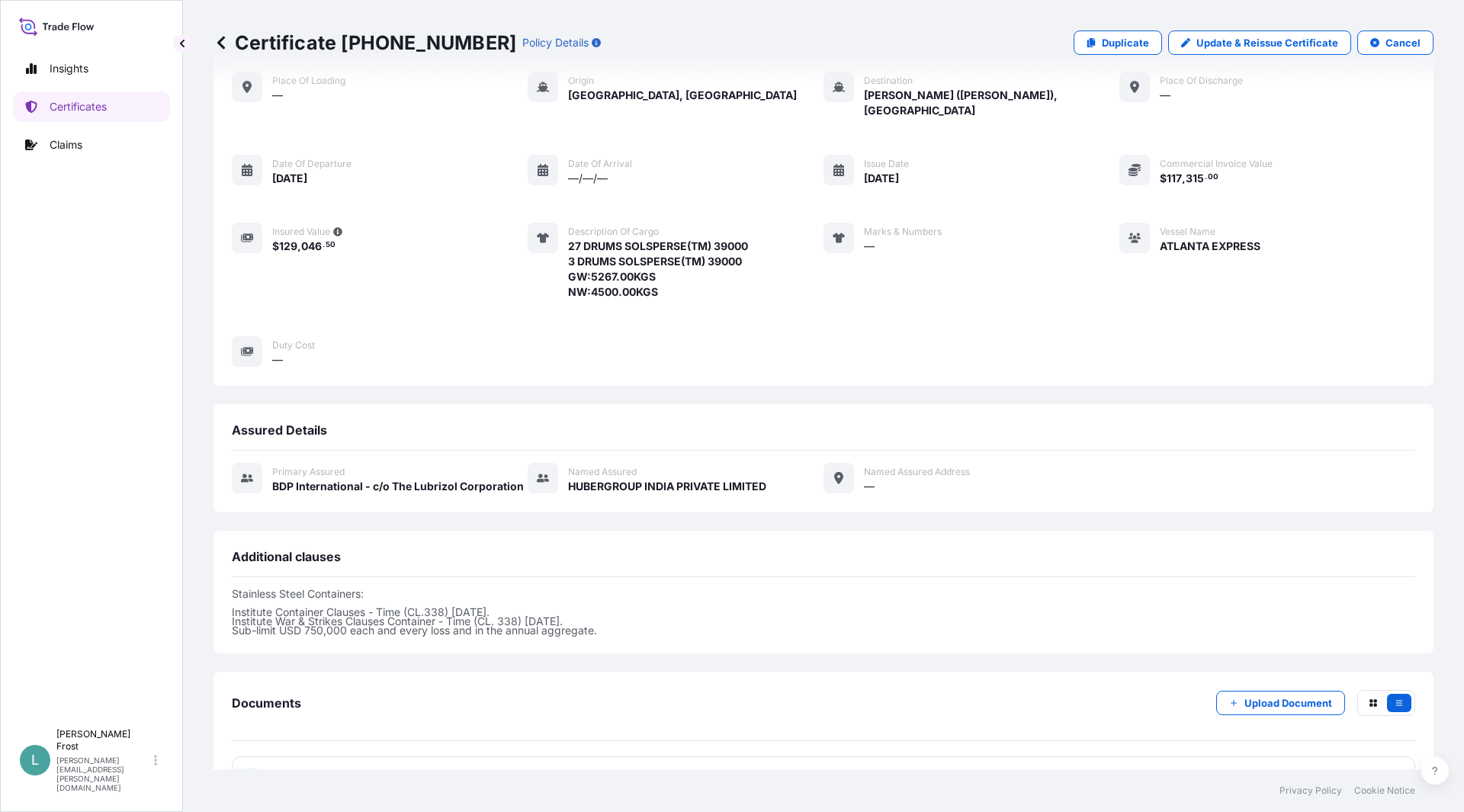
scroll to position [197, 0]
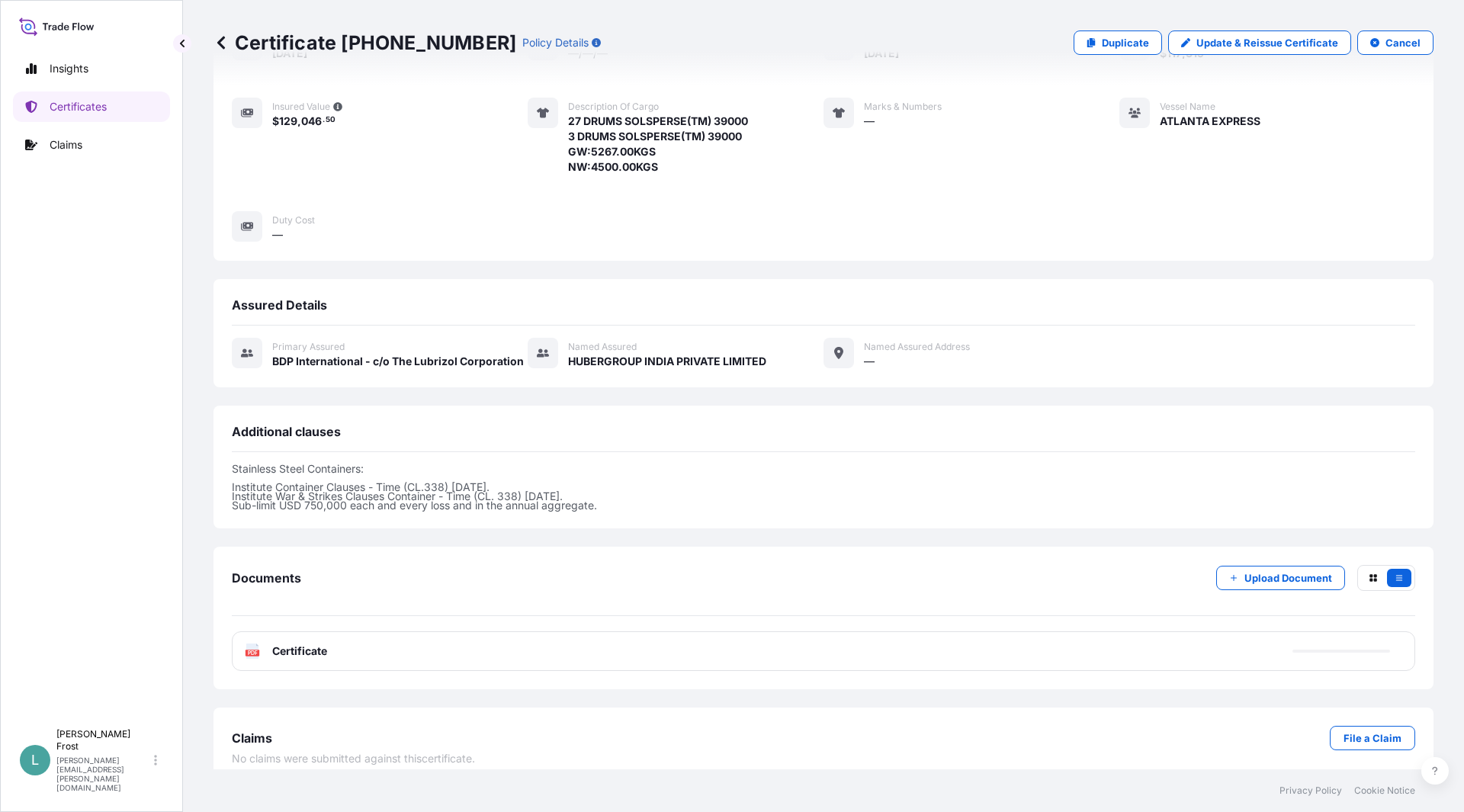
click at [733, 631] on div "PDF Certificate" at bounding box center [824, 651] width 1184 height 40
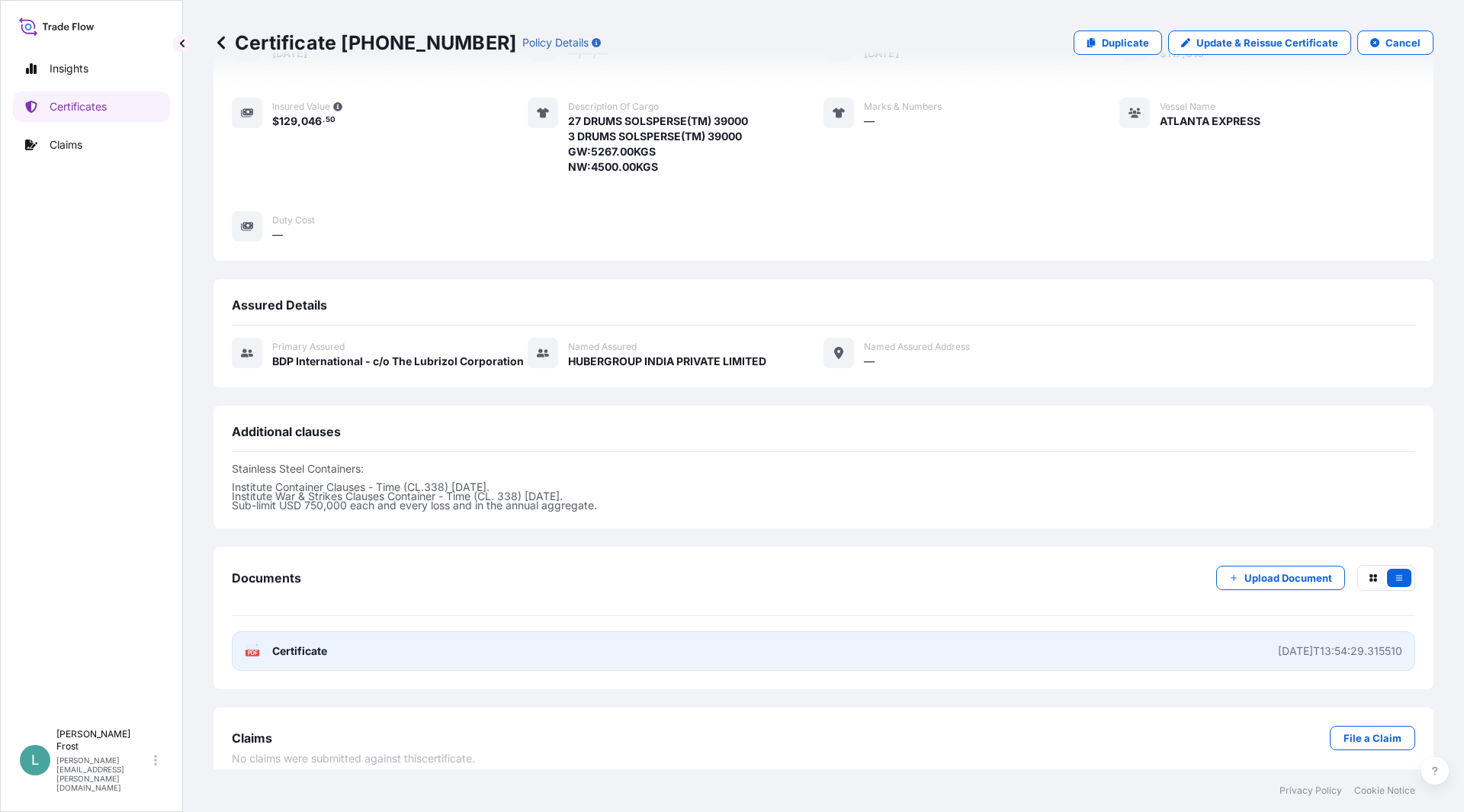
click at [725, 638] on link "PDF Certificate [DATE]T13:54:29.315510" at bounding box center [824, 651] width 1184 height 40
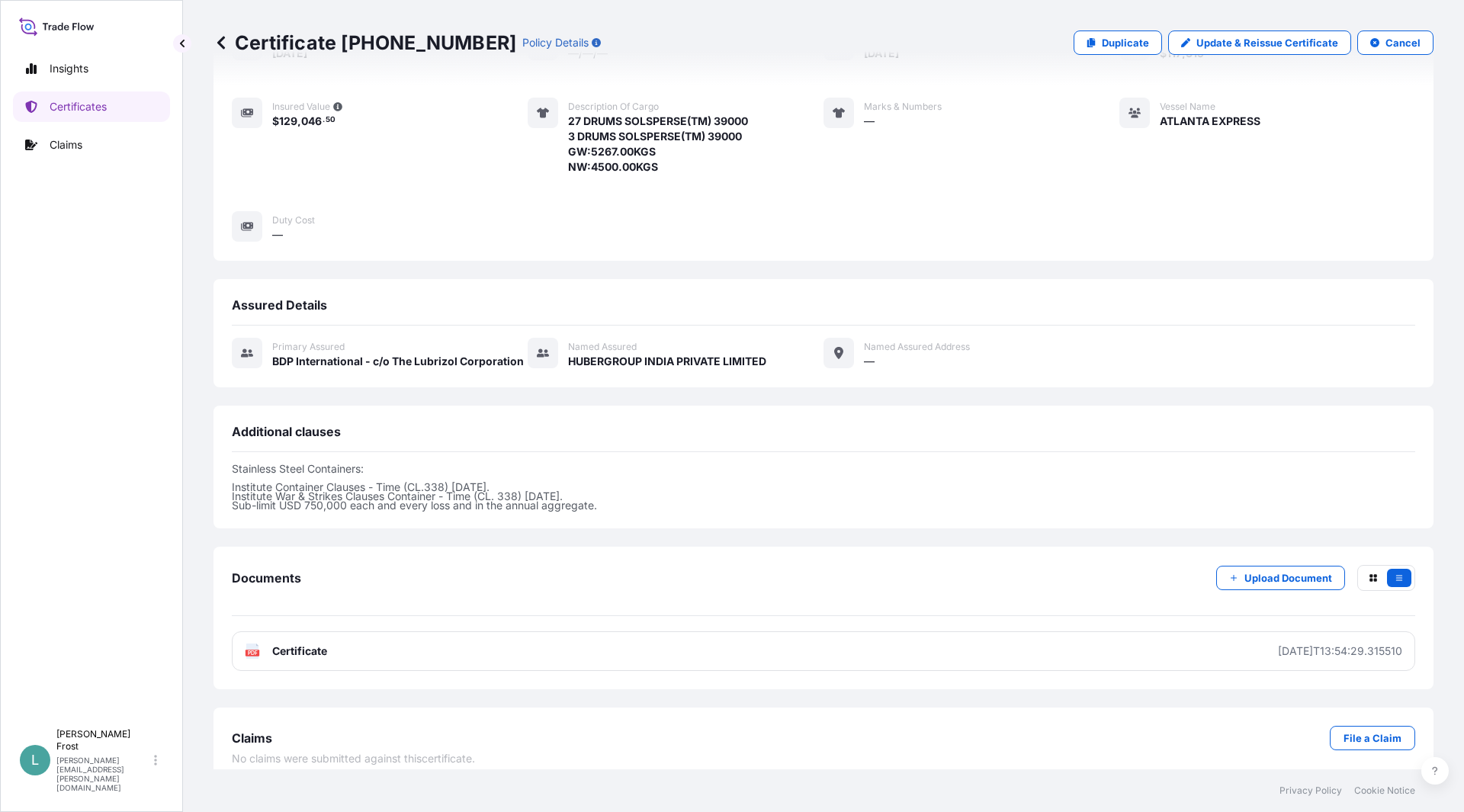
click at [1320, 111] on div "Place of Loading — Origin [GEOGRAPHIC_DATA], [GEOGRAPHIC_DATA] Destination [PER…" at bounding box center [824, 94] width 1184 height 296
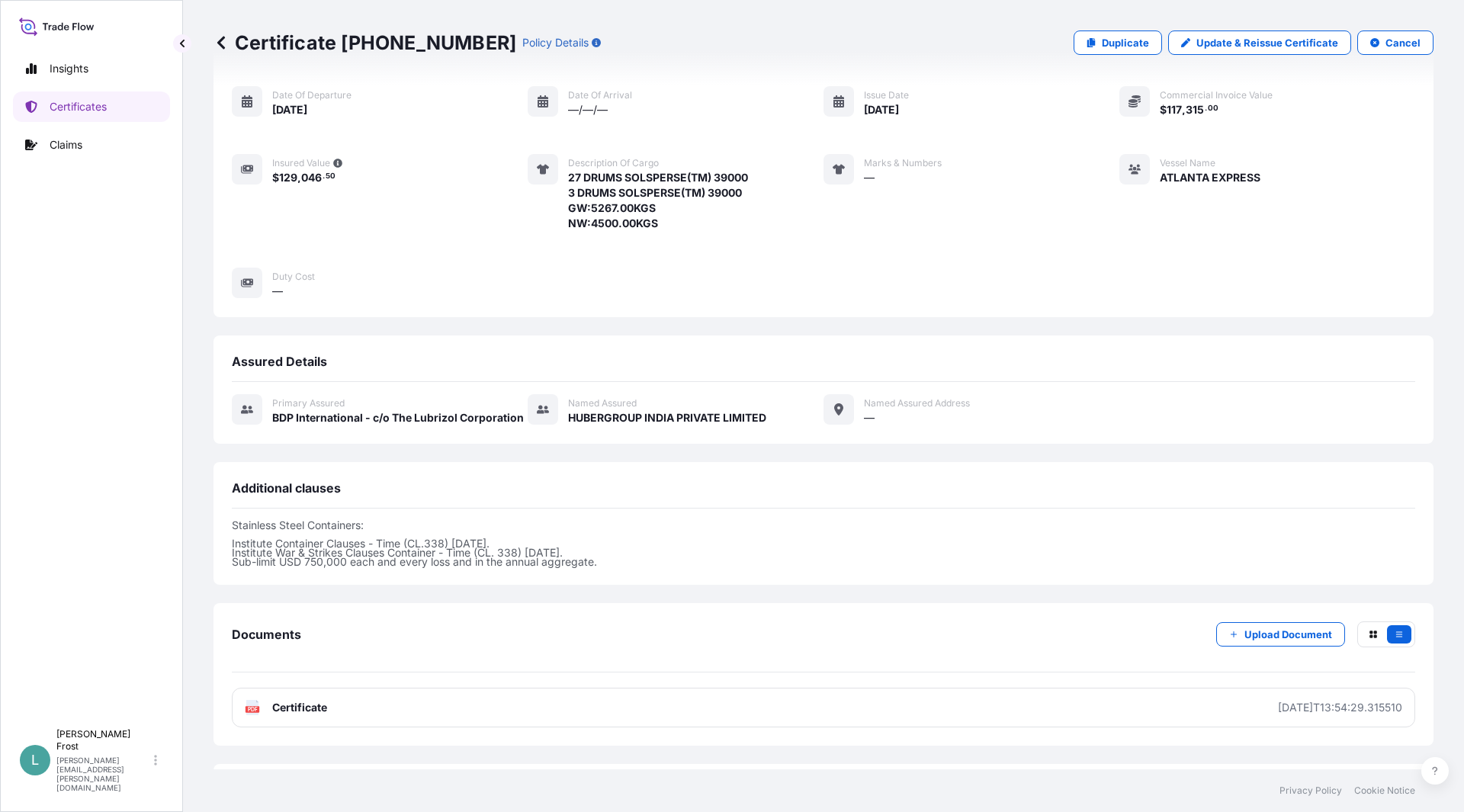
scroll to position [0, 0]
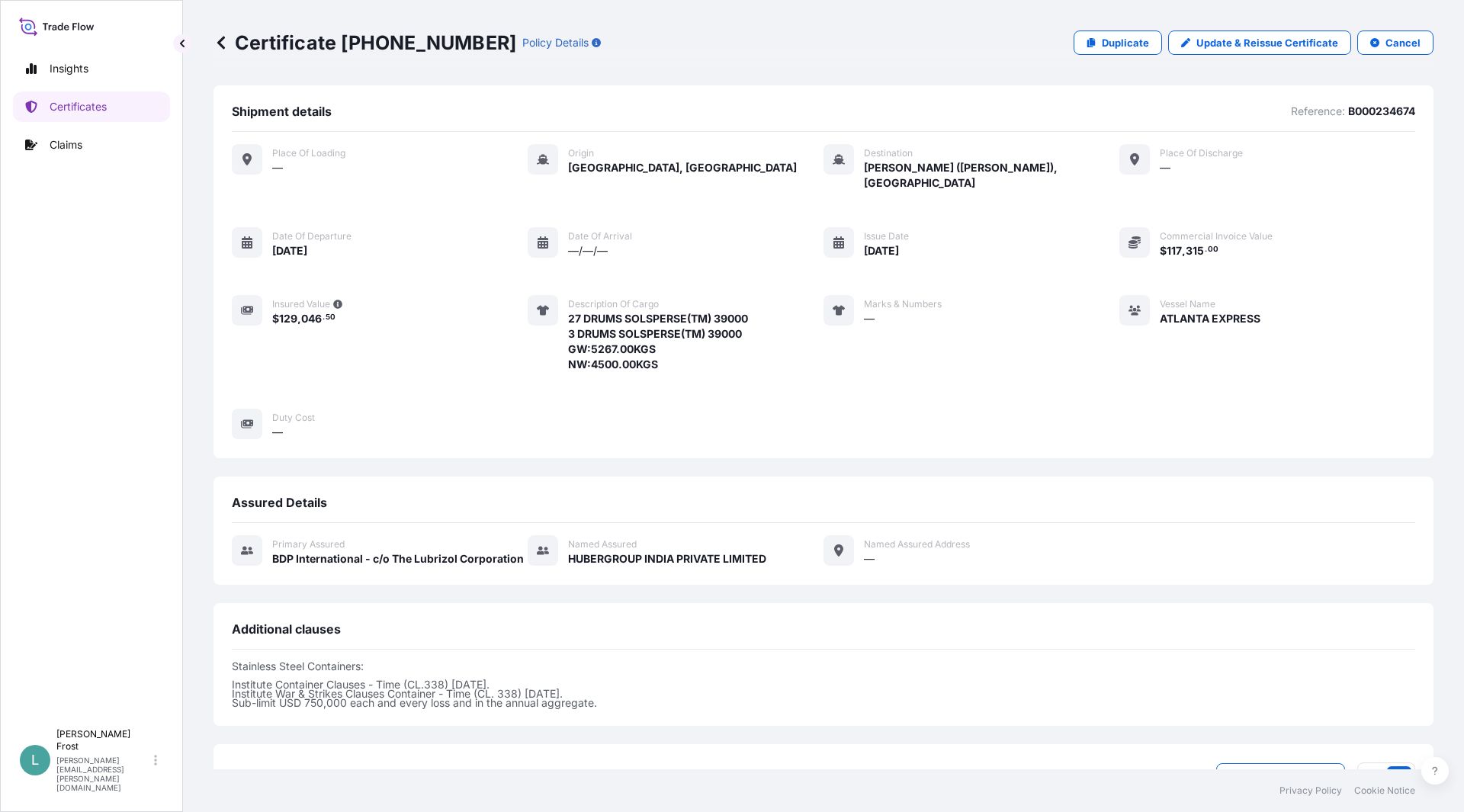
click at [67, 31] on icon at bounding box center [56, 26] width 75 height 22
